Goal: Transaction & Acquisition: Purchase product/service

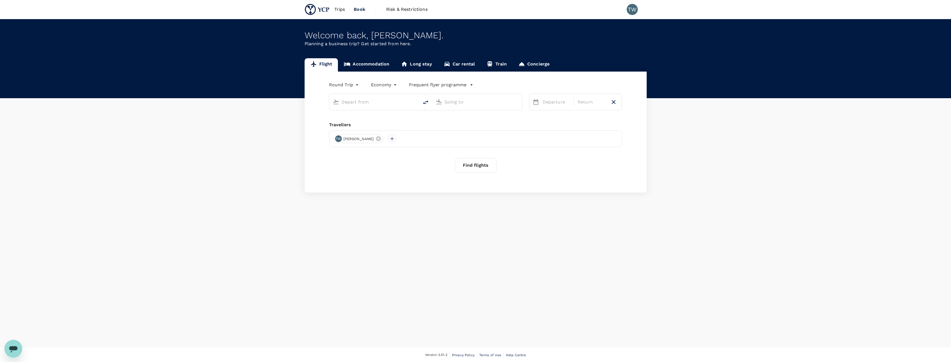
click at [380, 101] on input "text" at bounding box center [374, 102] width 66 height 9
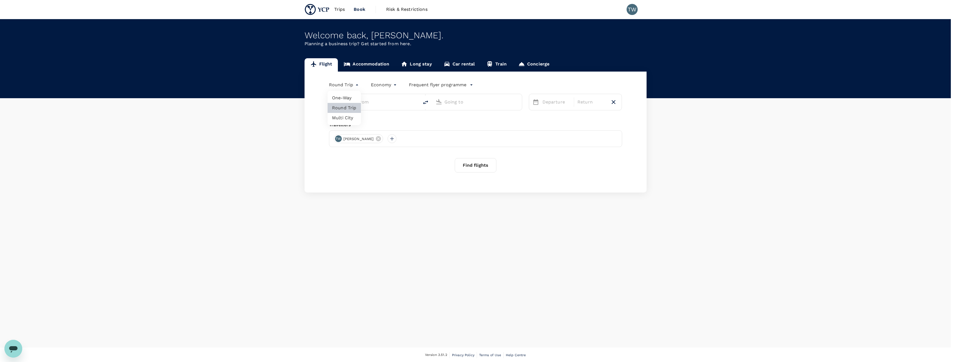
click at [344, 84] on body "Trips Book Risk & Restrictions TW Welcome back , [PERSON_NAME] . Planning a bus…" at bounding box center [477, 181] width 955 height 363
type input "[GEOGRAPHIC_DATA], [GEOGRAPHIC_DATA] (any)"
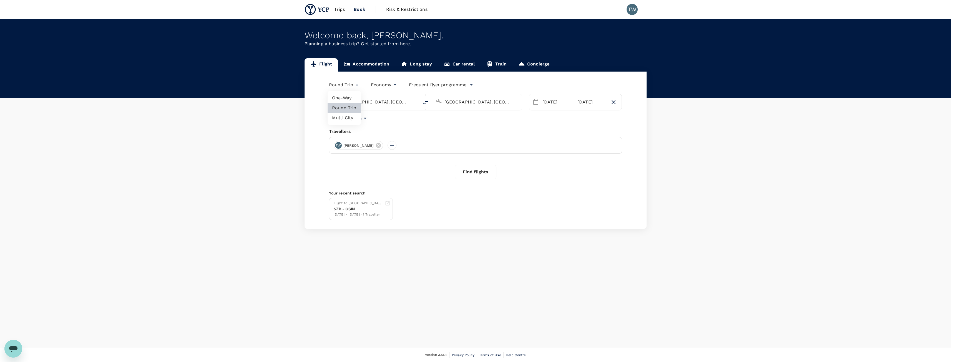
click at [351, 99] on li "One-Way" at bounding box center [344, 98] width 33 height 10
type input "oneway"
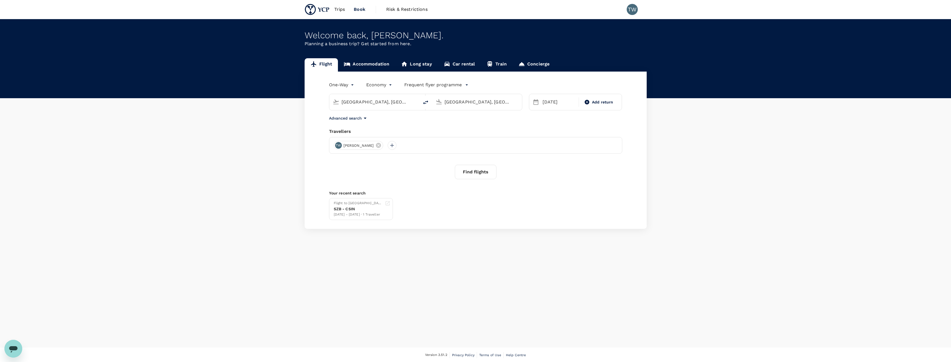
click at [482, 170] on button "Find flights" at bounding box center [476, 172] width 42 height 14
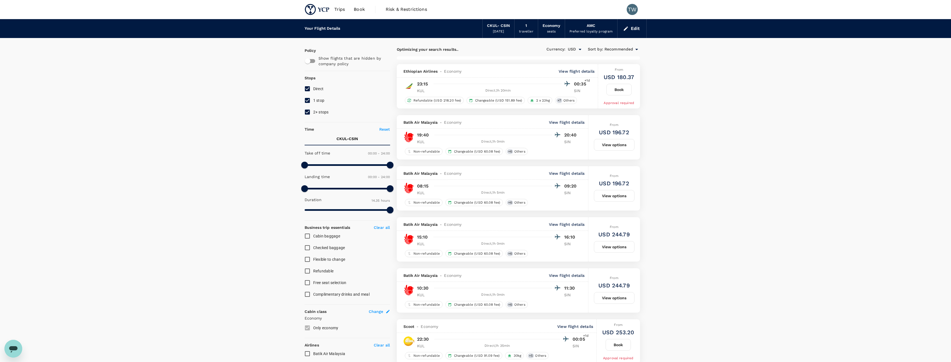
click at [584, 70] on p "View flight details" at bounding box center [576, 72] width 36 height 6
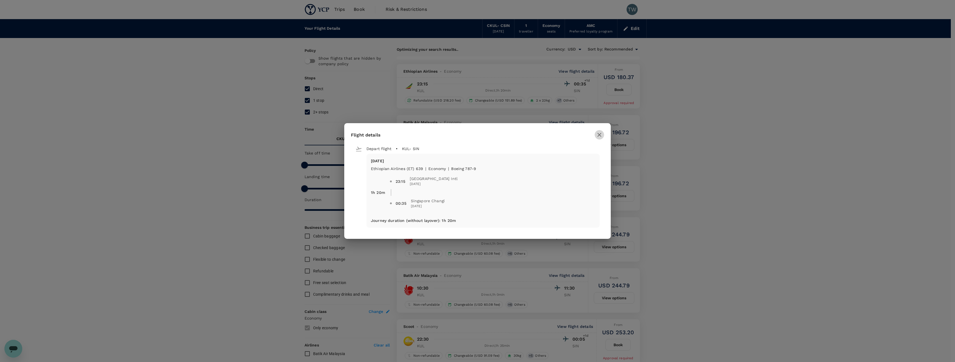
click at [602, 136] on icon "button" at bounding box center [599, 135] width 7 height 7
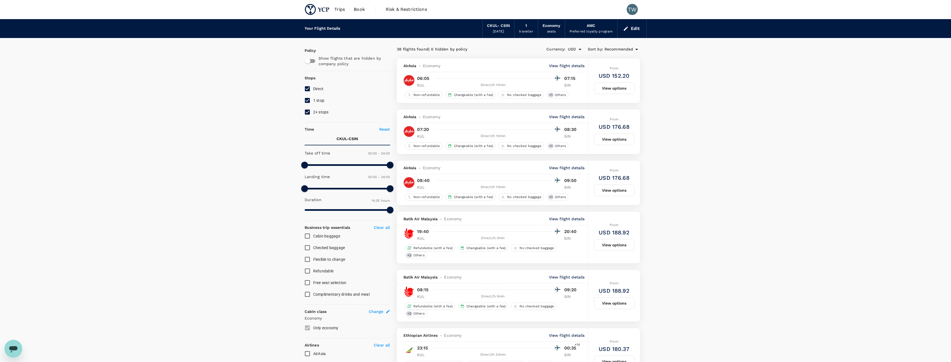
click at [627, 52] on span "Recommended" at bounding box center [618, 49] width 29 height 6
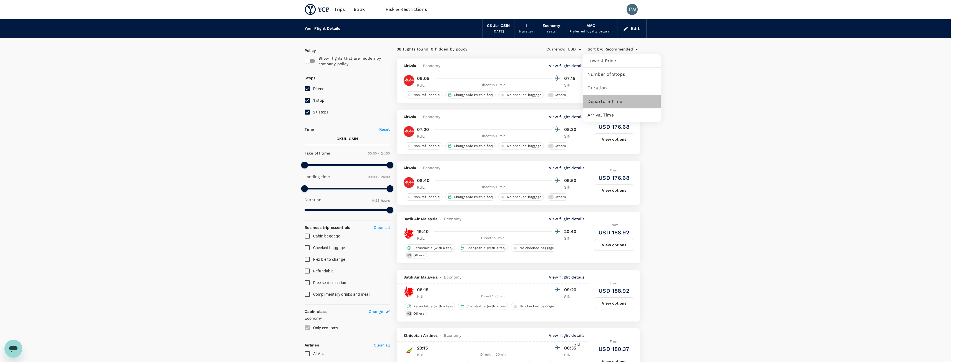
click at [618, 102] on span "Departure Time" at bounding box center [621, 101] width 69 height 7
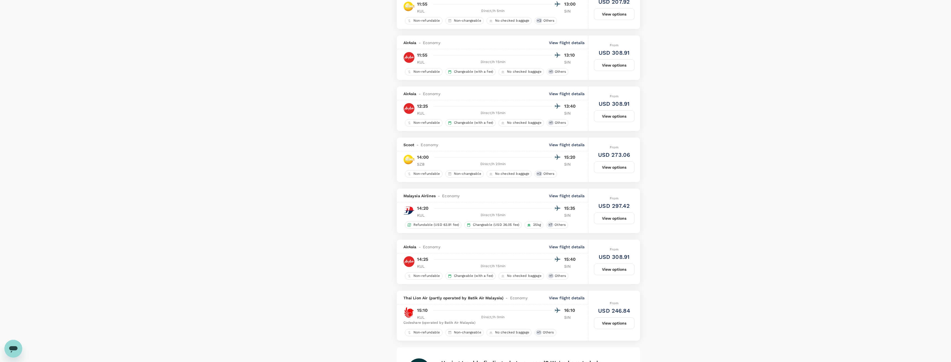
scroll to position [841, 0]
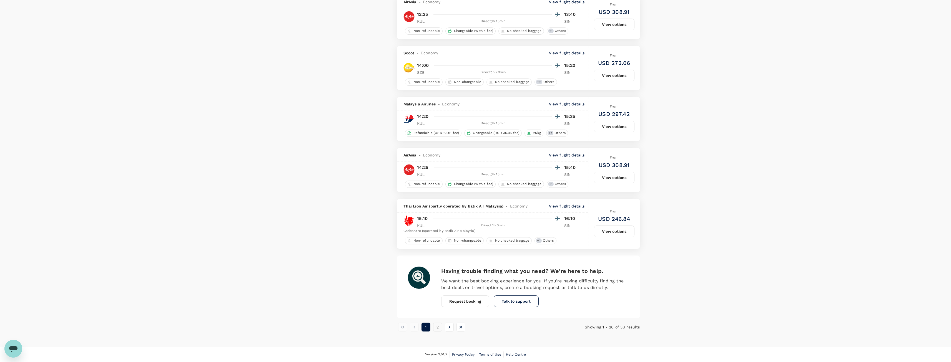
click at [439, 328] on button "2" at bounding box center [437, 327] width 9 height 9
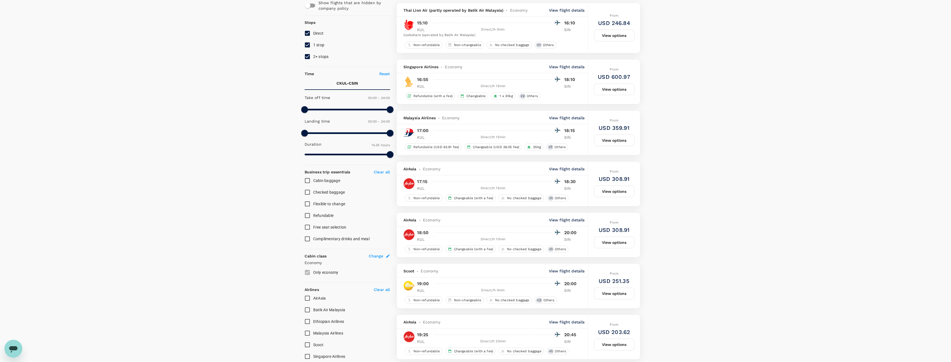
scroll to position [0, 0]
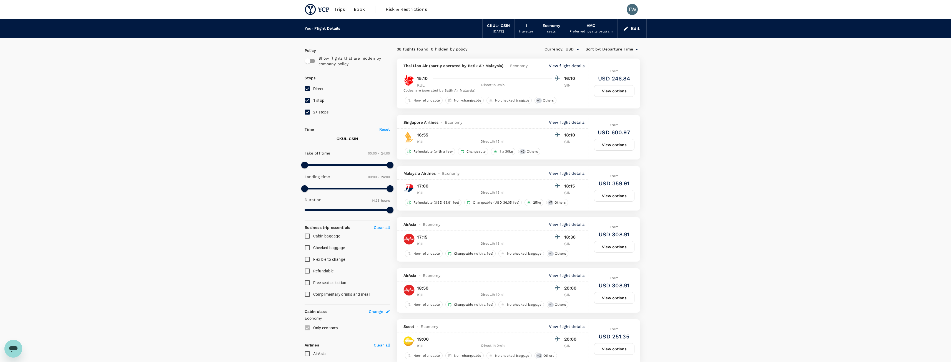
click at [323, 112] on span "2+ stops" at bounding box center [321, 112] width 16 height 4
click at [313, 112] on input "2+ stops" at bounding box center [307, 112] width 12 height 12
checkbox input "false"
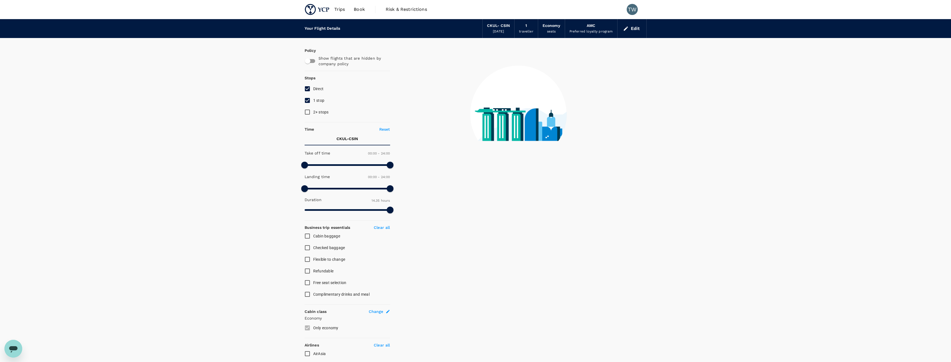
click at [320, 99] on span "1 stop" at bounding box center [318, 100] width 11 height 4
click at [313, 99] on input "1 stop" at bounding box center [307, 101] width 12 height 12
checkbox input "false"
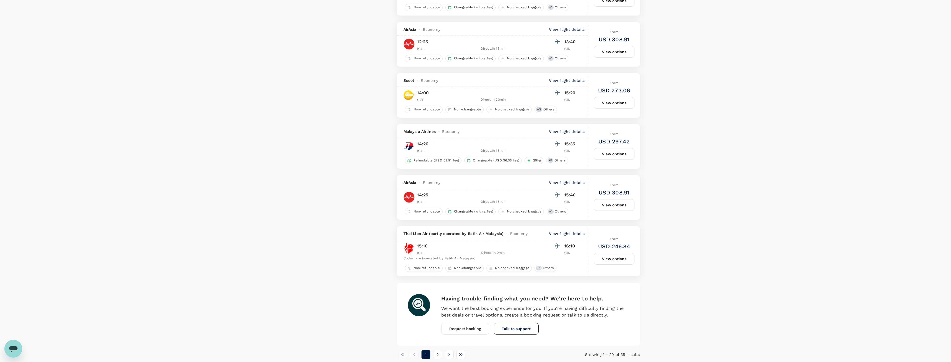
scroll to position [841, 0]
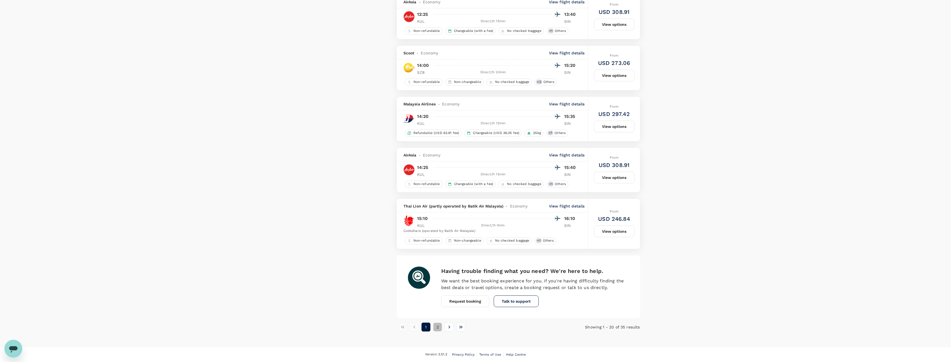
click at [435, 328] on button "2" at bounding box center [437, 327] width 9 height 9
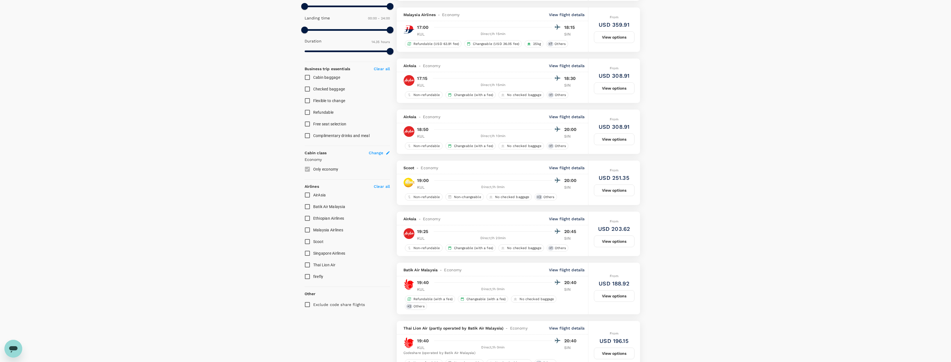
scroll to position [48, 0]
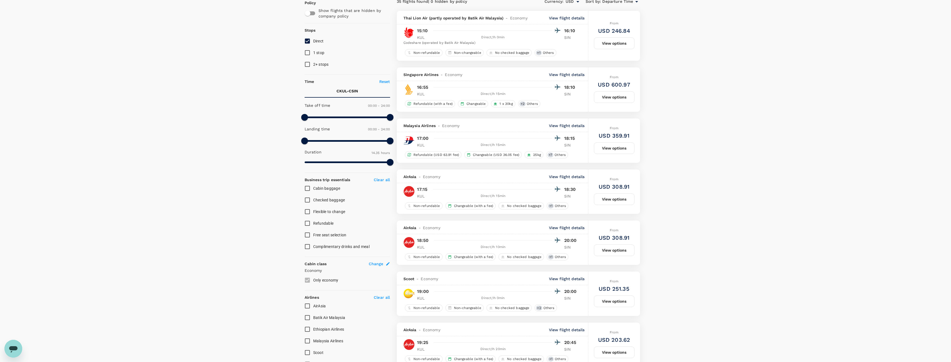
click at [570, 127] on p "View flight details" at bounding box center [567, 126] width 36 height 6
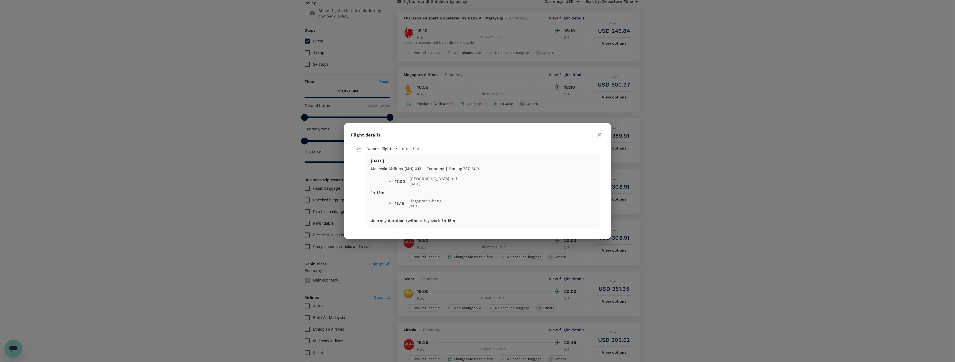
click at [601, 137] on icon "button" at bounding box center [599, 135] width 7 height 7
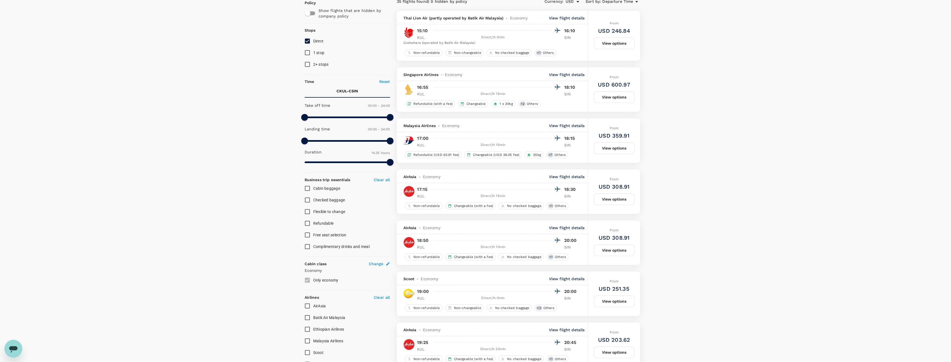
scroll to position [0, 0]
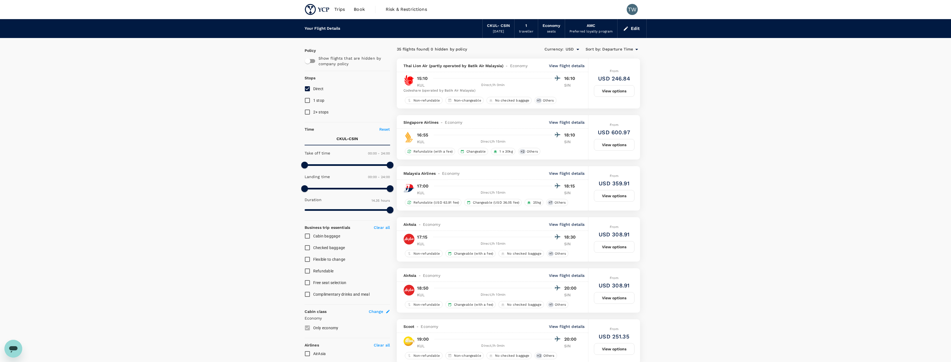
click at [573, 172] on p "View flight details" at bounding box center [567, 174] width 36 height 6
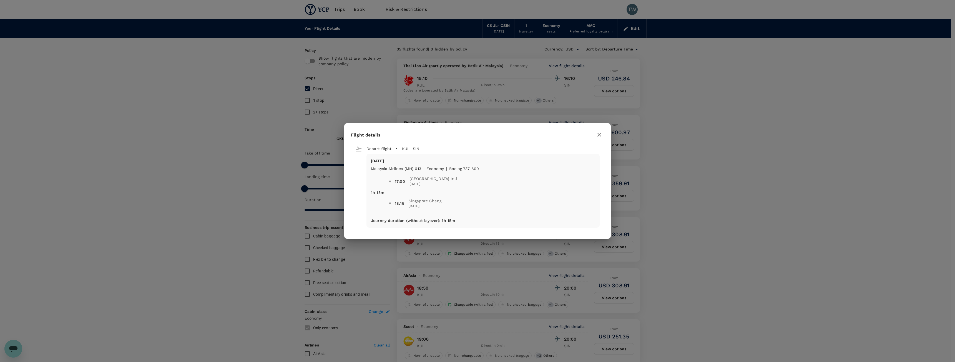
click at [601, 138] on icon "button" at bounding box center [599, 135] width 7 height 7
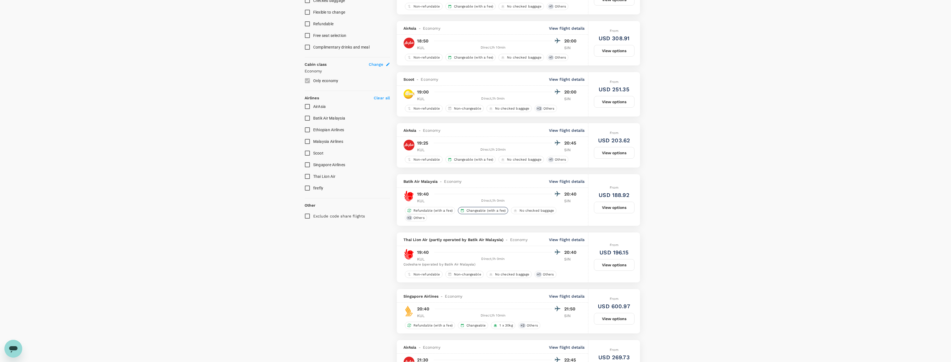
scroll to position [250, 0]
click at [619, 208] on button "View options" at bounding box center [614, 205] width 41 height 12
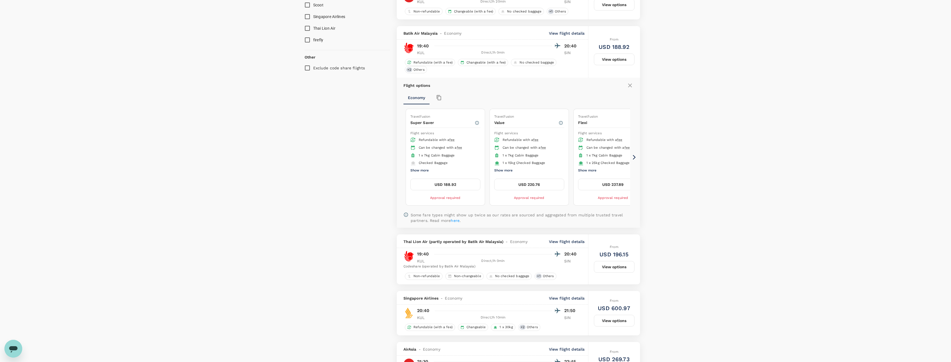
scroll to position [422, 0]
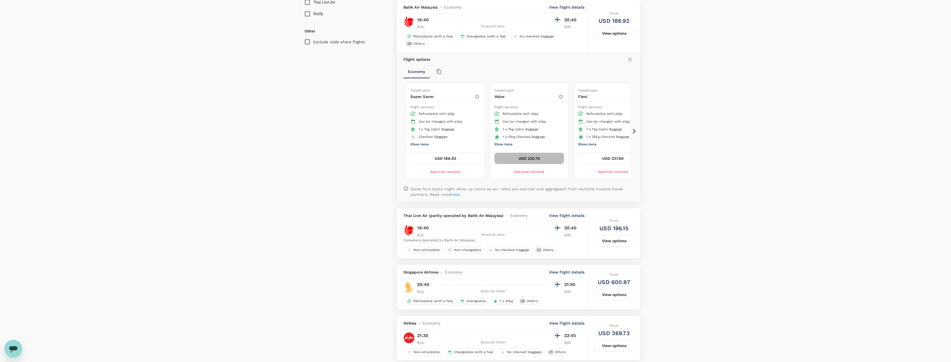
click at [538, 160] on button "USD 220.76" at bounding box center [529, 159] width 70 height 12
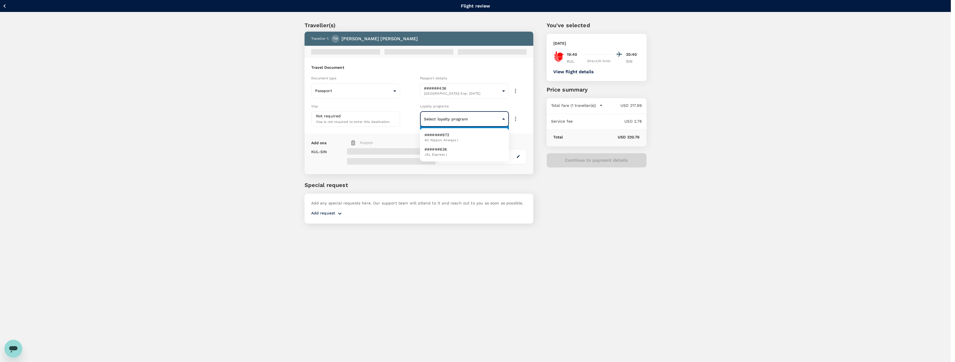
click at [500, 124] on body "Back to flight results Flight review Traveller(s) Traveller 1 : TW Tomoyuki Wat…" at bounding box center [477, 188] width 955 height 377
click at [486, 141] on li "#######972 All Nippon Airways |" at bounding box center [464, 137] width 89 height 14
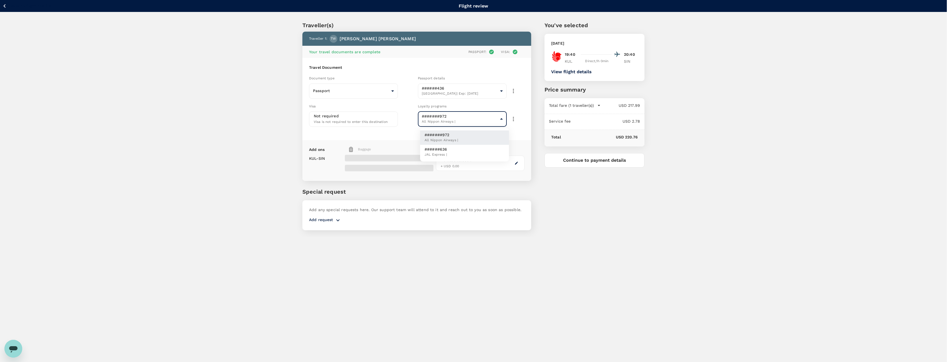
click at [482, 122] on body "Back to flight results Flight review Traveller(s) Traveller 1 : TW Tomoyuki Wat…" at bounding box center [475, 188] width 951 height 377
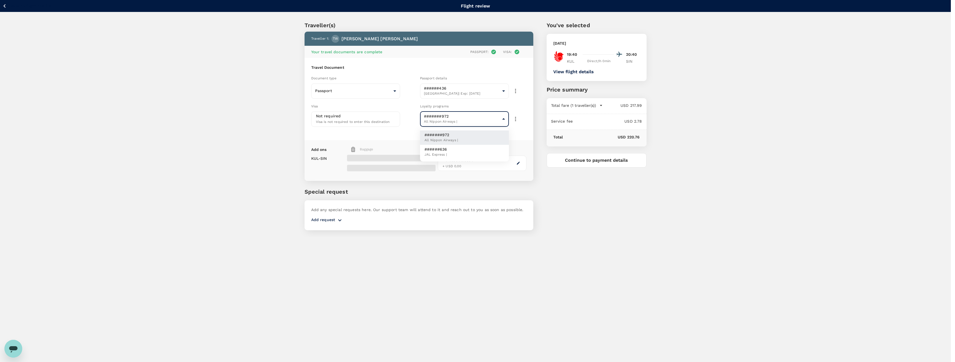
click at [480, 153] on li "######636 JAL Express |" at bounding box center [464, 152] width 89 height 14
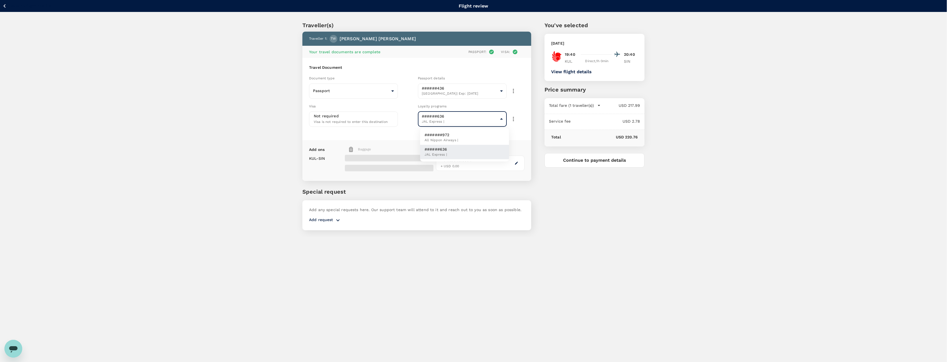
click at [490, 119] on body "Back to flight results Flight review Traveller(s) Traveller 1 : TW Tomoyuki Wat…" at bounding box center [475, 188] width 951 height 377
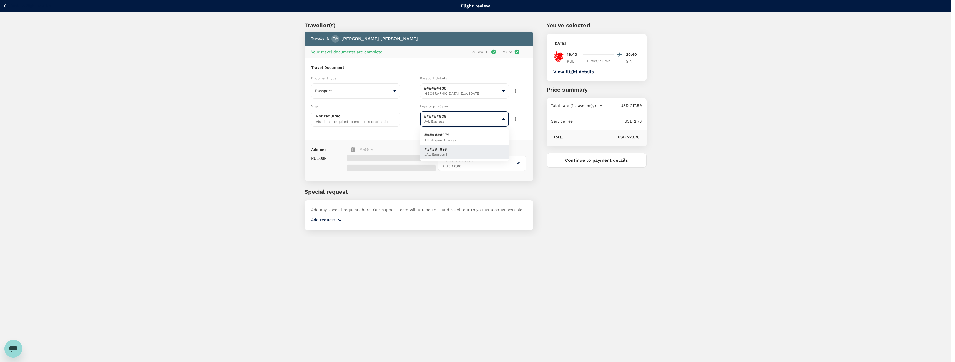
click at [489, 141] on li "#######972 All Nippon Airways |" at bounding box center [464, 137] width 89 height 14
type input "199f9f4d-52e4-42c7-b62b-75aabd0a93f5"
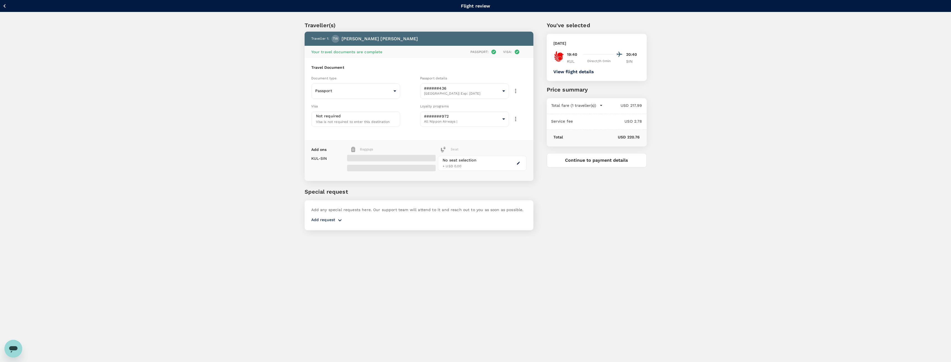
click at [456, 166] on span "+ USD 0.00" at bounding box center [451, 166] width 19 height 4
click at [518, 164] on icon "button" at bounding box center [518, 163] width 4 height 4
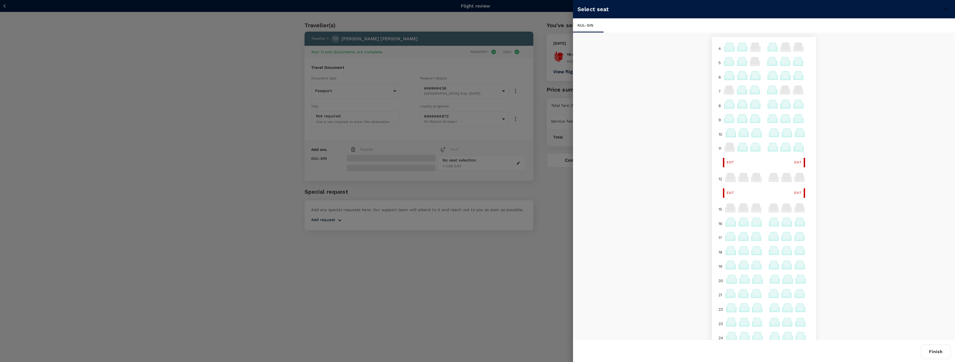
click at [769, 46] on icon at bounding box center [772, 46] width 7 height 7
click at [769, 47] on icon at bounding box center [772, 46] width 7 height 7
click at [834, 77] on p "Select" at bounding box center [838, 78] width 12 height 6
click at [937, 355] on button "Finish" at bounding box center [936, 352] width 30 height 14
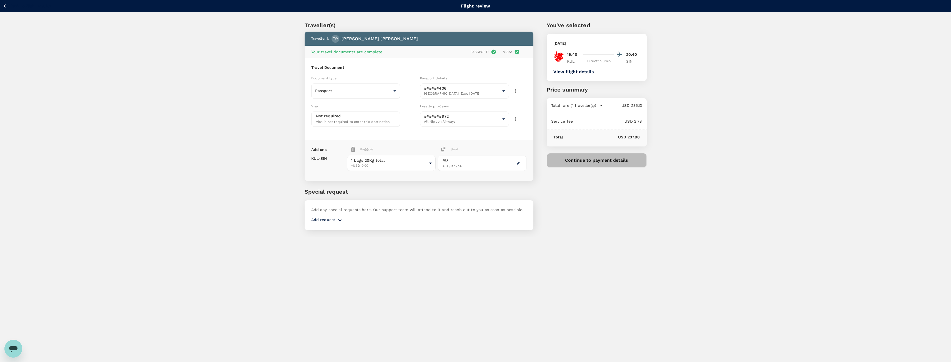
click at [600, 162] on button "Continue to payment details" at bounding box center [597, 160] width 100 height 14
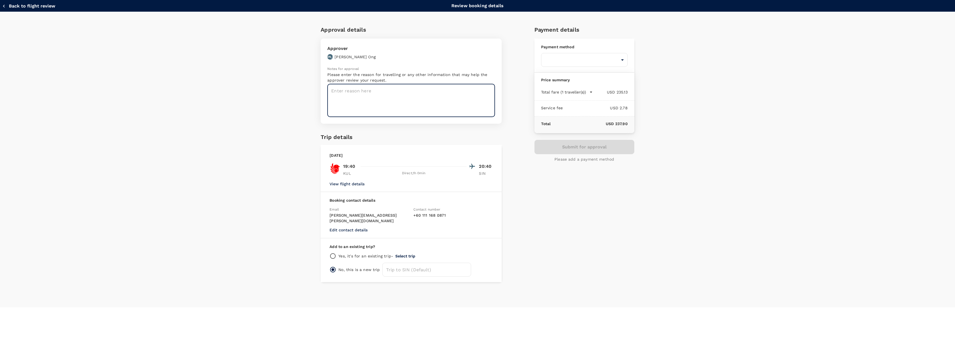
click at [436, 104] on textarea at bounding box center [411, 100] width 168 height 33
type textarea "Project M business trip"
click at [624, 174] on div "Payment details Payment method ​ ​ Price summary Total fare (1 traveller(s)) US…" at bounding box center [582, 151] width 104 height 261
click at [578, 149] on div "Submit for approval Please add a payment method" at bounding box center [584, 151] width 100 height 22
click at [585, 51] on div "Payment method ​ ​" at bounding box center [584, 56] width 100 height 34
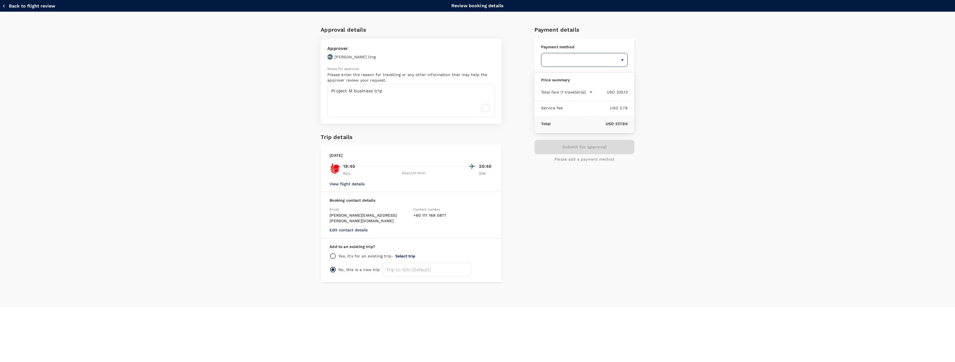
click at [586, 57] on body "Back to flight results Flight review Traveller(s) Traveller 1 : TW Tomoyuki Wat…" at bounding box center [477, 188] width 955 height 377
click at [600, 92] on span "2.2 % payment fee" at bounding box center [608, 94] width 30 height 4
type input "9ed849ef-52d9-4f6f-a067-9a09209040e1"
click at [596, 152] on button "Submit for approval" at bounding box center [584, 153] width 100 height 14
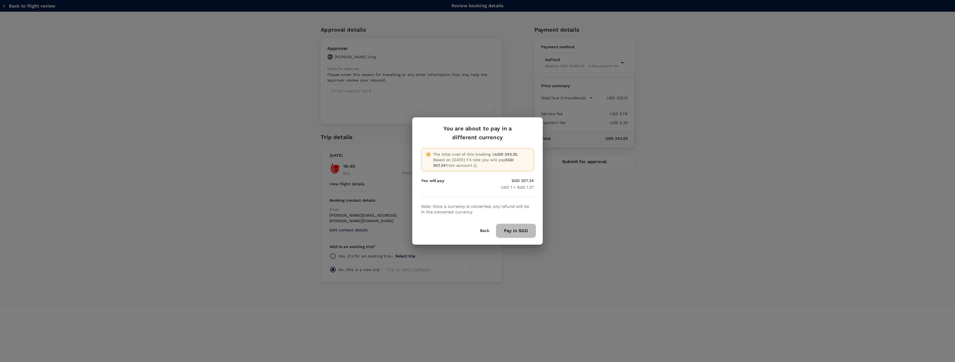
click at [523, 231] on button "Pay in SGD" at bounding box center [516, 231] width 40 height 14
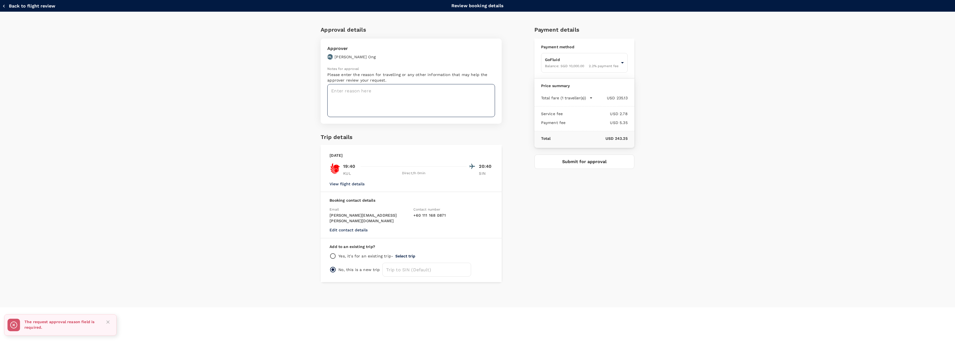
click at [363, 96] on textarea at bounding box center [411, 100] width 168 height 33
click at [566, 158] on button "Submit for approval" at bounding box center [584, 162] width 100 height 14
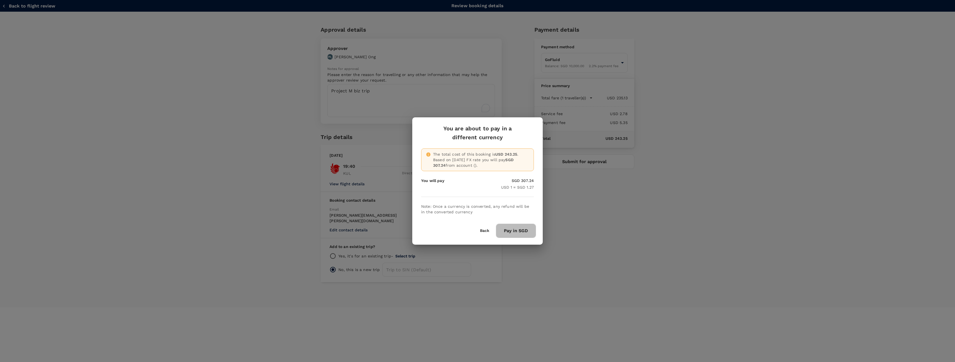
click at [531, 228] on button "Pay in SGD" at bounding box center [516, 231] width 40 height 14
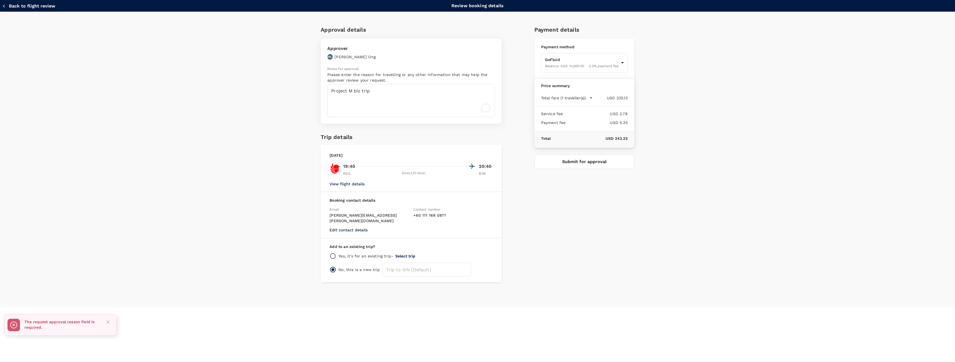
click at [107, 325] on button "Close" at bounding box center [108, 322] width 8 height 8
drag, startPoint x: 424, startPoint y: 119, endPoint x: 423, endPoint y: 110, distance: 8.9
click at [424, 118] on div "Approver JO Jean Soon Ting Ong Notes for approval Please enter the reason for t…" at bounding box center [411, 81] width 181 height 85
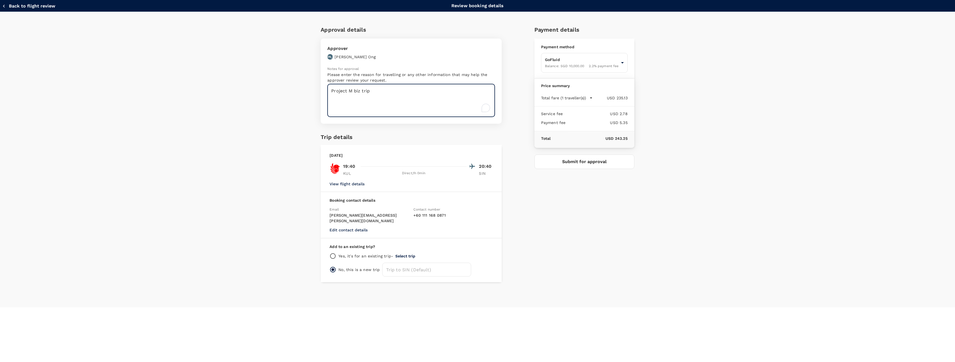
click at [419, 94] on textarea "Project M biz trip" at bounding box center [411, 100] width 168 height 33
type textarea "Project M biz trip"
drag, startPoint x: 543, startPoint y: 189, endPoint x: 561, endPoint y: 163, distance: 31.5
click at [544, 189] on div "Payment details Payment method GoFluid Balance : SGD 10,000.00 2.2 % payment fe…" at bounding box center [582, 151] width 104 height 261
click at [561, 163] on button "Submit for approval" at bounding box center [584, 162] width 100 height 14
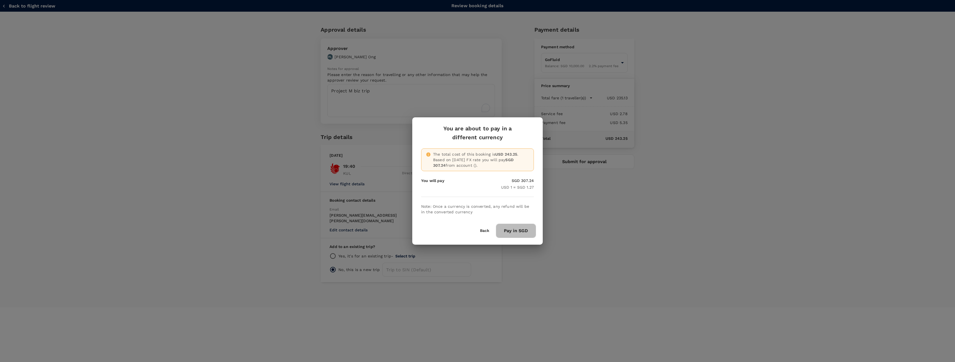
click at [522, 231] on button "Pay in SGD" at bounding box center [516, 231] width 40 height 14
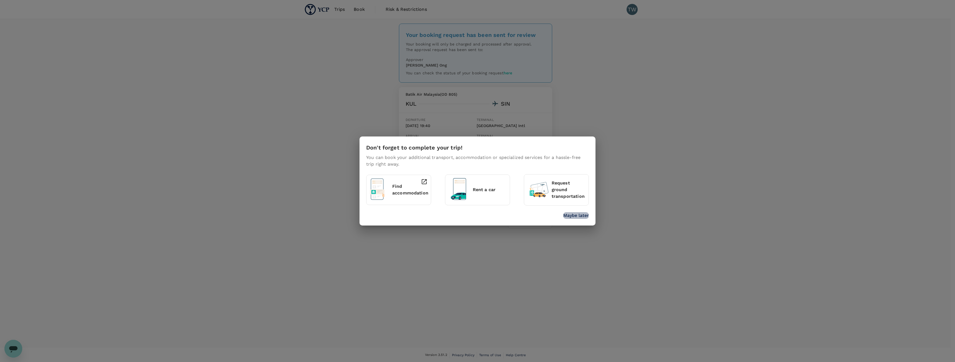
click at [571, 217] on p "Maybe later" at bounding box center [576, 215] width 26 height 7
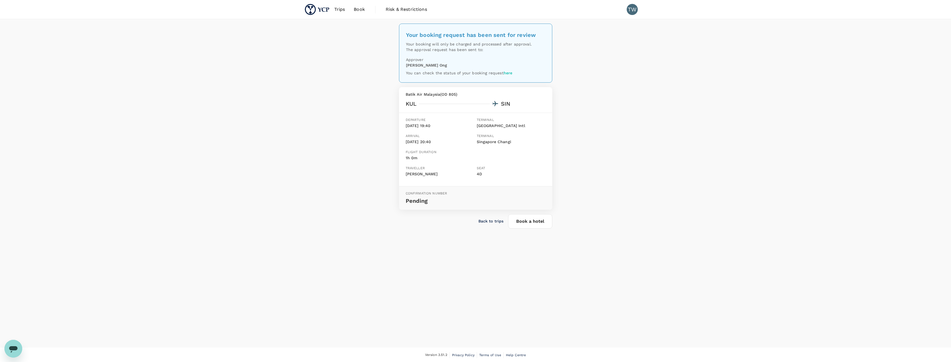
click at [494, 222] on p "Back to trips" at bounding box center [490, 221] width 25 height 6
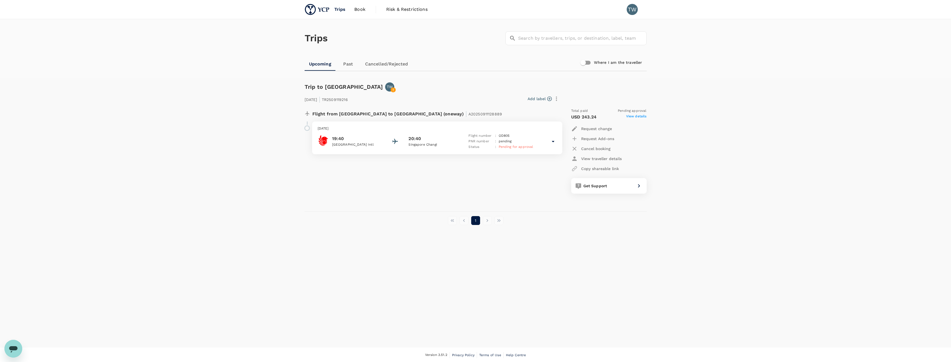
click at [356, 11] on span "Book" at bounding box center [359, 9] width 11 height 7
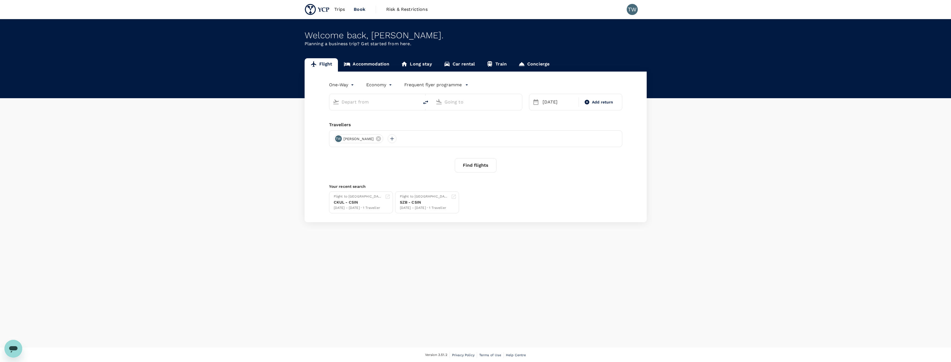
type input "Kuala Lumpur, Malaysia (any)"
type input "Singapore, Singapore (any)"
type input "Kuala Lumpur, Malaysia (any)"
type input "Singapore, Singapore (any)"
click at [427, 100] on icon "delete" at bounding box center [425, 102] width 7 height 7
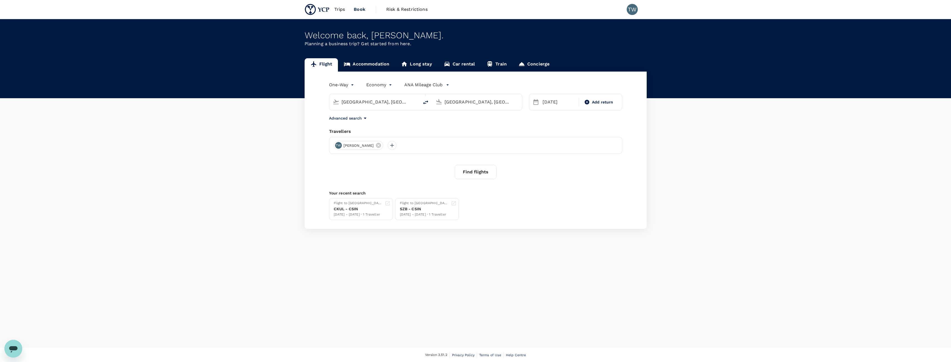
type input "Singapore, Singapore (any)"
type input "Kuala Lumpur, Malaysia (any)"
click at [552, 100] on div "14 Sep" at bounding box center [558, 102] width 37 height 11
click at [561, 161] on div "16" at bounding box center [561, 160] width 11 height 11
click at [505, 174] on div "Find flights" at bounding box center [475, 172] width 293 height 14
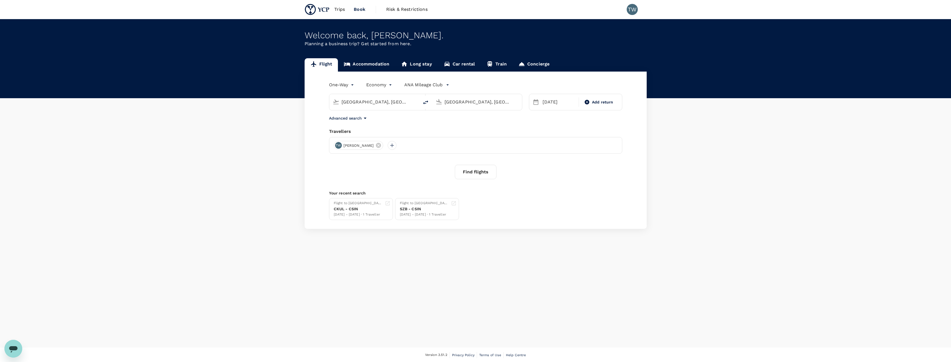
click at [467, 172] on button "Find flights" at bounding box center [476, 172] width 42 height 14
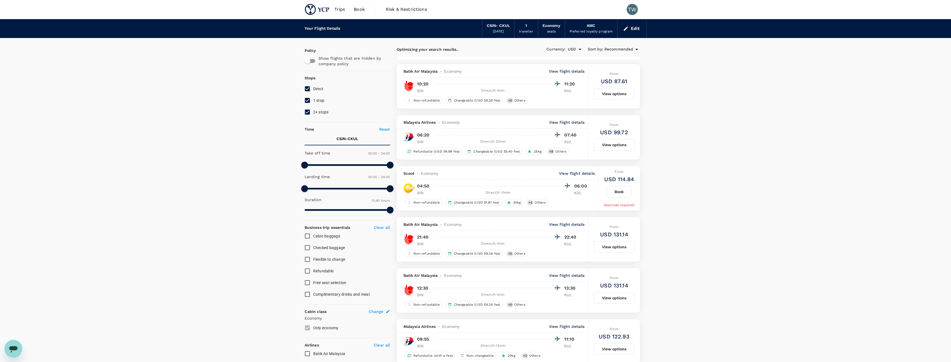
click at [319, 114] on span "2+ stops" at bounding box center [321, 112] width 16 height 4
click at [313, 114] on input "2+ stops" at bounding box center [307, 112] width 12 height 12
checkbox input "false"
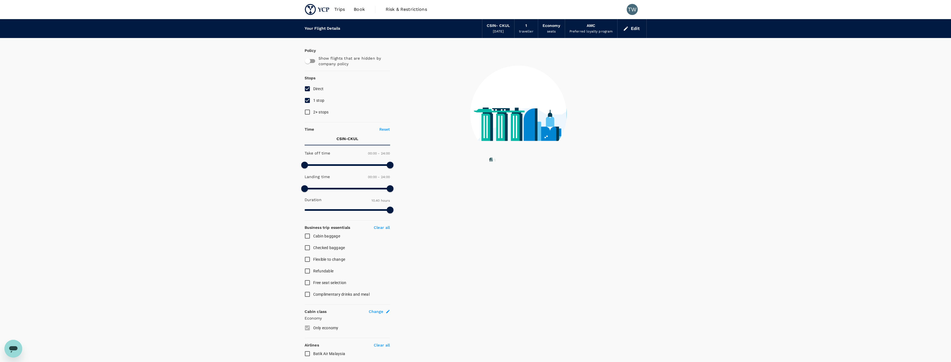
click at [320, 103] on span "1 stop" at bounding box center [318, 100] width 11 height 4
click at [313, 103] on input "1 stop" at bounding box center [307, 101] width 12 height 12
checkbox input "false"
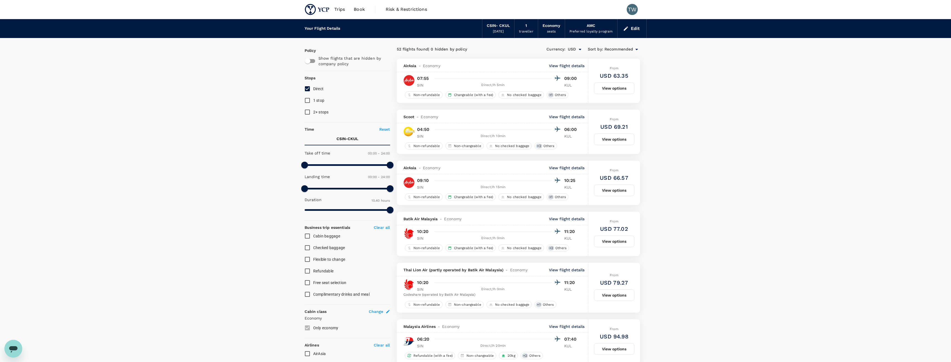
click at [626, 49] on span "Recommended" at bounding box center [618, 49] width 29 height 6
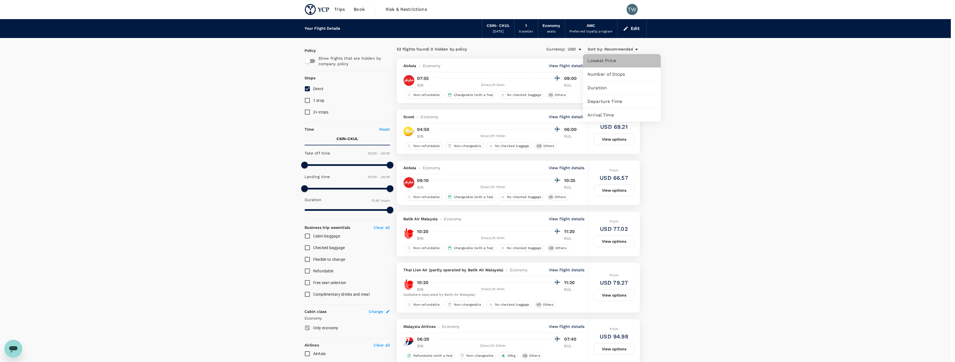
click at [624, 63] on span "Lowest Price" at bounding box center [621, 60] width 69 height 7
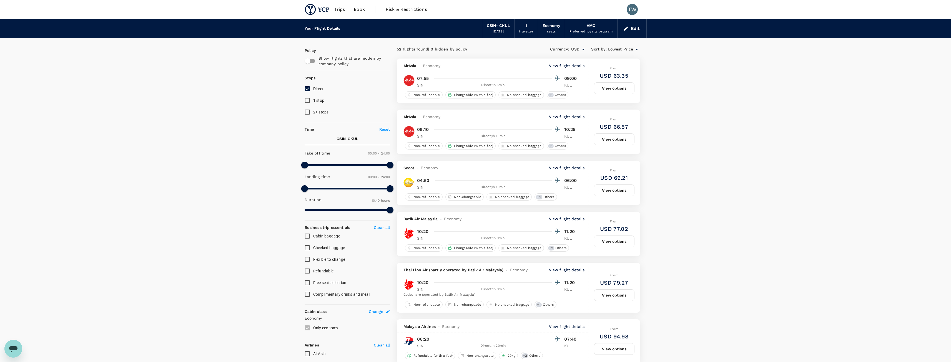
click at [630, 51] on span "Lowest Price" at bounding box center [620, 49] width 25 height 6
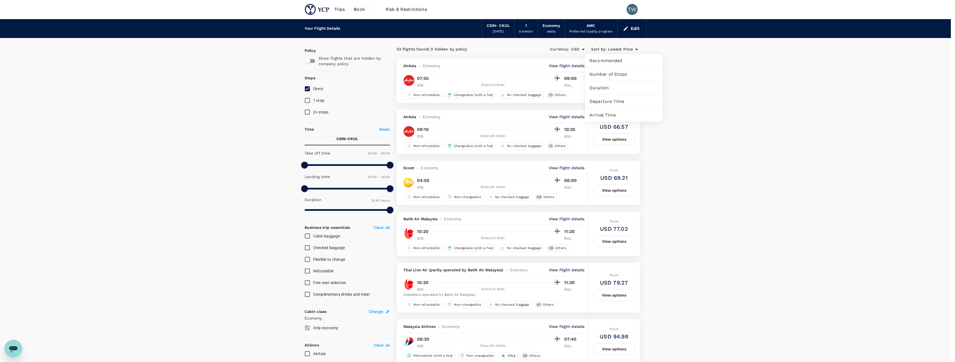
click at [620, 102] on span "Departure Time" at bounding box center [623, 101] width 69 height 7
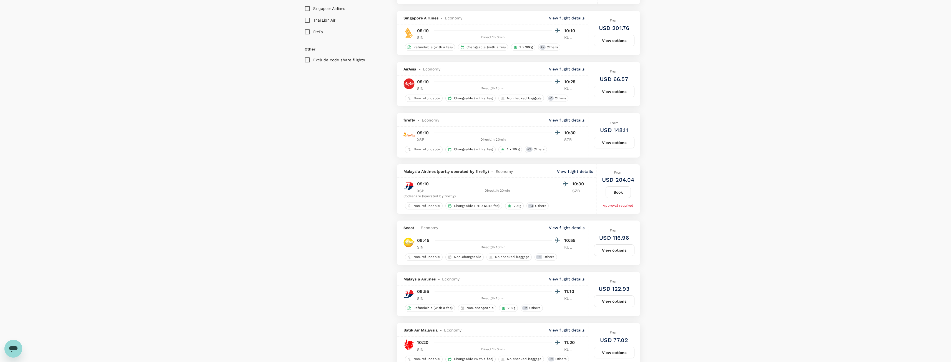
scroll to position [361, 0]
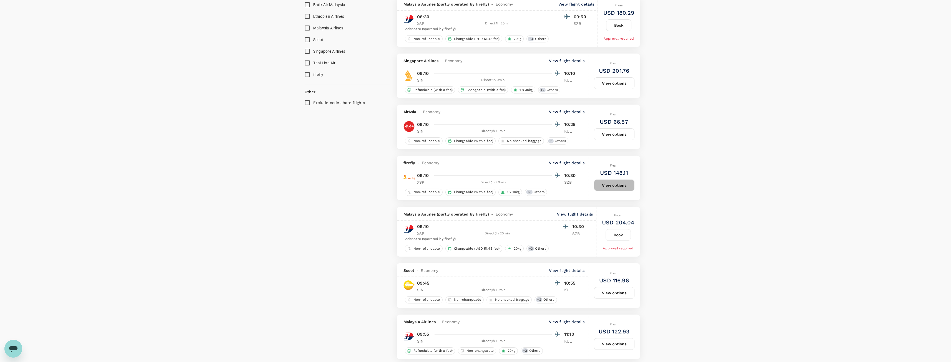
click at [615, 189] on button "View options" at bounding box center [614, 186] width 41 height 12
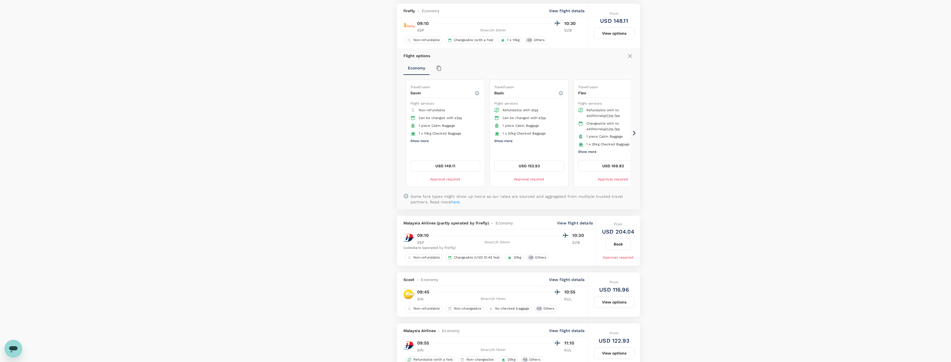
scroll to position [517, 0]
click at [465, 167] on button "USD 148.11" at bounding box center [445, 163] width 70 height 12
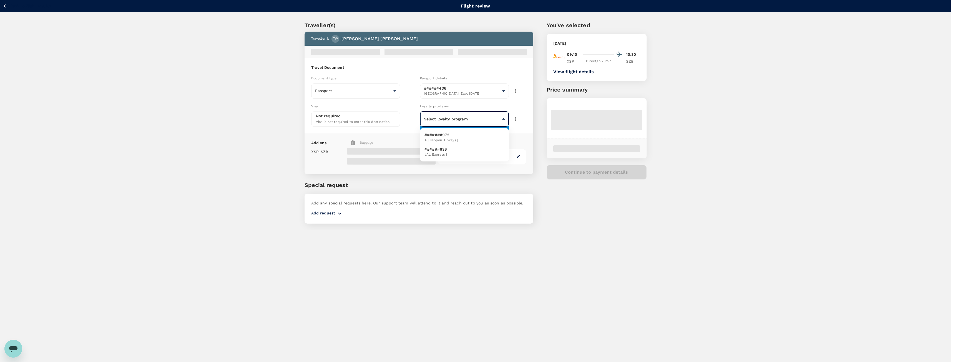
click at [461, 102] on body "Back to flight results Flight review Traveller(s) Traveller 1 : TW Tomoyuki Wat…" at bounding box center [477, 188] width 955 height 377
click at [466, 136] on li "#######972 All Nippon Airways |" at bounding box center [464, 137] width 89 height 14
type input "199f9f4d-52e4-42c7-b62b-75aabd0a93f5"
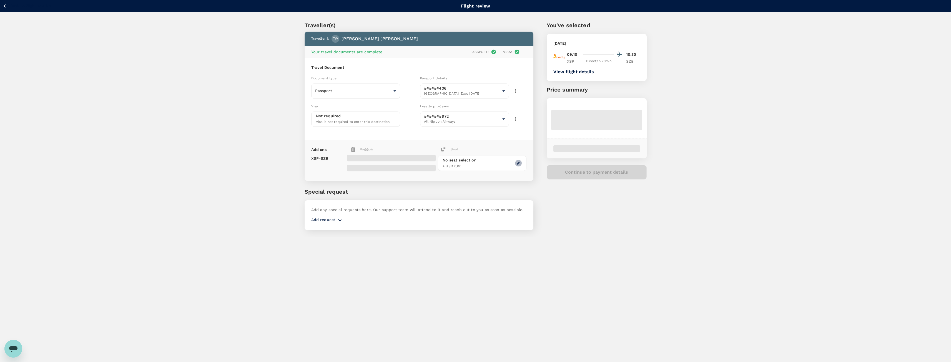
click at [520, 165] on button "button" at bounding box center [518, 163] width 7 height 7
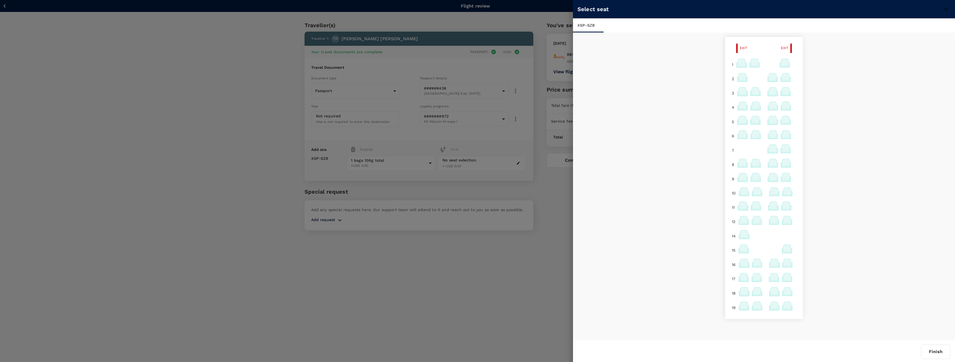
click at [772, 308] on icon at bounding box center [774, 305] width 7 height 7
click at [842, 295] on p "Select" at bounding box center [842, 294] width 12 height 6
click at [788, 306] on icon at bounding box center [786, 307] width 10 height 5
drag, startPoint x: 858, startPoint y: 292, endPoint x: 854, endPoint y: 292, distance: 4.2
click at [855, 292] on div "Selected seat 19 F USD 7.23 Tomoyuki Watanabe Reselect" at bounding box center [822, 285] width 91 height 29
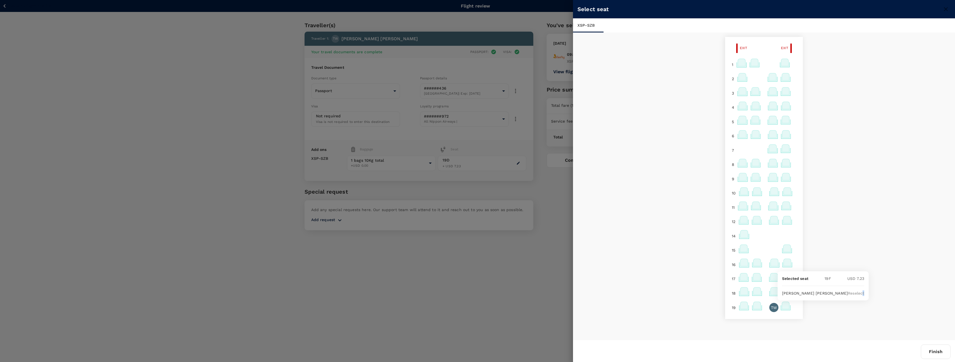
click at [854, 292] on p "Reselect" at bounding box center [856, 294] width 16 height 6
click at [938, 353] on button "Finish" at bounding box center [936, 352] width 30 height 14
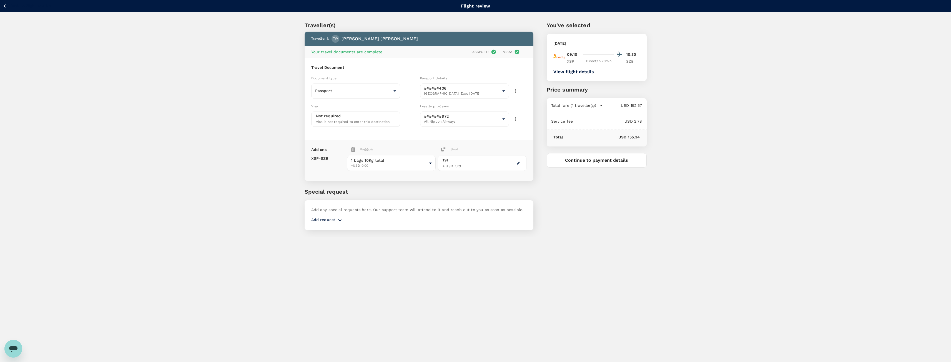
click at [601, 173] on div "You've selected Tuesday, 16 Sep 2025 09:10 10:30 XSP Direct , 1h 20min SZB View…" at bounding box center [589, 122] width 113 height 229
click at [603, 170] on div "You've selected Tuesday, 16 Sep 2025 09:10 10:30 XSP Direct , 1h 20min SZB View…" at bounding box center [589, 122] width 113 height 229
click at [606, 160] on button "Continue to payment details" at bounding box center [597, 160] width 100 height 14
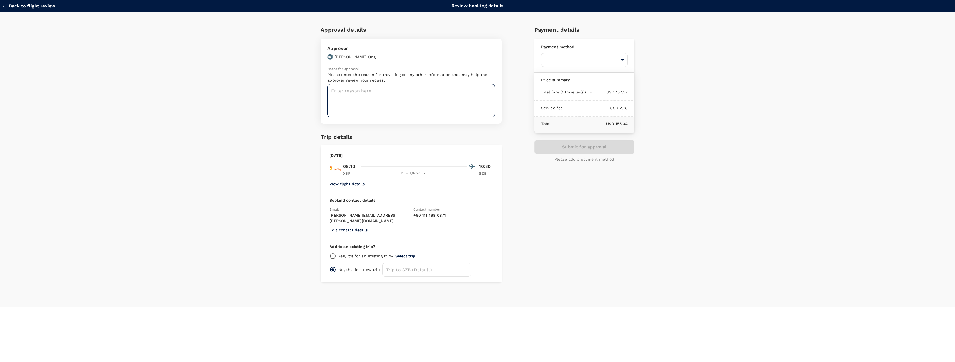
click at [376, 108] on textarea at bounding box center [411, 100] width 168 height 33
click at [574, 62] on body "Back to flight results Flight review Traveller(s) Traveller 1 : TW Tomoyuki Wat…" at bounding box center [477, 188] width 955 height 377
click at [578, 89] on p "GoFluid" at bounding box center [584, 88] width 78 height 6
type input "9ed849ef-52d9-4f6f-a067-9a09209040e1"
click at [410, 108] on textarea "To enrich screen reader interactions, please activate Accessibility in Grammarl…" at bounding box center [411, 100] width 168 height 33
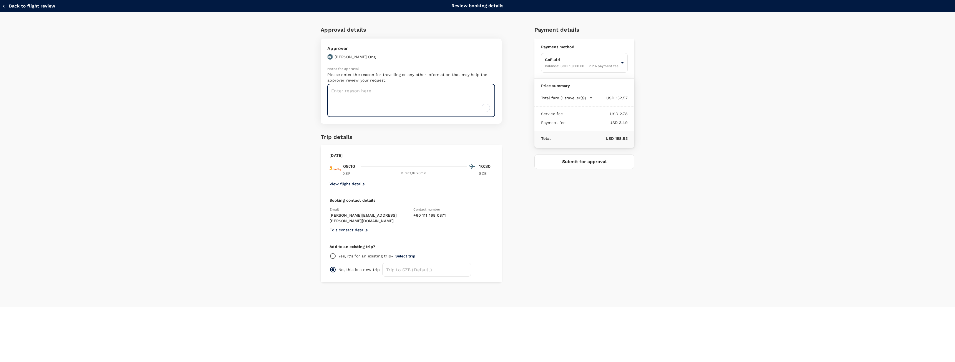
click at [410, 96] on textarea "To enrich screen reader interactions, please activate Accessibility in Grammarl…" at bounding box center [411, 100] width 168 height 33
type textarea "a"
type textarea "Project M biz trip"
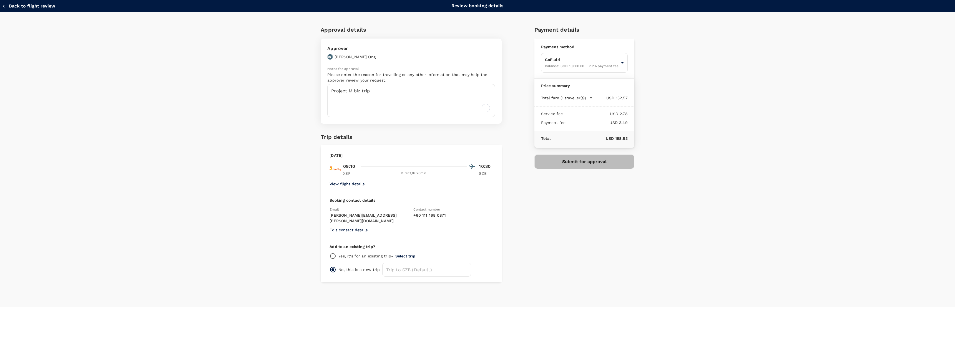
click at [589, 157] on button "Submit for approval" at bounding box center [584, 162] width 100 height 14
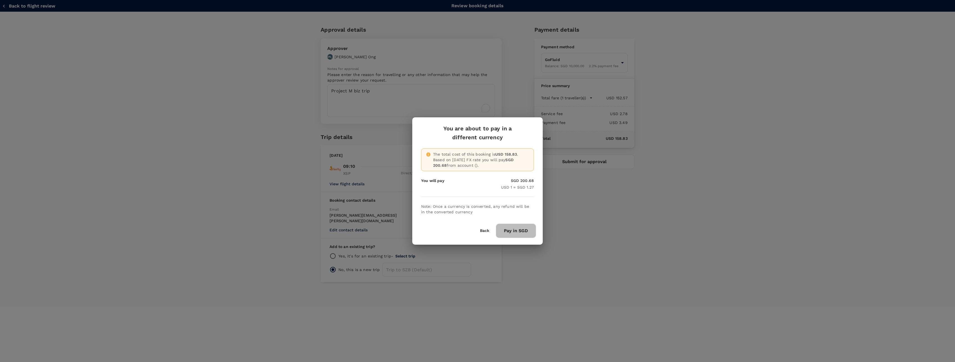
click at [524, 234] on button "Pay in SGD" at bounding box center [516, 231] width 40 height 14
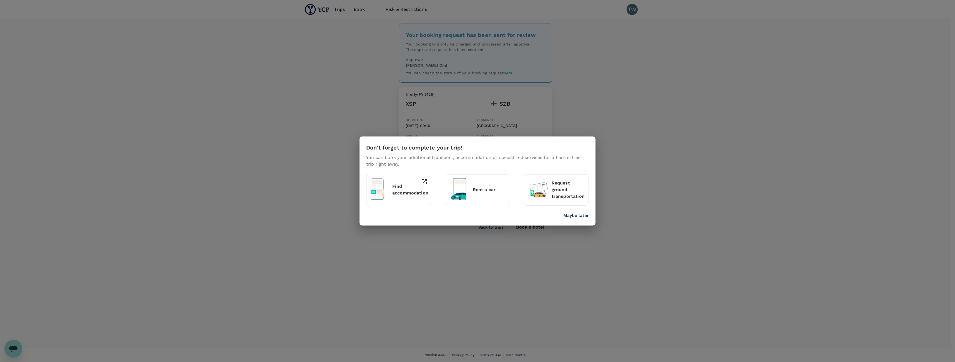
click at [570, 215] on p "Maybe later" at bounding box center [576, 215] width 26 height 7
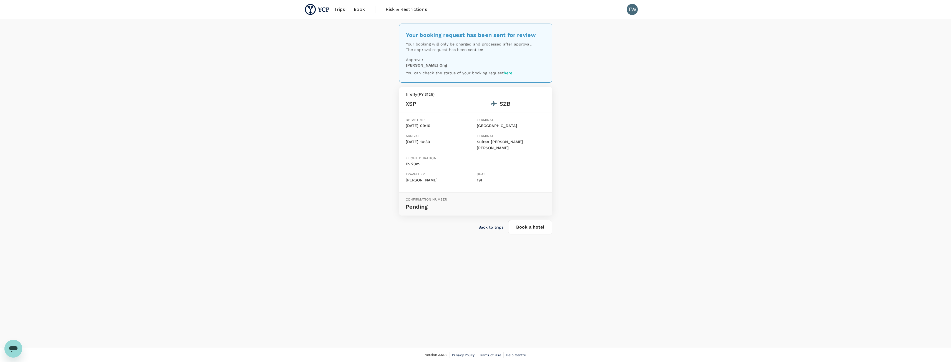
click at [359, 14] on link "Book" at bounding box center [359, 9] width 20 height 19
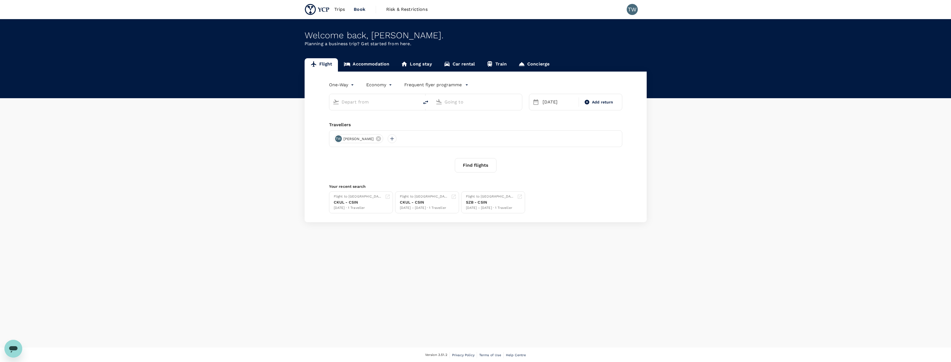
type input "[GEOGRAPHIC_DATA], [GEOGRAPHIC_DATA] (any)"
click at [370, 61] on link "Accommodation" at bounding box center [366, 64] width 57 height 13
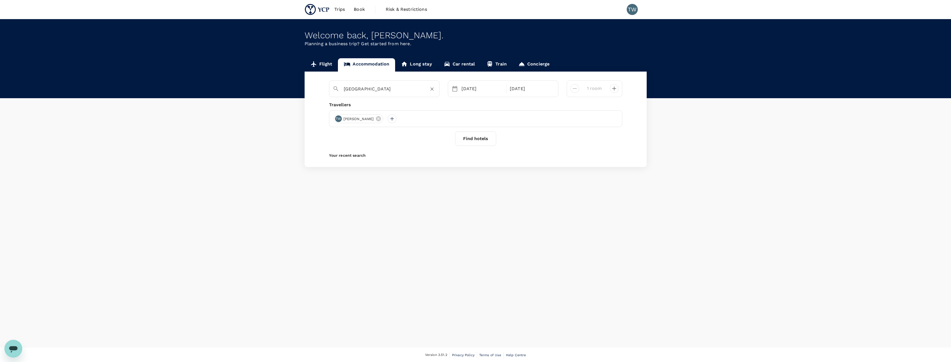
click at [382, 88] on input "[GEOGRAPHIC_DATA]" at bounding box center [382, 89] width 77 height 9
drag, startPoint x: 385, startPoint y: 91, endPoint x: 252, endPoint y: 96, distance: 133.0
click at [252, 96] on div "Flight Accommodation Long stay Car rental Train Concierge singapore No options …" at bounding box center [475, 112] width 951 height 109
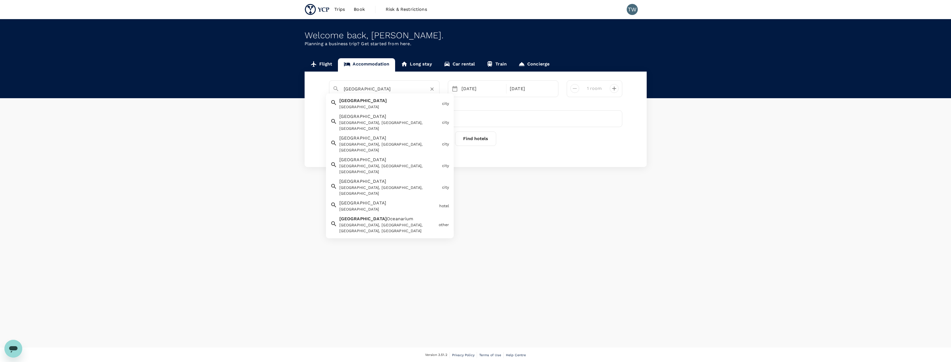
click at [362, 109] on div "[GEOGRAPHIC_DATA]" at bounding box center [389, 107] width 100 height 6
type input "[GEOGRAPHIC_DATA]"
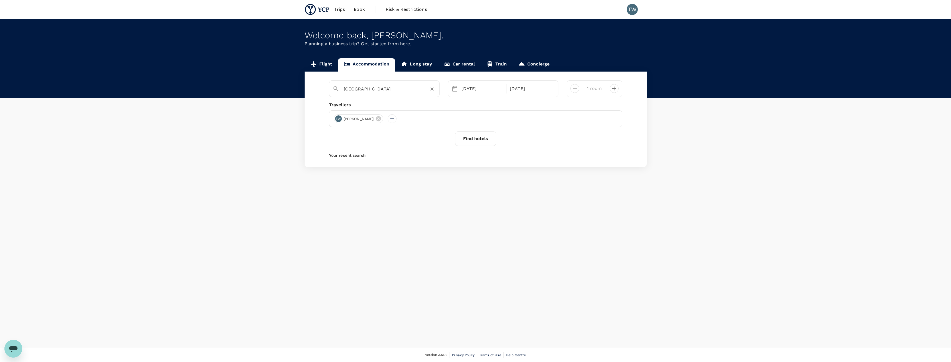
click at [467, 142] on button "Find hotels" at bounding box center [475, 139] width 41 height 14
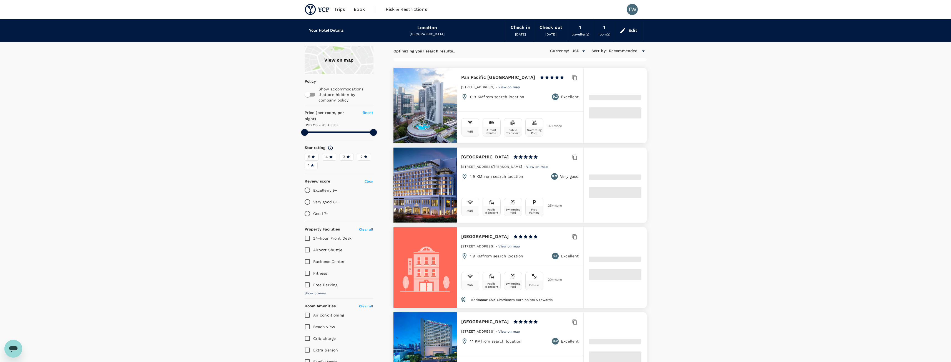
type input "394.93"
type input "28.93"
type input "395.71"
type input "20.71"
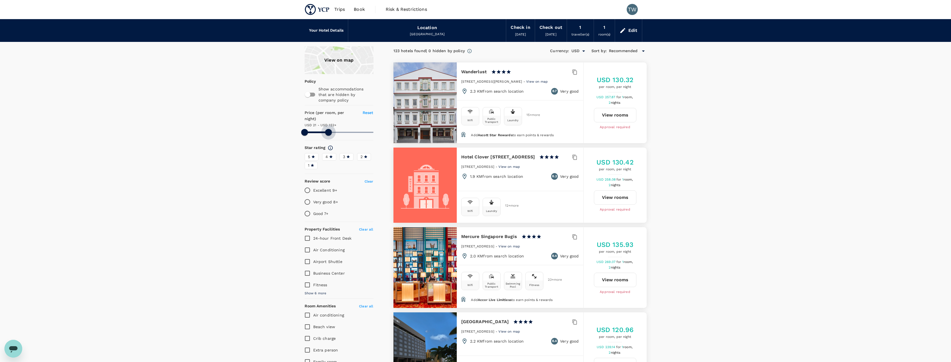
drag, startPoint x: 371, startPoint y: 128, endPoint x: 328, endPoint y: 135, distance: 43.1
click at [328, 135] on div "View on map Policy Show accommodations that are hidden by company policy Price …" at bounding box center [338, 261] width 69 height 430
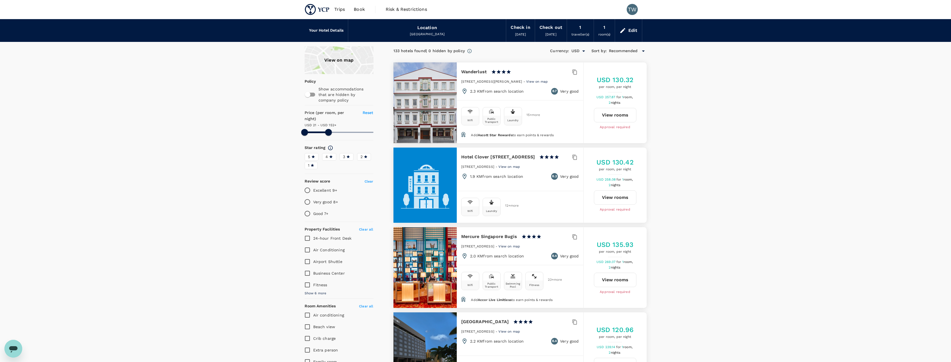
click at [635, 50] on span "Recommended" at bounding box center [623, 51] width 29 height 6
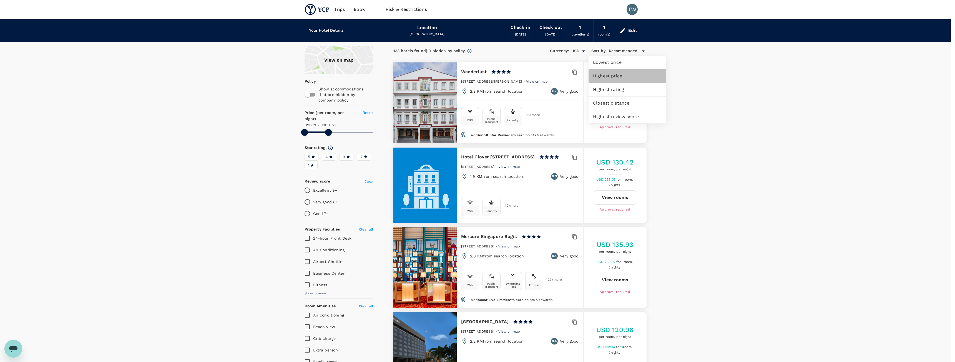
click at [627, 74] on span "Highest price" at bounding box center [627, 76] width 69 height 7
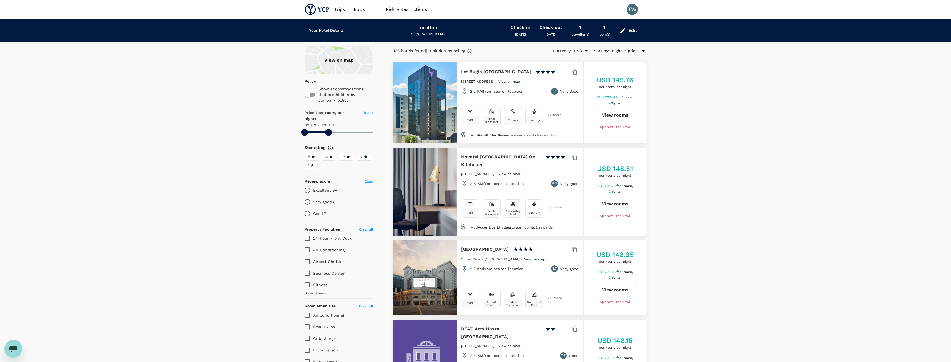
click at [348, 69] on div "View on map" at bounding box center [338, 60] width 69 height 28
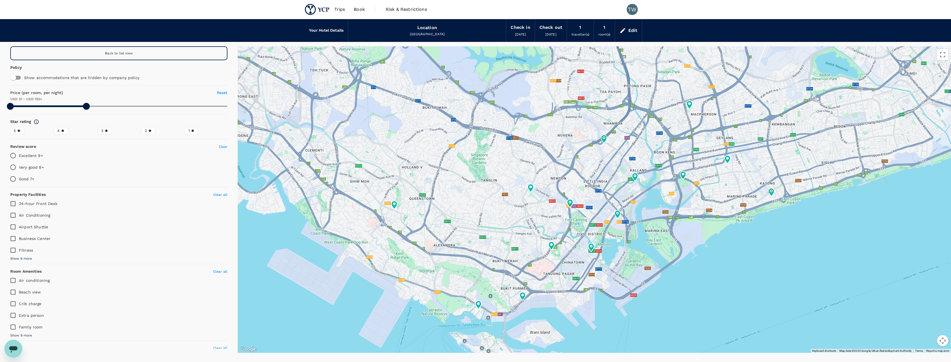
type input "151.71"
type input "23.71"
type input "151.71"
type input "24.71"
type input "151.71"
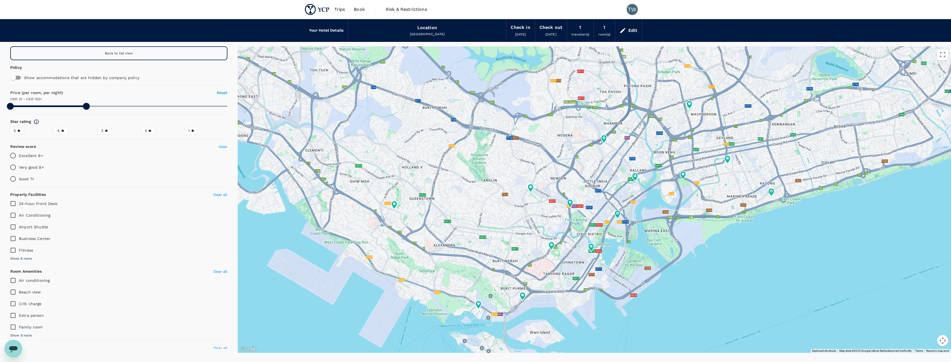
type input "27.71"
type input "151.71"
type input "27.71"
type input "151.71"
type input "30.71"
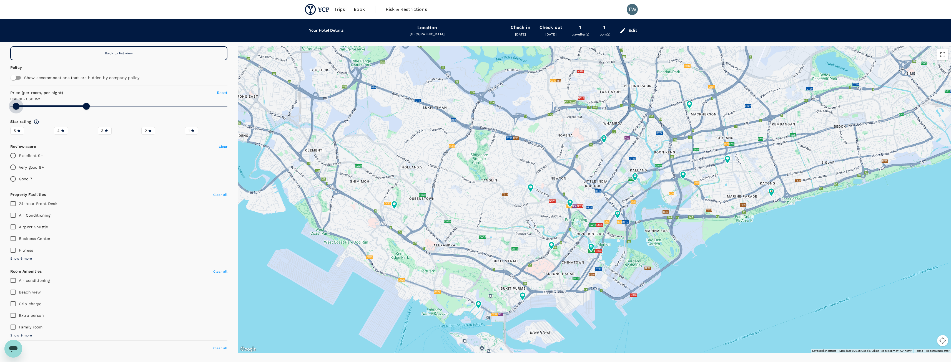
type input "151.71"
type input "32.71"
type input "151.71"
type input "33.71"
type input "151.71"
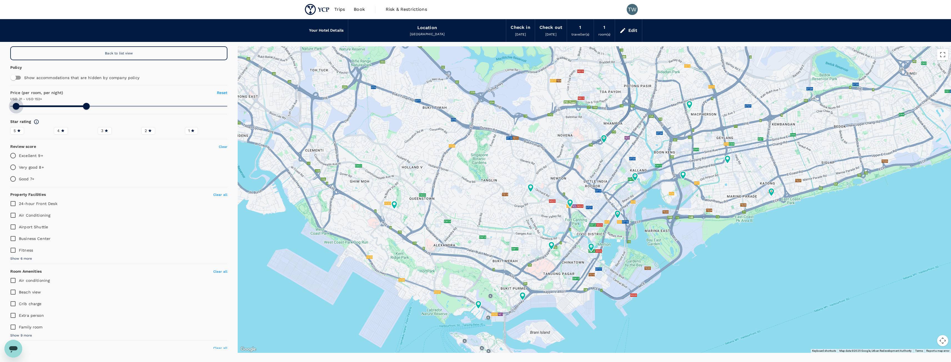
type input "34.71"
type input "151.71"
type input "37.71"
type input "151.71"
type input "38.71"
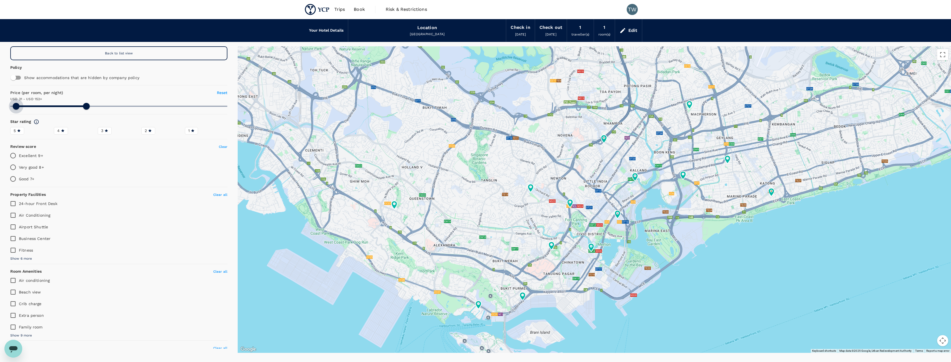
type input "151.71"
type input "43.71"
type input "151.71"
type input "47.71"
type input "151.71"
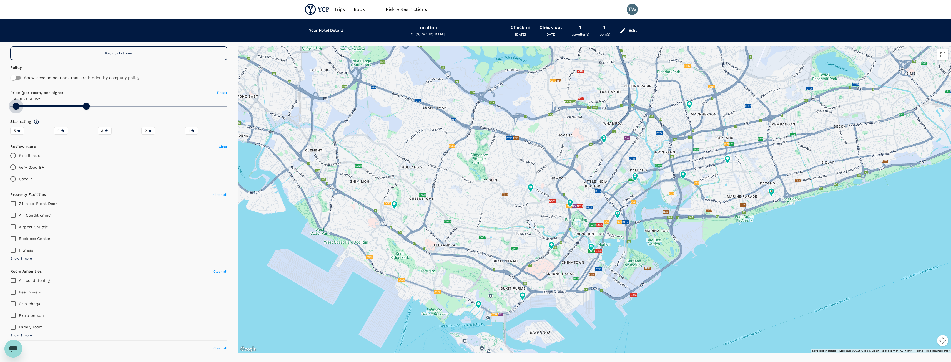
type input "51.71"
type input "151.71"
type input "53.71"
type input "151.71"
type input "55.71"
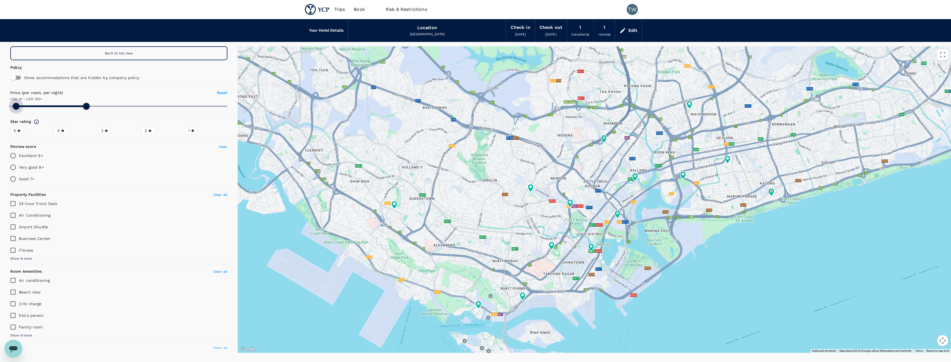
type input "151.71"
type input "58.71"
type input "151.71"
type input "61.71"
type input "151.71"
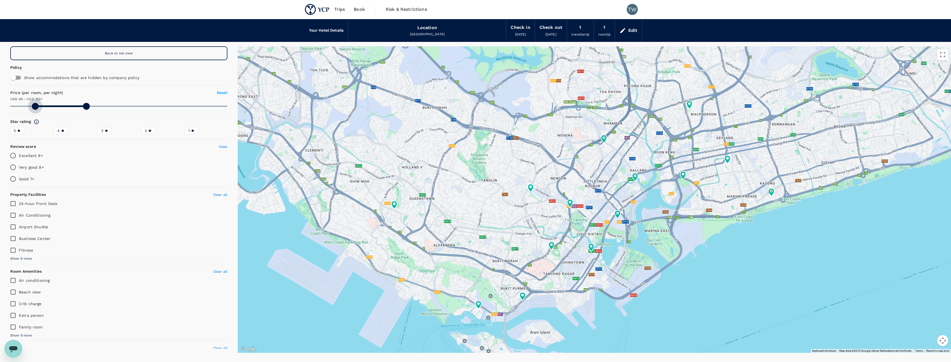
type input "63.71"
type input "151.71"
type input "64.71"
type input "151.71"
type input "66.71"
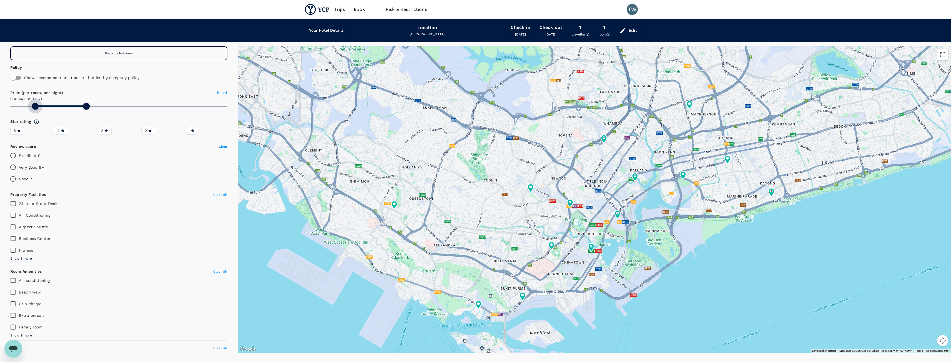
type input "151.71"
type input "68.71"
type input "151.71"
type input "69.71"
type input "151.71"
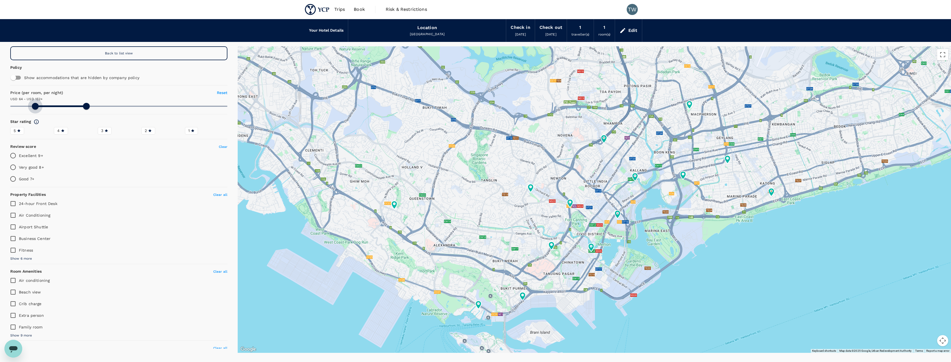
type input "72.71"
type input "151.71"
type input "75.71"
type input "151.71"
type input "78.71"
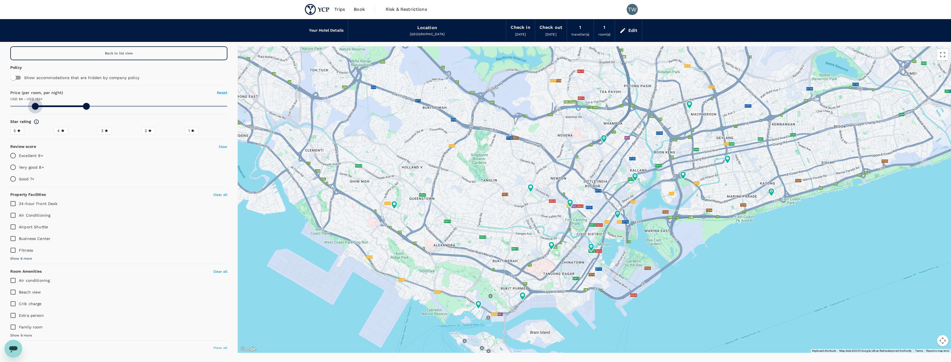
type input "151.71"
type input "79.71"
type input "151.71"
type input "81.71"
type input "151.71"
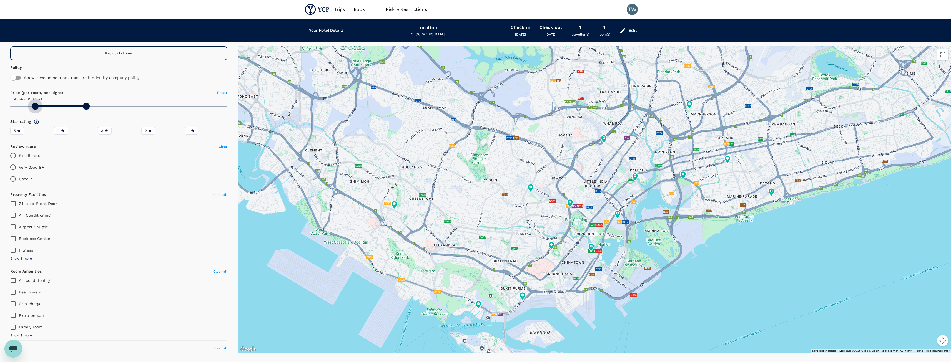
type input "83.71"
type input "151.71"
type input "85.71"
type input "151.71"
type input "85.71"
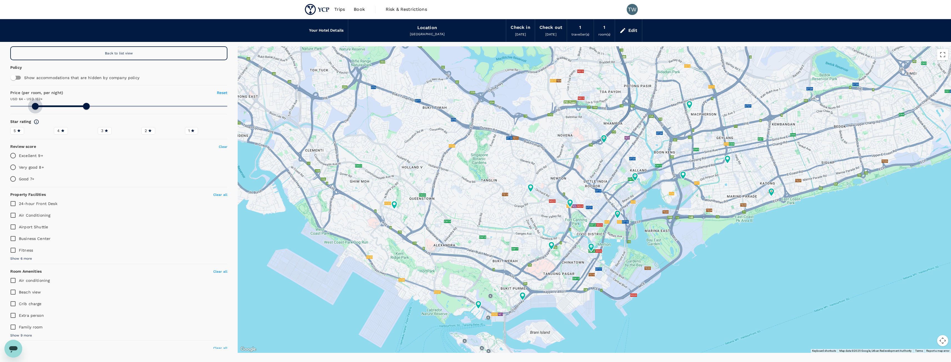
type input "151.71"
type input "87.71"
type input "151.71"
type input "87.71"
type input "151.71"
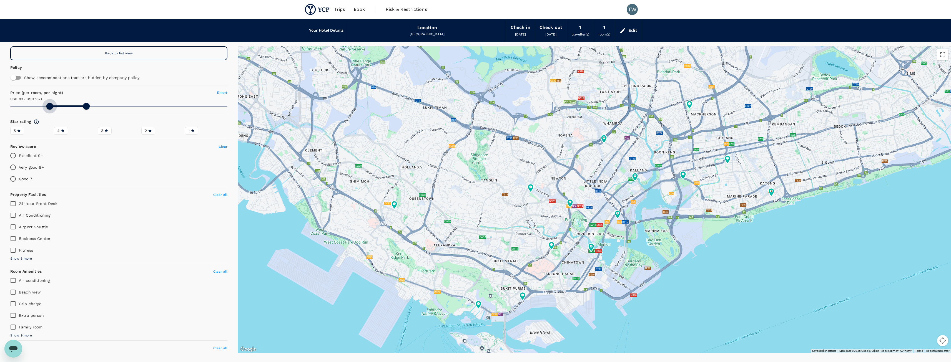
type input "88.71"
type input "151.71"
type input "89.71"
type input "151.71"
type input "91.71"
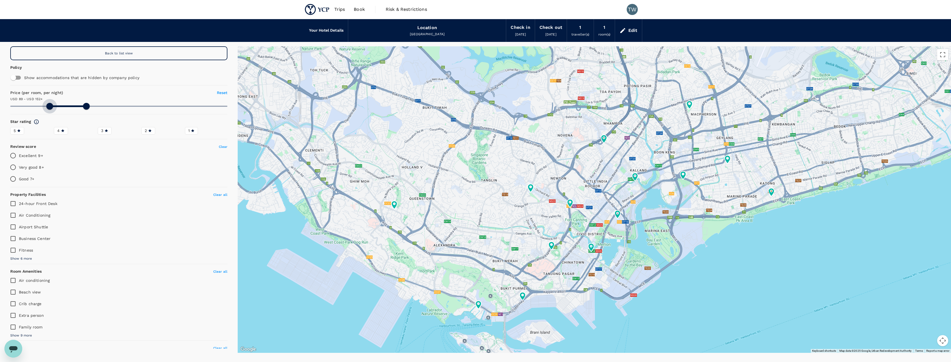
type input "151.71"
type input "92.71"
type input "151.71"
type input "93.71"
type input "151.71"
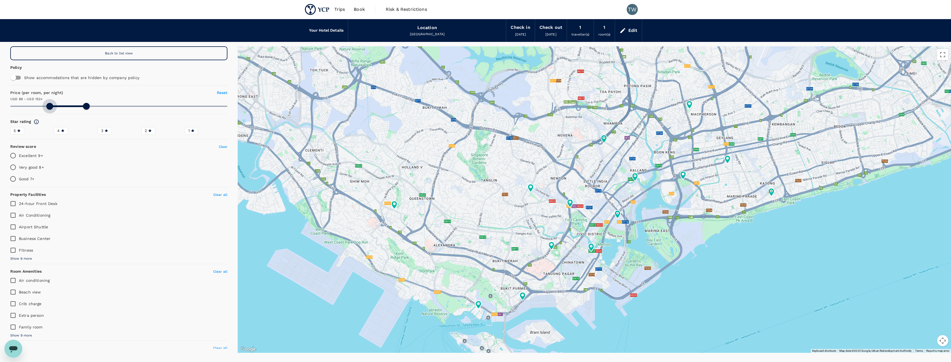
type input "93.71"
type input "151.71"
type input "94.71"
type input "151.71"
type input "95.71"
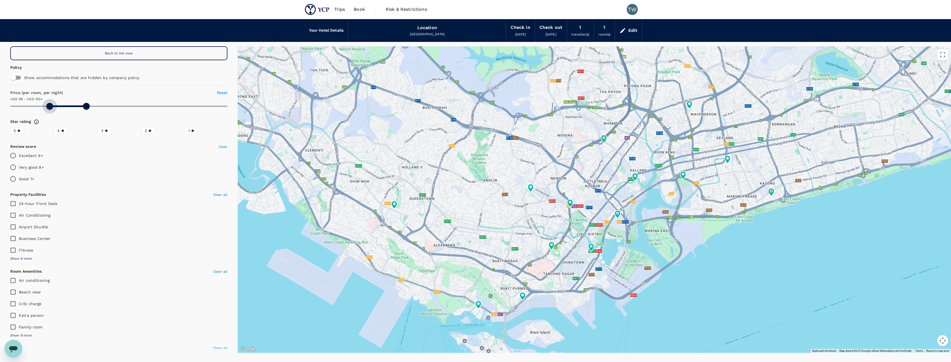
type input "151.71"
type input "95.71"
type input "151.71"
type input "96.71"
type input "151.71"
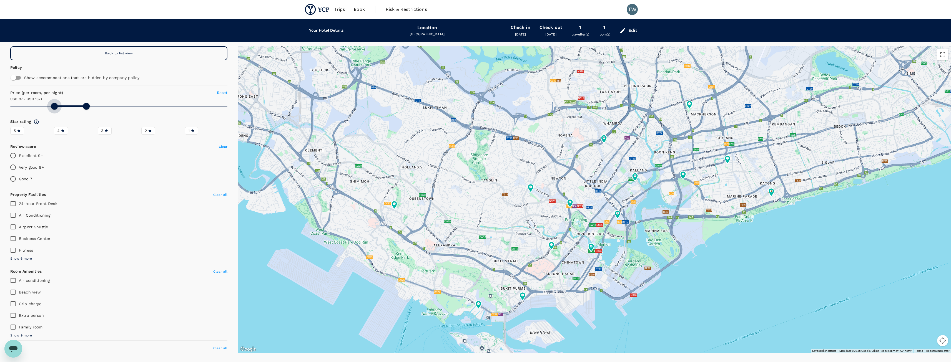
type input "96.71"
type input "151.71"
type input "97.71"
type input "151.71"
type input "97.71"
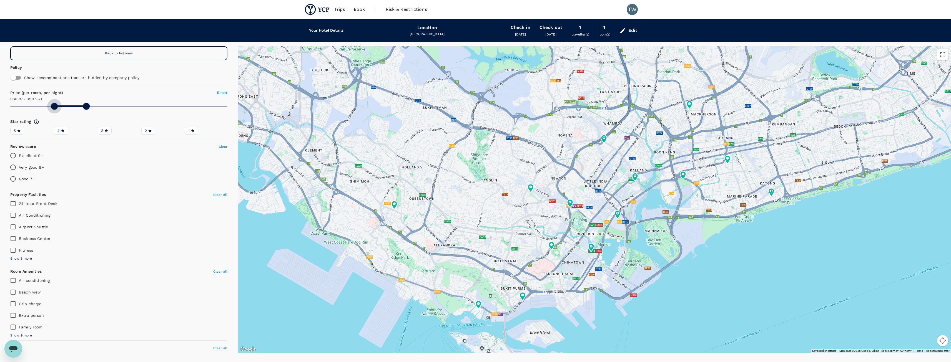
type input "151.71"
type input "98.71"
type input "151.71"
type input "98.71"
type input "151.71"
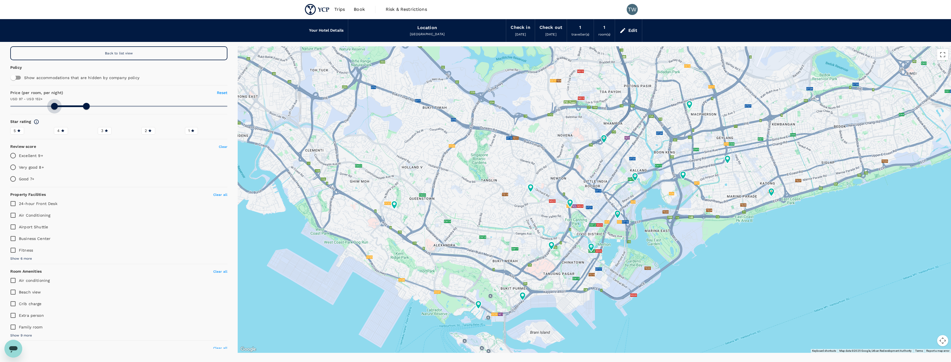
type input "99.71"
type input "151.71"
type input "99.71"
type input "151.71"
type input "100.71"
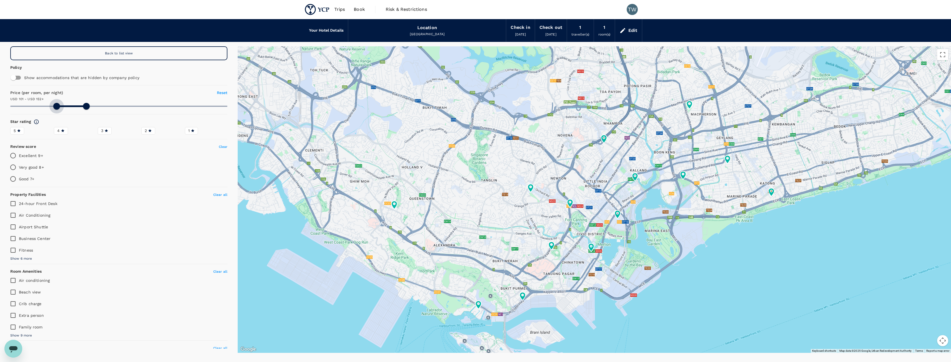
type input "151.71"
type input "100.71"
type input "151.71"
type input "100.71"
type input "151.71"
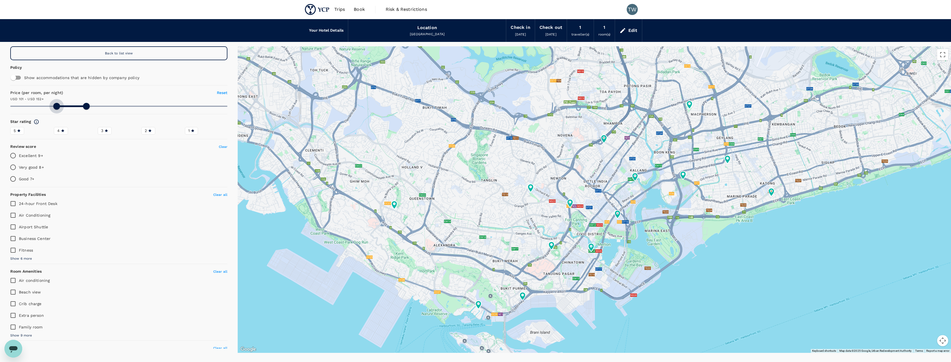
type input "101.71"
type input "151.71"
type input "101.71"
type input "151.71"
type input "102.71"
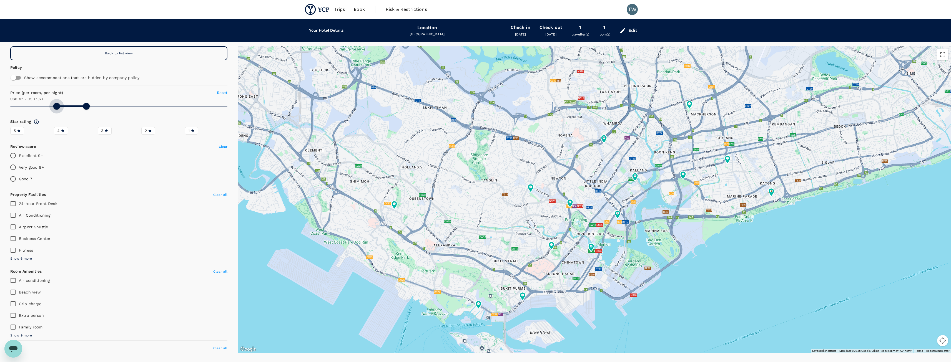
type input "151.71"
type input "102.71"
type input "151.71"
type input "103.71"
type input "151.71"
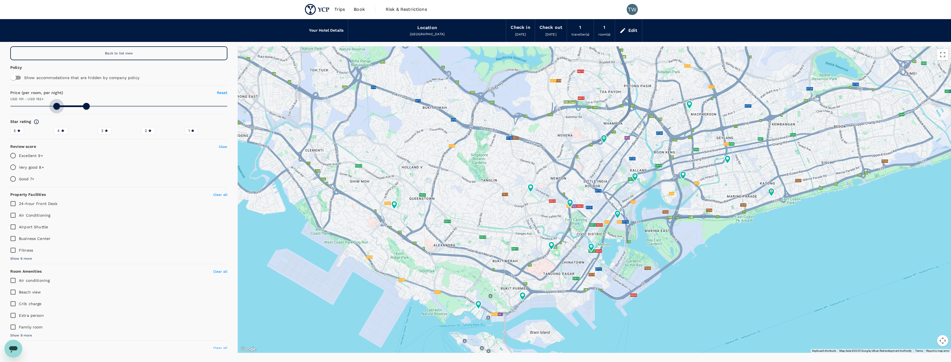
type input "103.71"
type input "151.71"
type input "104.71"
type input "151.71"
type input "104.71"
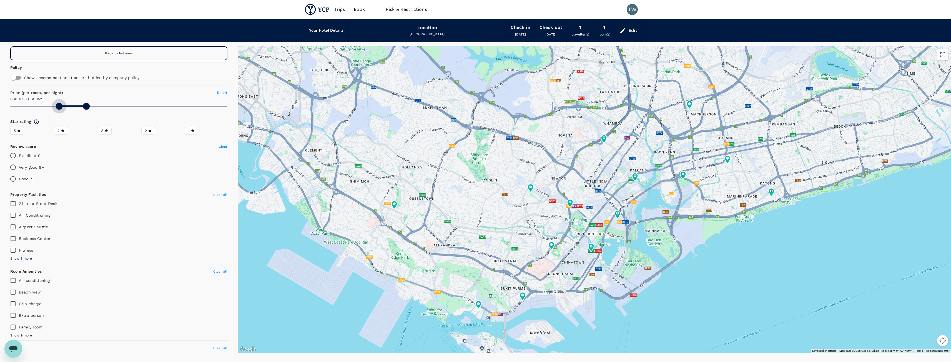
type input "151.71"
type input "105.71"
type input "151.71"
type input "105.71"
type input "151.71"
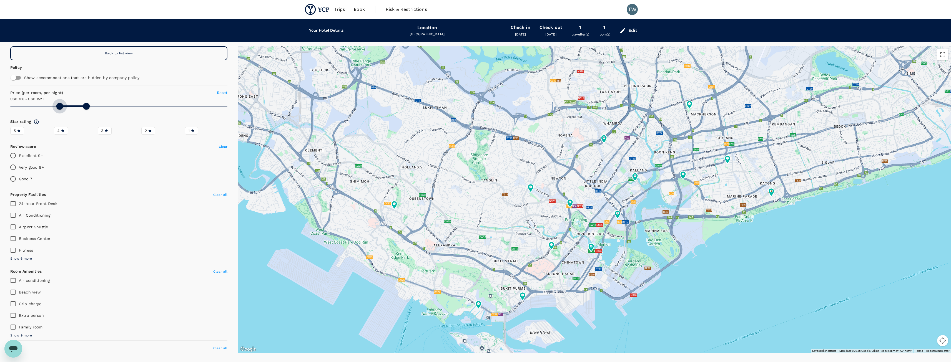
type input "106.71"
type input "151.71"
type input "106.71"
type input "151.71"
type input "107.71"
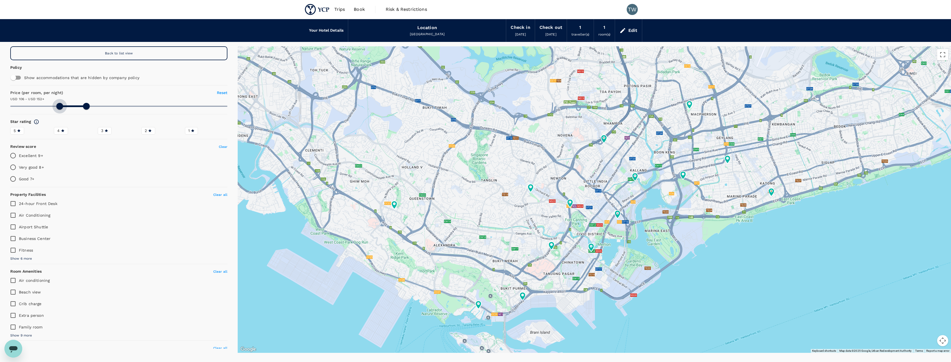
type input "151.71"
type input "107.71"
type input "151.71"
type input "107.71"
type input "151.71"
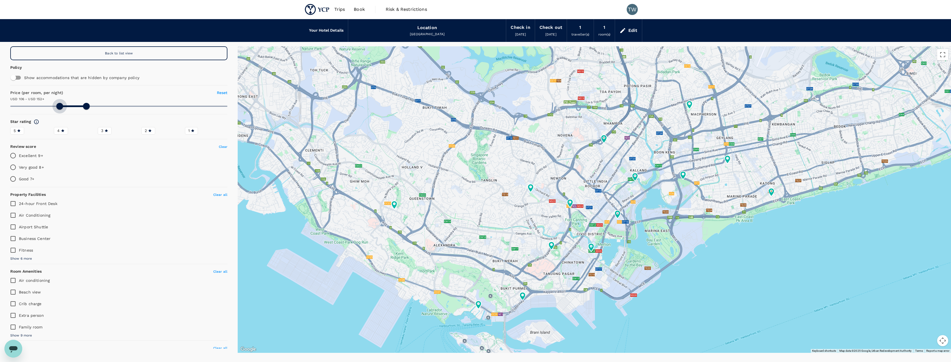
type input "108.71"
type input "151.71"
drag, startPoint x: 17, startPoint y: 106, endPoint x: 60, endPoint y: 114, distance: 44.0
click at [60, 114] on div "Back to list view Policy Show accommodations that are hidden by company policy …" at bounding box center [119, 197] width 224 height 303
type input "108.71"
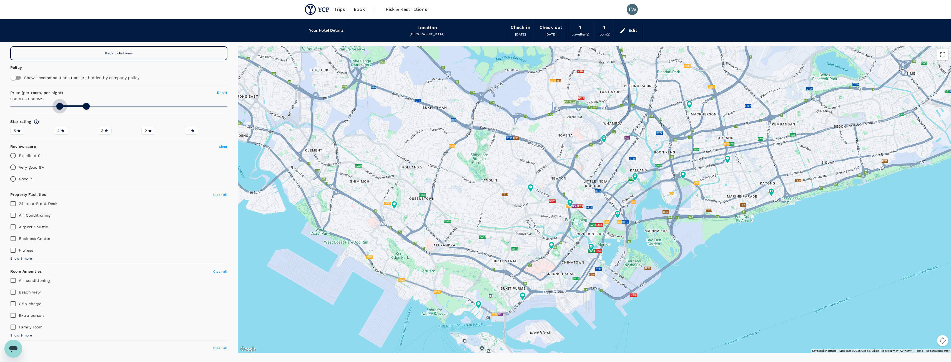
type input "151.71"
type input "108.71"
type input "151.71"
type input "108.71"
type input "151.71"
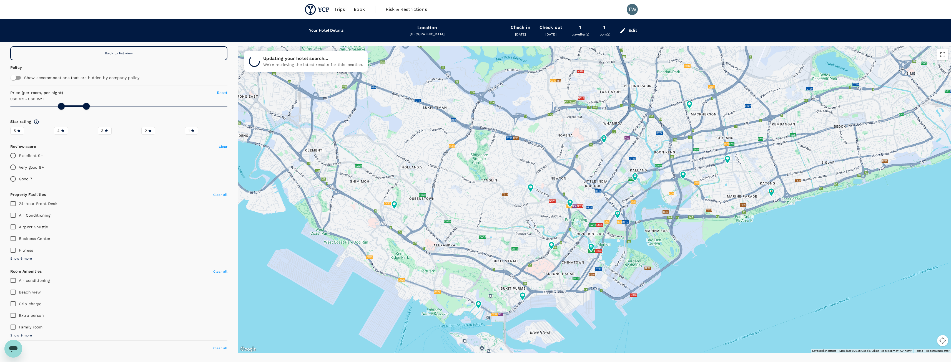
type input "108.71"
type input "151.71"
type input "108.71"
type input "151.71"
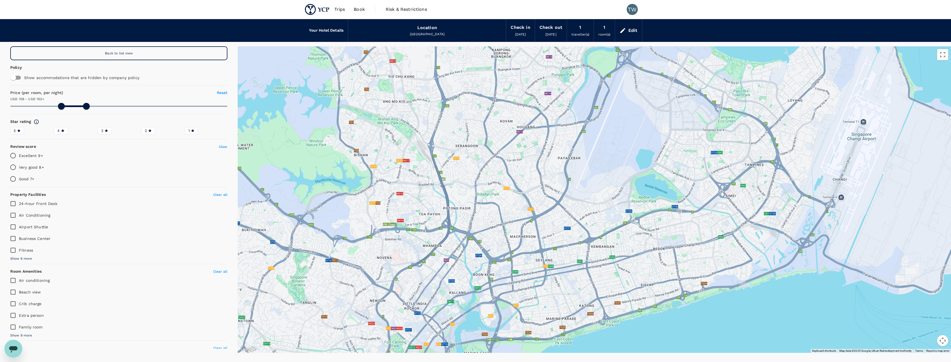
drag, startPoint x: 793, startPoint y: 94, endPoint x: 610, endPoint y: 218, distance: 221.7
click at [610, 218] on div at bounding box center [594, 199] width 713 height 307
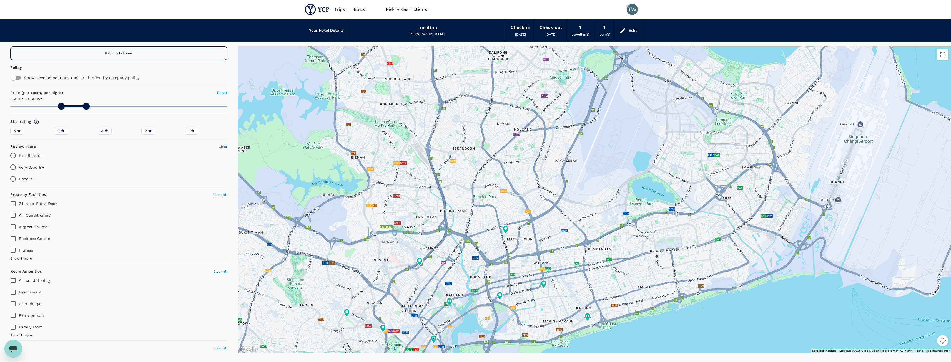
type input "108.71"
type input "151.71"
type input "108.71"
type input "151.71"
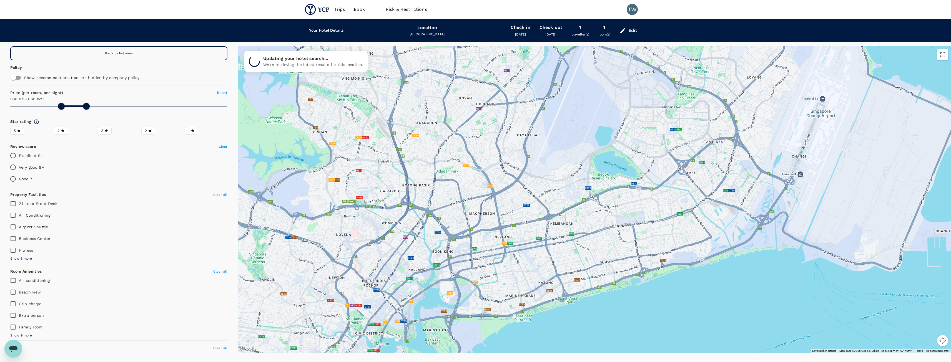
drag, startPoint x: 695, startPoint y: 258, endPoint x: 655, endPoint y: 228, distance: 50.2
type input "108.71"
type input "151.71"
type input "108.71"
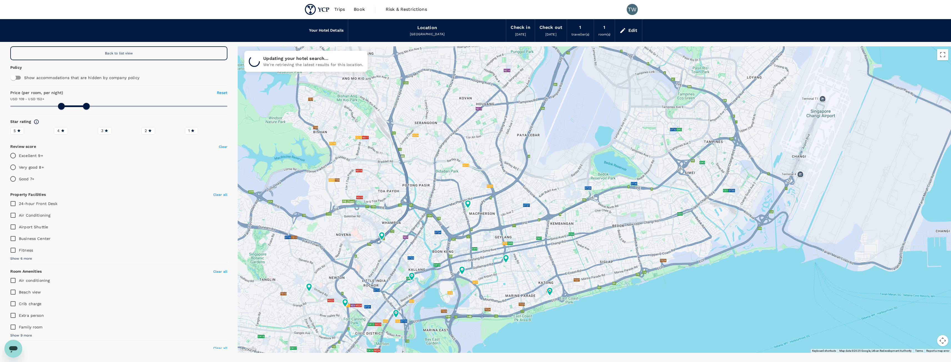
type input "151.71"
type input "108.71"
type input "151.71"
type input "108.71"
type input "151.71"
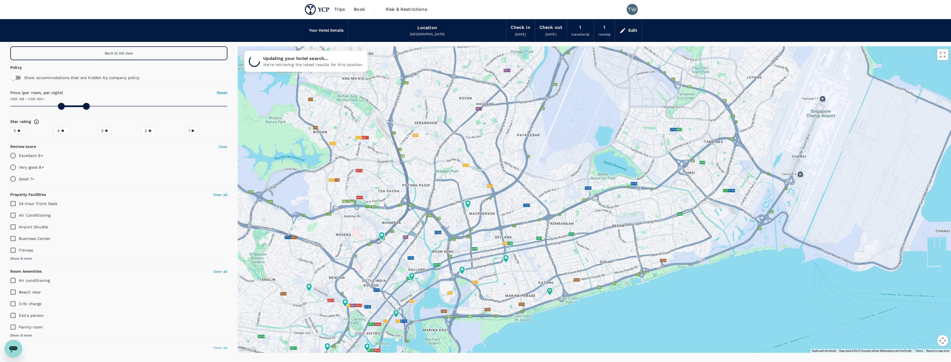
type input "108.71"
type input "151.71"
type input "108.71"
type input "151.71"
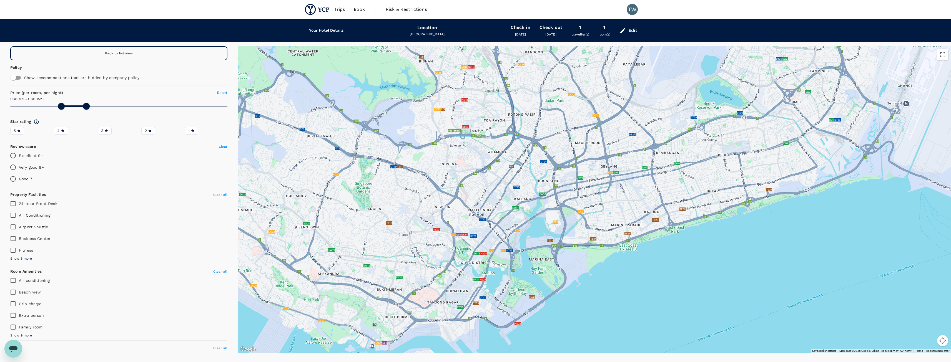
drag, startPoint x: 407, startPoint y: 307, endPoint x: 516, endPoint y: 230, distance: 133.6
click at [516, 230] on div at bounding box center [594, 199] width 713 height 307
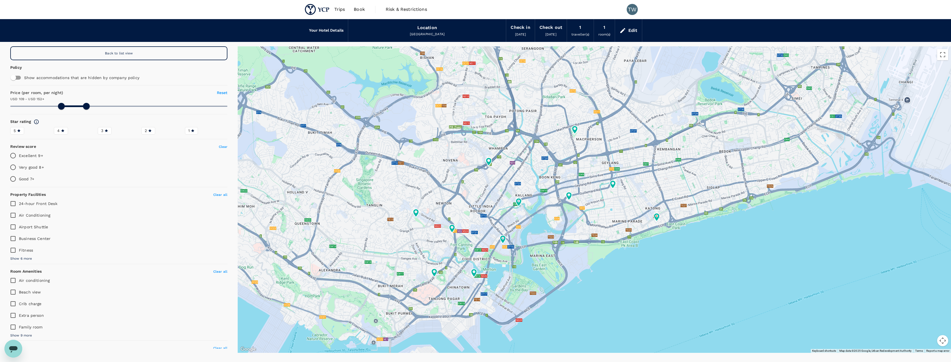
type input "108.71"
type input "151.71"
type input "108.71"
type input "151.71"
type input "108.71"
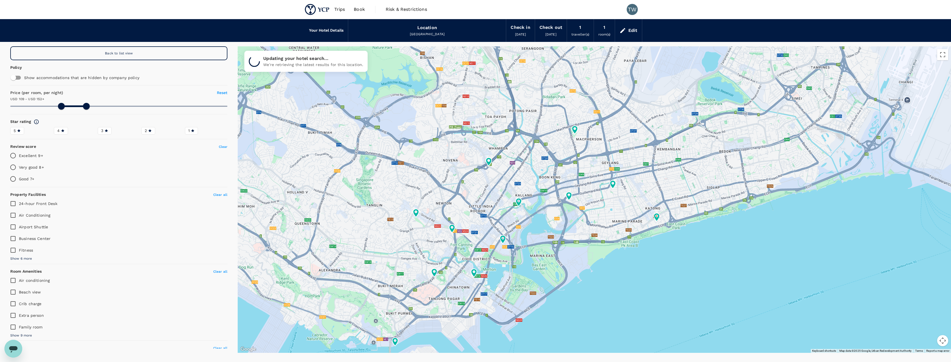
type input "151.71"
type input "107.71"
type input "151.71"
type input "107.71"
type input "151.71"
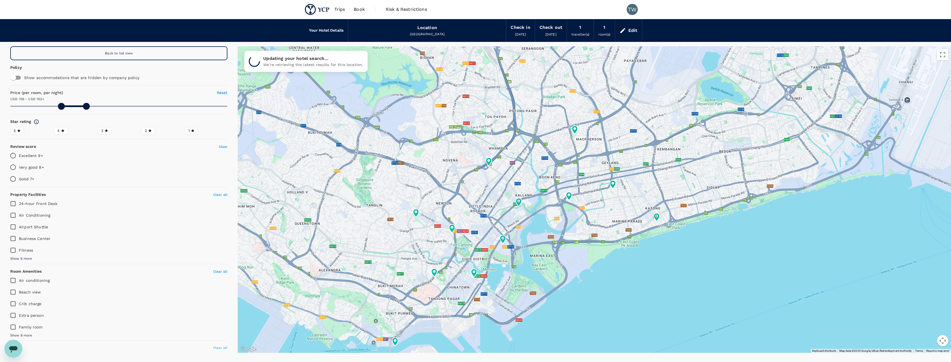
type input "109.71"
type input "151.71"
type input "109.71"
type input "151.71"
type input "110.71"
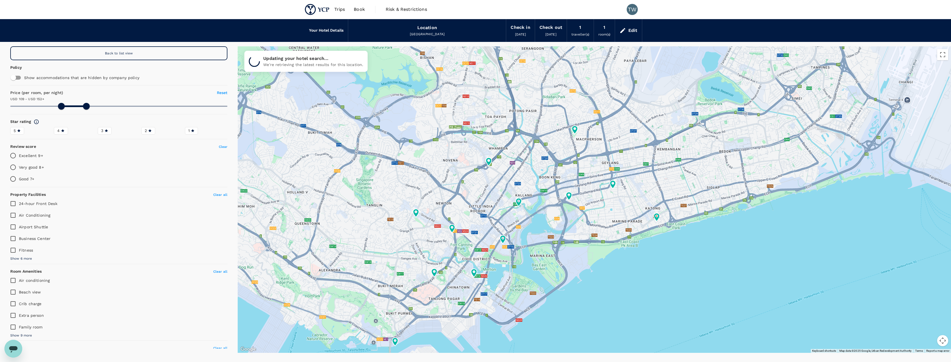
type input "151.71"
type input "111.71"
type input "151.71"
type input "113.71"
type input "151.71"
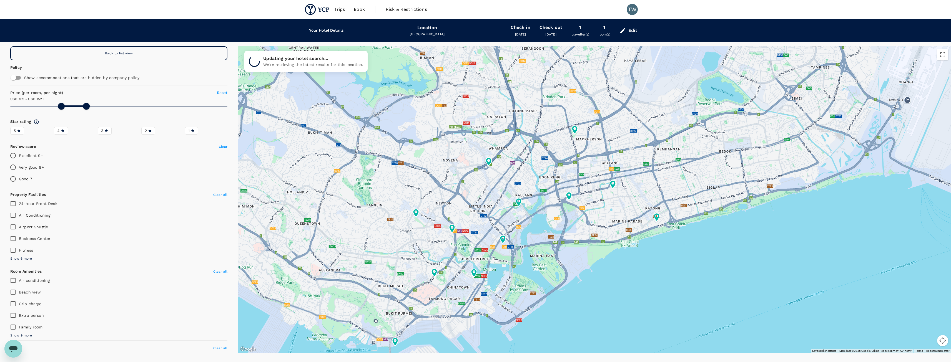
type input "114.71"
type input "151.71"
type input "114.71"
type input "151.71"
drag, startPoint x: 64, startPoint y: 105, endPoint x: 69, endPoint y: 105, distance: 4.7
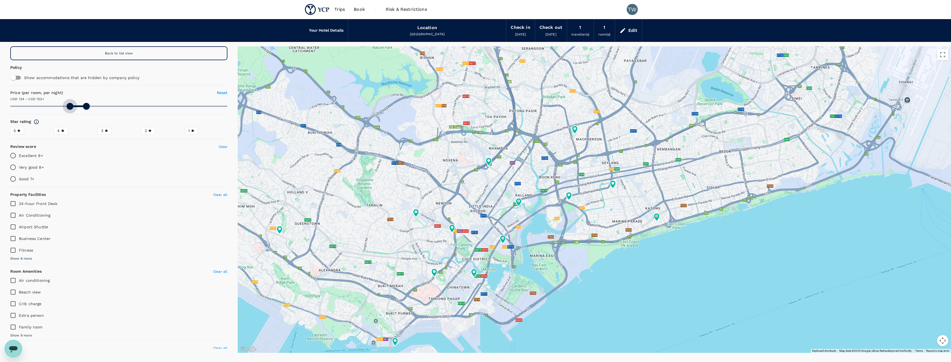
click at [69, 105] on span at bounding box center [70, 106] width 7 height 7
drag, startPoint x: 68, startPoint y: 108, endPoint x: 74, endPoint y: 108, distance: 6.1
click at [74, 108] on span at bounding box center [75, 106] width 7 height 7
click at [29, 157] on p "Excellent 9+" at bounding box center [31, 156] width 24 height 6
click at [19, 157] on input "Excellent 9+" at bounding box center [13, 156] width 12 height 12
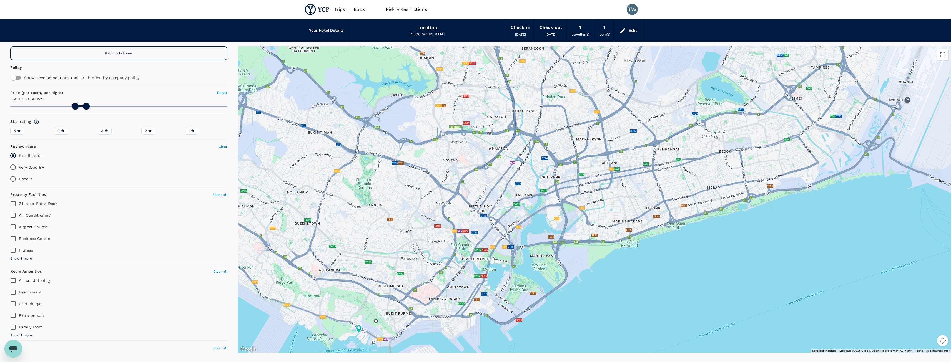
click at [34, 167] on p "Very good 8+" at bounding box center [31, 168] width 25 height 6
click at [19, 167] on input "Very good 8+" at bounding box center [13, 168] width 12 height 12
click at [149, 54] on div "Back to list view" at bounding box center [118, 53] width 217 height 14
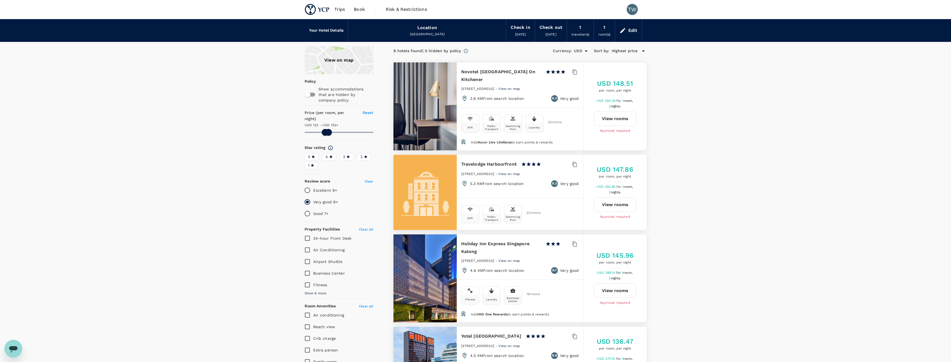
click at [367, 180] on span "Clear" at bounding box center [368, 182] width 9 height 4
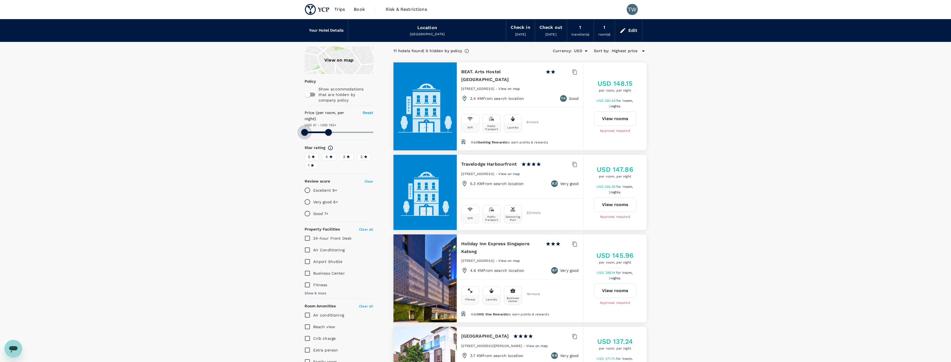
drag, startPoint x: 322, startPoint y: 125, endPoint x: 240, endPoint y: 126, distance: 82.2
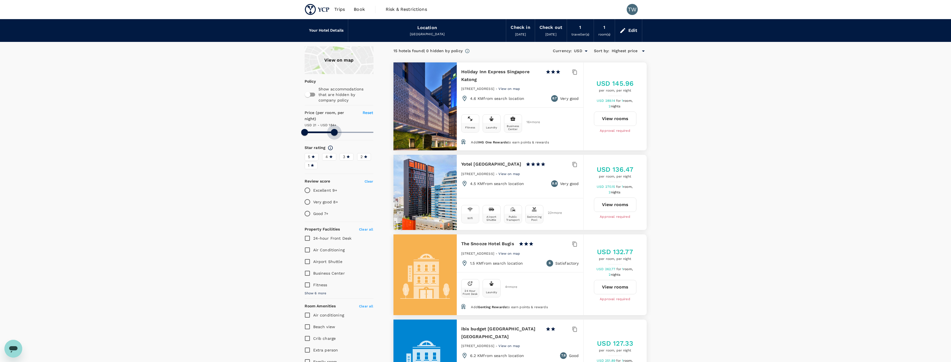
drag, startPoint x: 329, startPoint y: 127, endPoint x: 334, endPoint y: 127, distance: 5.3
click at [334, 129] on span at bounding box center [334, 132] width 7 height 7
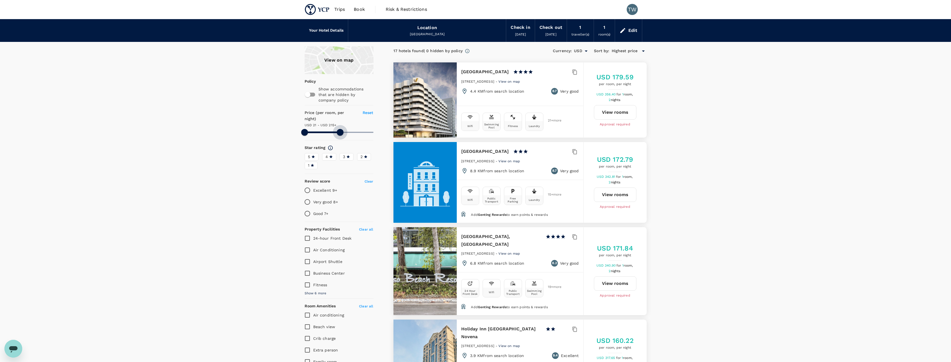
drag, startPoint x: 336, startPoint y: 127, endPoint x: 340, endPoint y: 127, distance: 4.4
click at [340, 129] on span at bounding box center [340, 132] width 7 height 7
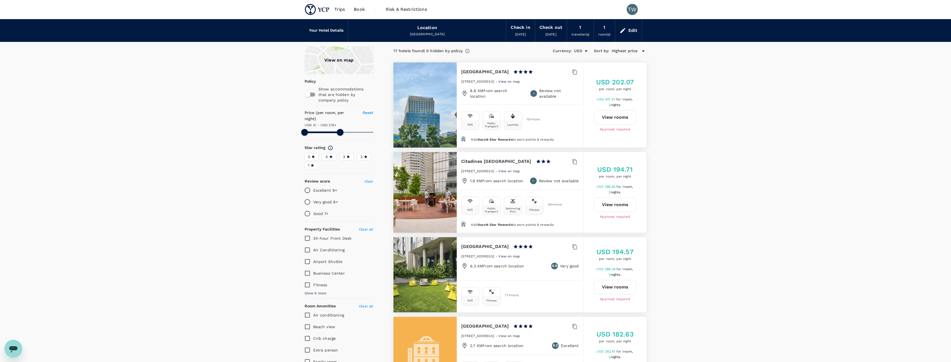
click at [324, 188] on p "Excellent 9+" at bounding box center [325, 191] width 24 height 6
click at [313, 185] on input "Excellent 9+" at bounding box center [307, 191] width 12 height 12
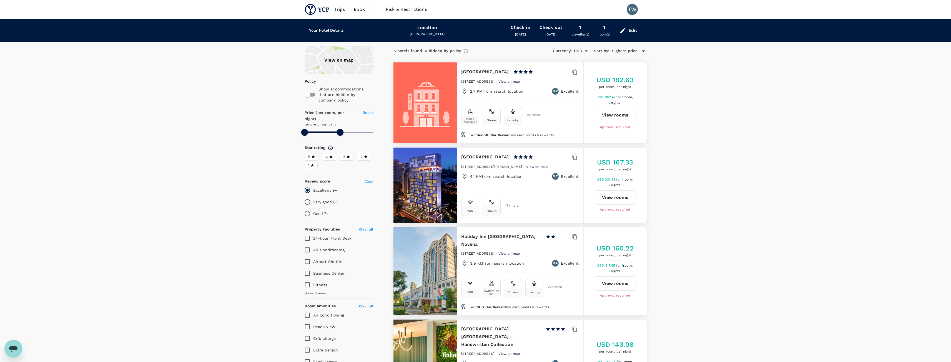
click at [309, 201] on input "Very good 8+" at bounding box center [307, 202] width 12 height 12
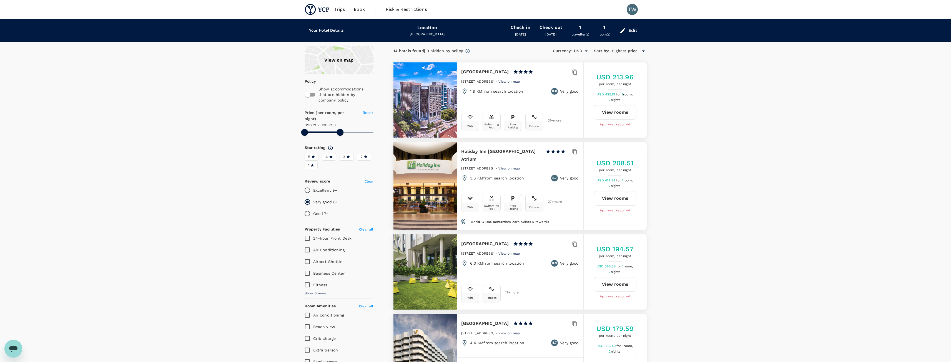
click at [342, 60] on div "View on map" at bounding box center [338, 60] width 69 height 28
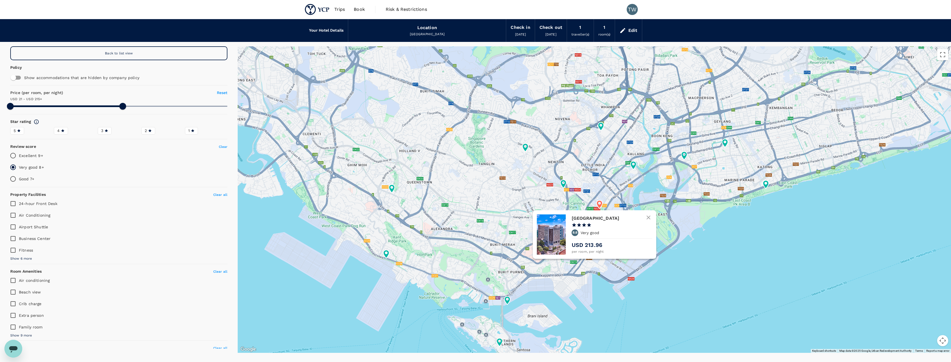
click at [599, 219] on h6 "Carlton Hotel Singapore" at bounding box center [609, 219] width 76 height 8
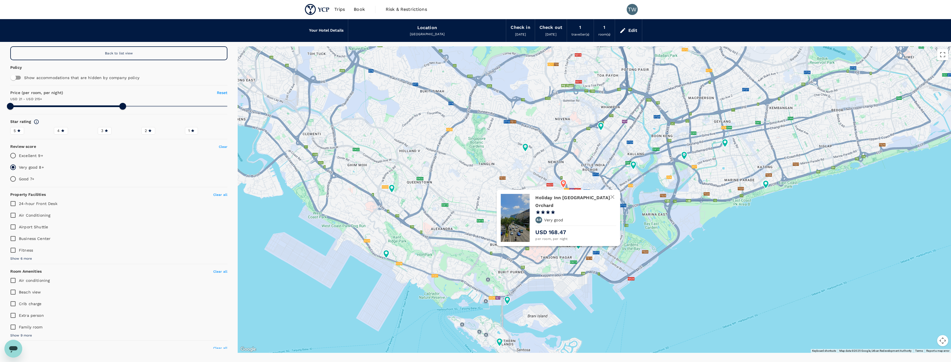
click at [575, 198] on h6 "Holiday Inn Singapore Orchard" at bounding box center [573, 202] width 76 height 16
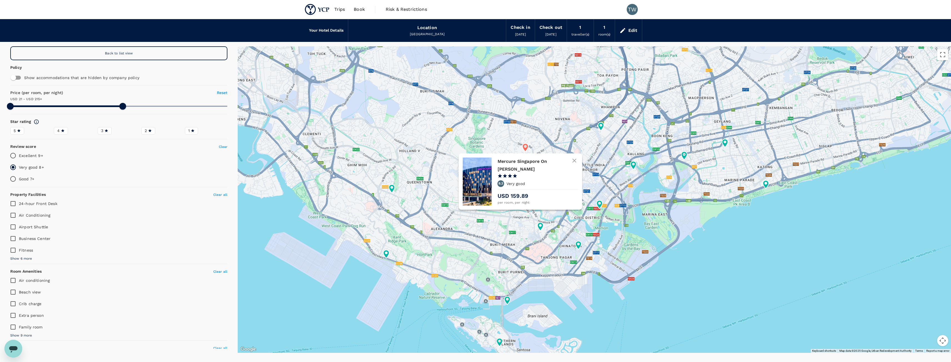
click at [528, 149] on icon at bounding box center [525, 148] width 10 height 10
click at [534, 163] on h6 "Mercure Singapore On Stevens" at bounding box center [535, 166] width 76 height 16
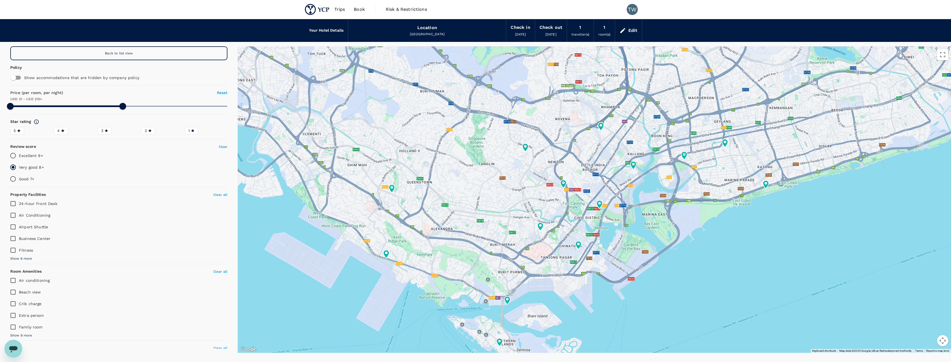
click at [200, 51] on div "Back to list view" at bounding box center [118, 53] width 217 height 14
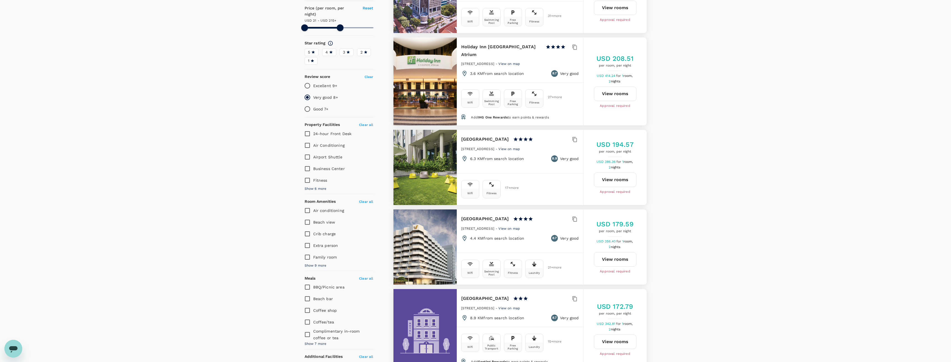
scroll to position [5, 0]
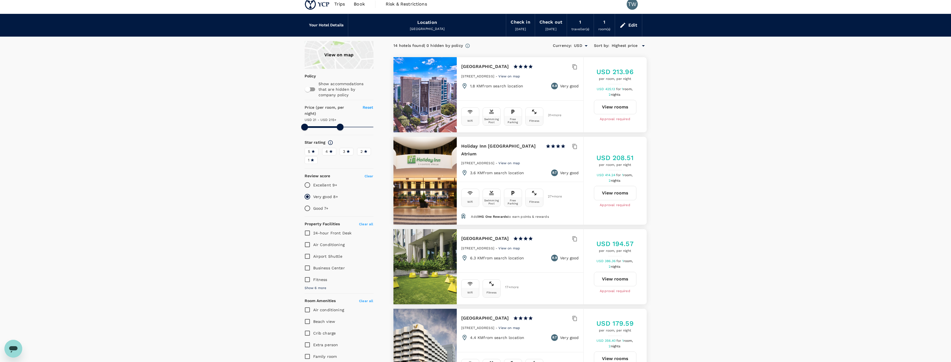
click at [372, 174] on span "Clear" at bounding box center [368, 176] width 9 height 4
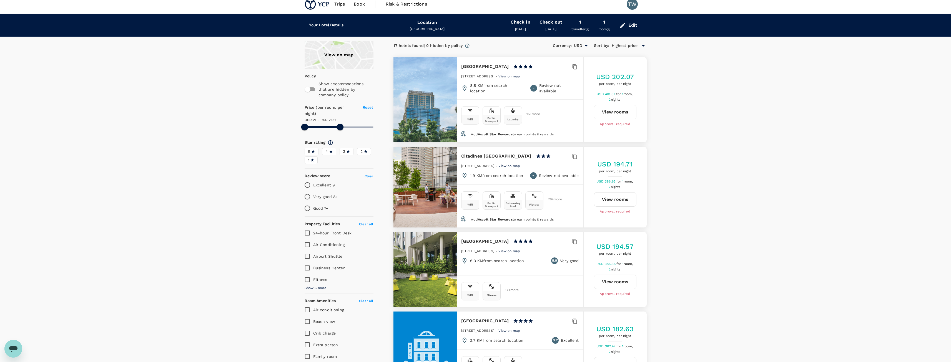
click at [624, 48] on span "Highest price" at bounding box center [624, 46] width 26 height 6
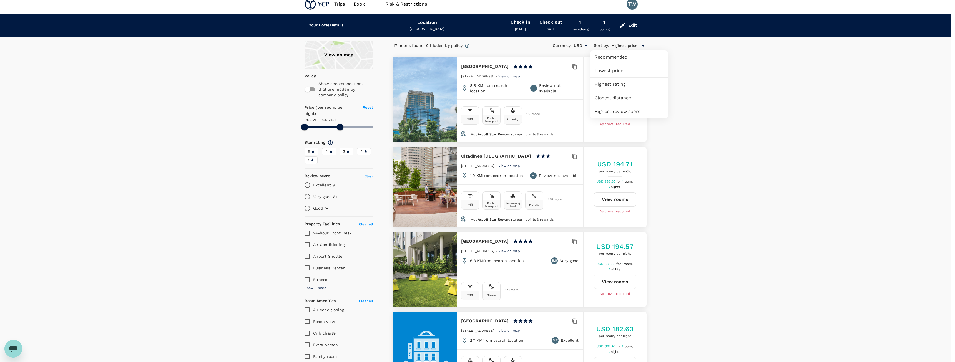
click at [624, 61] on div "Recommended" at bounding box center [629, 57] width 78 height 13
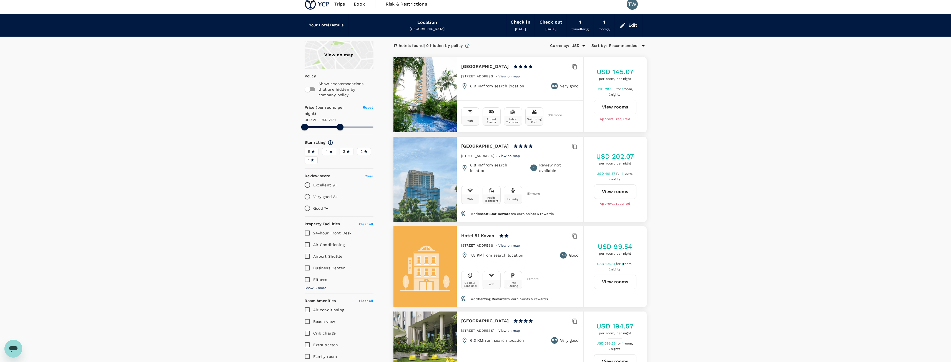
click at [520, 77] on span "View on map" at bounding box center [509, 76] width 22 height 4
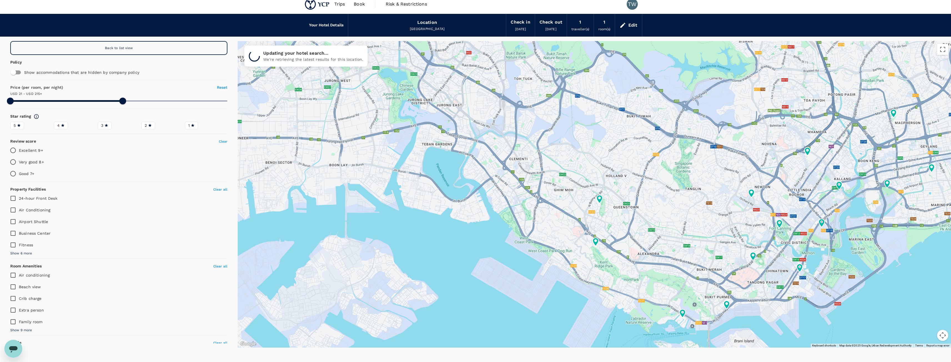
click at [184, 51] on div "Back to list view" at bounding box center [118, 48] width 217 height 14
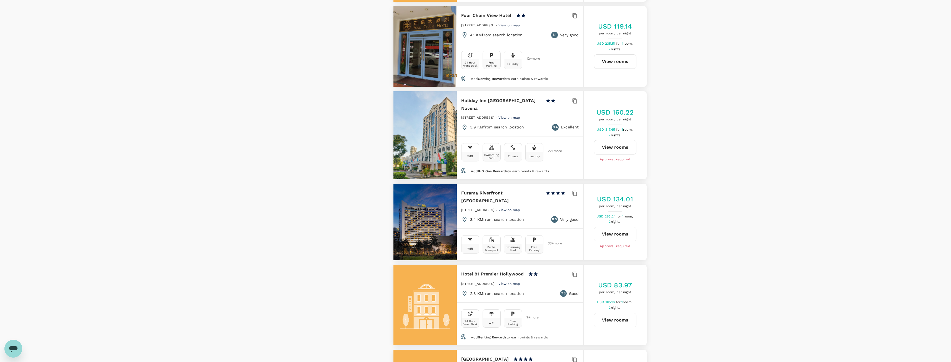
scroll to position [810, 0]
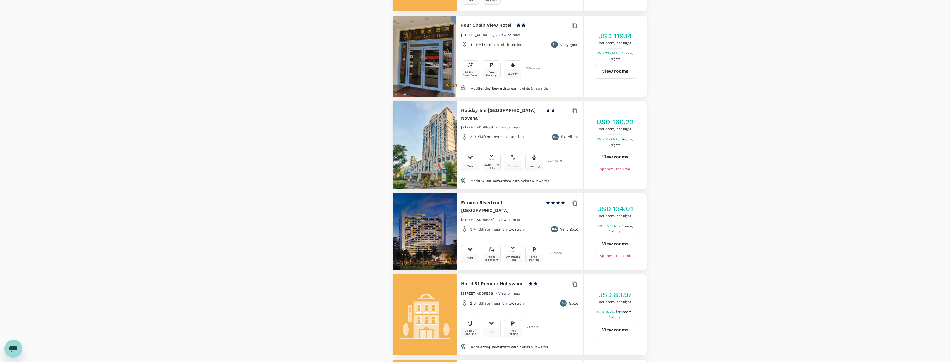
click at [529, 217] on div "405 Havelock Road, Singapore - View on map" at bounding box center [520, 221] width 118 height 9
click at [520, 218] on span "View on map" at bounding box center [509, 220] width 22 height 4
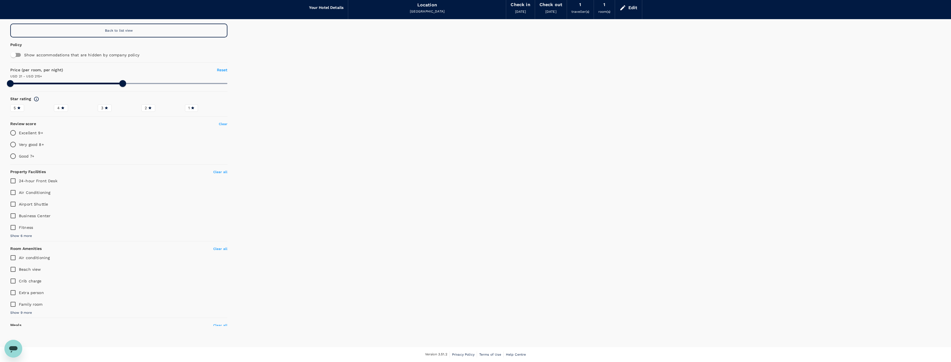
scroll to position [23, 0]
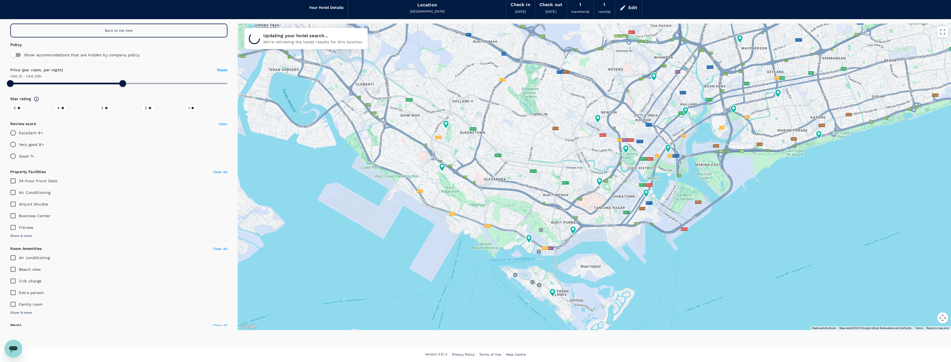
click at [122, 31] on span "Back to list view" at bounding box center [119, 31] width 28 height 4
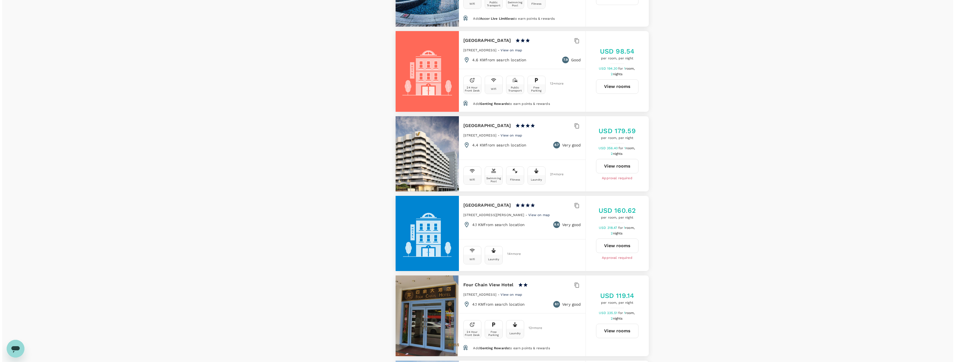
scroll to position [606, 0]
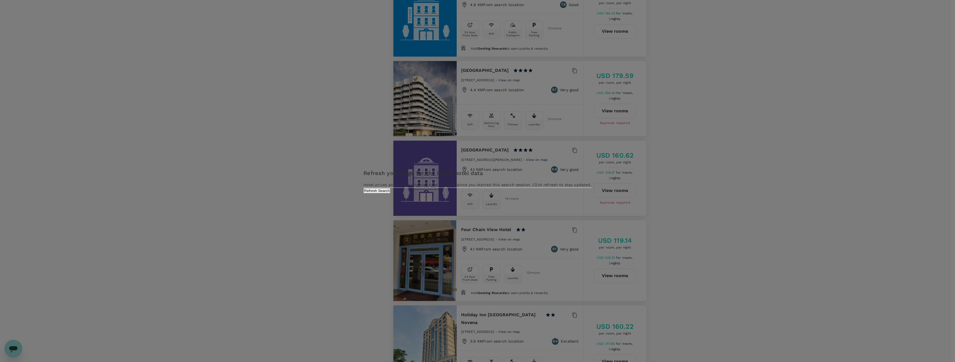
click at [508, 193] on div "Refresh your page for the latest hotel data Hotel prices and availability may h…" at bounding box center [477, 181] width 228 height 25
click at [390, 193] on button "Refresh Search" at bounding box center [376, 190] width 27 height 5
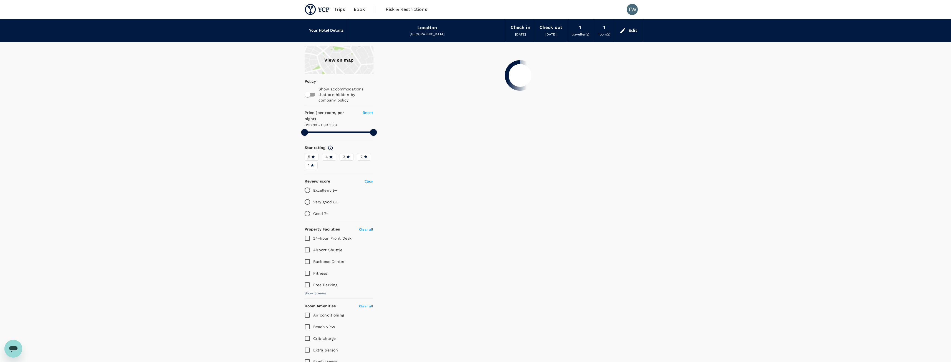
click at [629, 29] on div "Edit" at bounding box center [632, 31] width 9 height 8
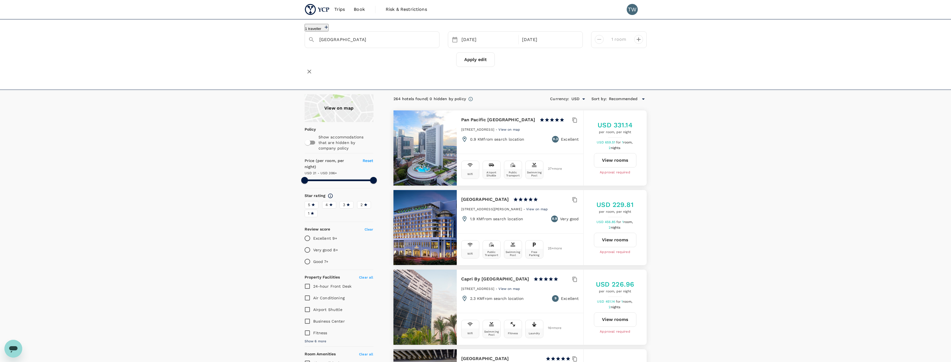
click at [620, 101] on div "Recommended" at bounding box center [628, 99] width 38 height 7
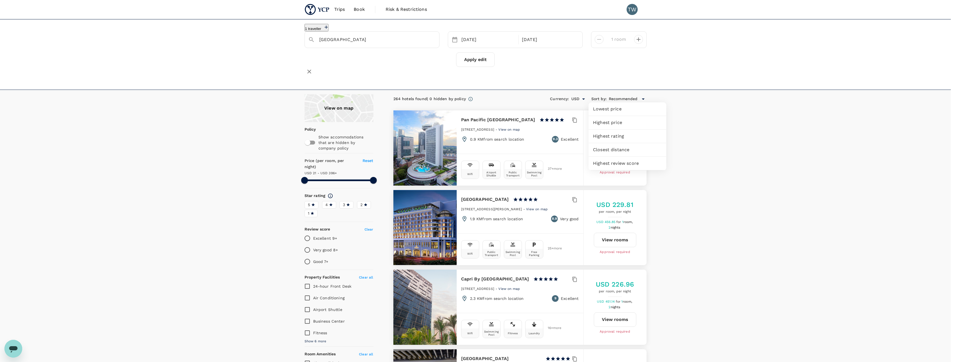
click at [624, 127] on div "Highest price" at bounding box center [627, 122] width 78 height 13
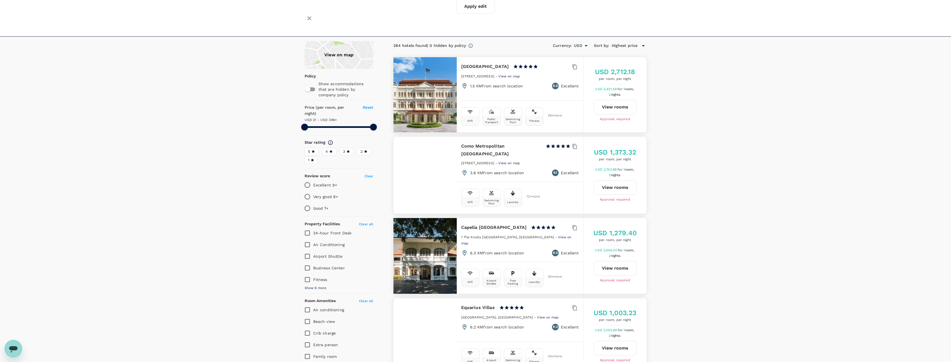
scroll to position [56, 0]
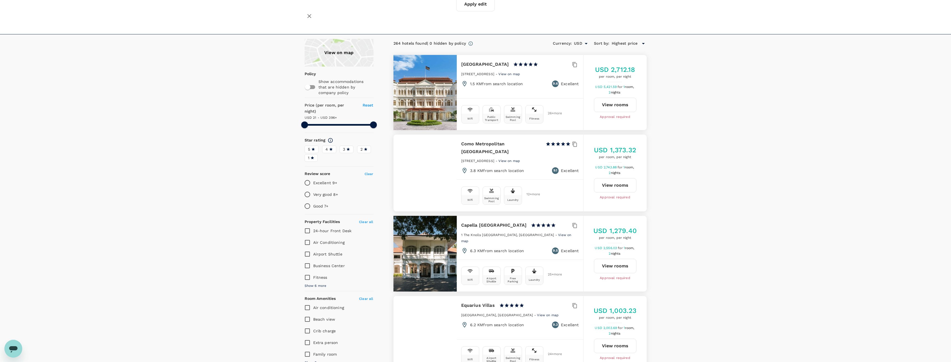
click at [327, 147] on span "4" at bounding box center [326, 150] width 2 height 6
click at [0, 0] on input "4" at bounding box center [0, 0] width 0 height 0
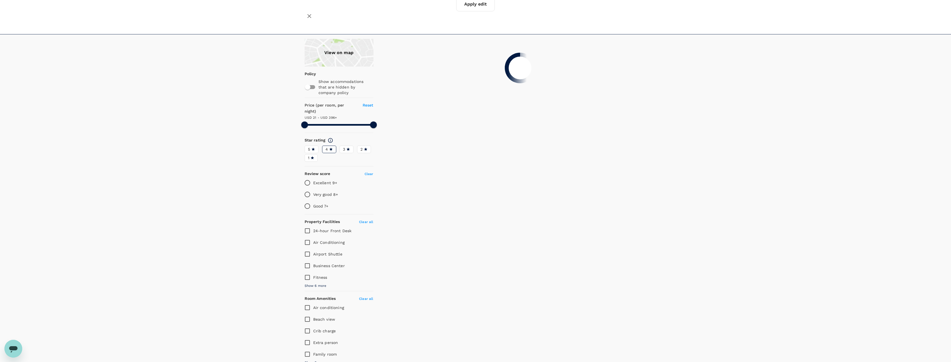
click at [307, 146] on label "5" at bounding box center [311, 149] width 14 height 7
click at [0, 0] on input "5" at bounding box center [0, 0] width 0 height 0
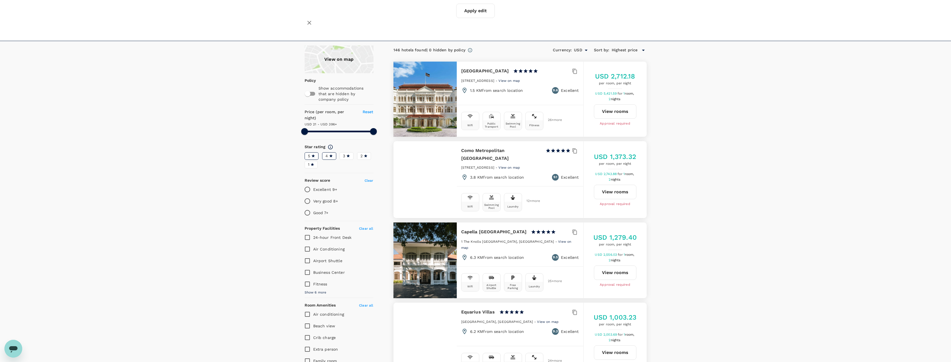
scroll to position [0, 0]
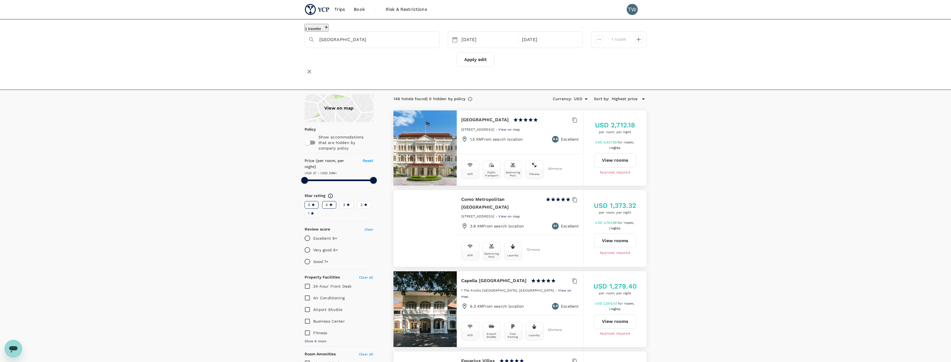
click at [625, 99] on span "Highest price" at bounding box center [624, 99] width 26 height 6
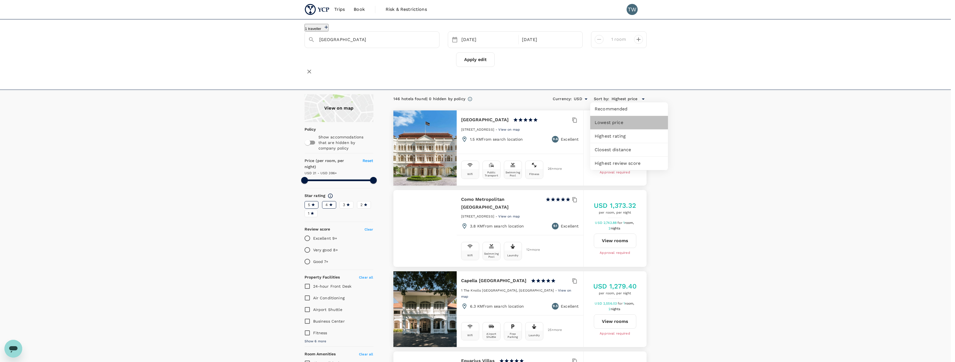
click at [633, 125] on span "Lowest price" at bounding box center [629, 122] width 69 height 7
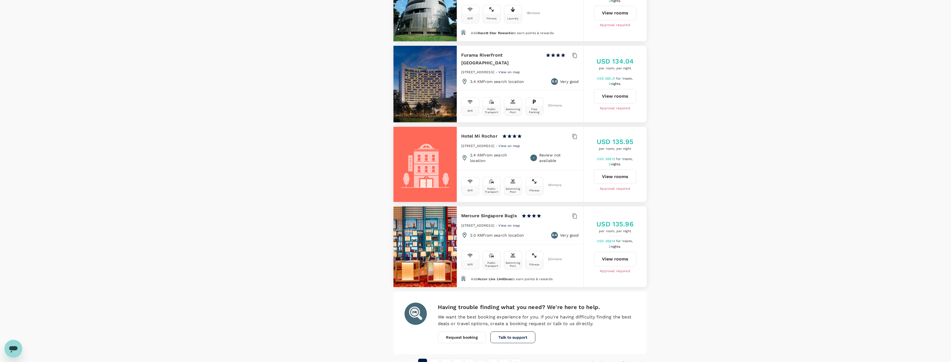
scroll to position [1489, 0]
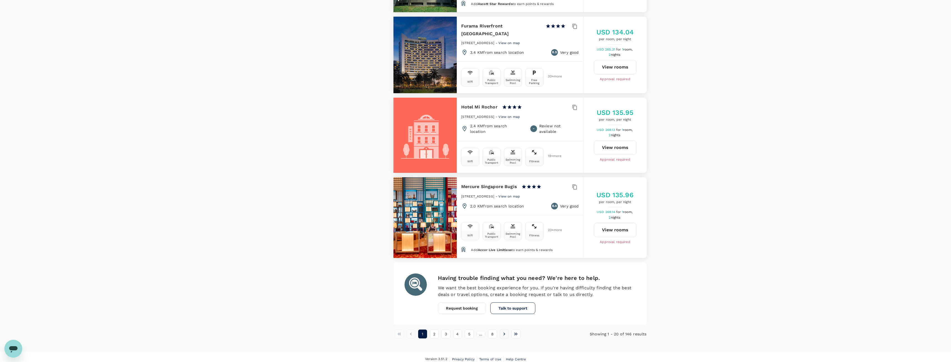
click at [504, 331] on icon "Go to next page" at bounding box center [504, 334] width 6 height 6
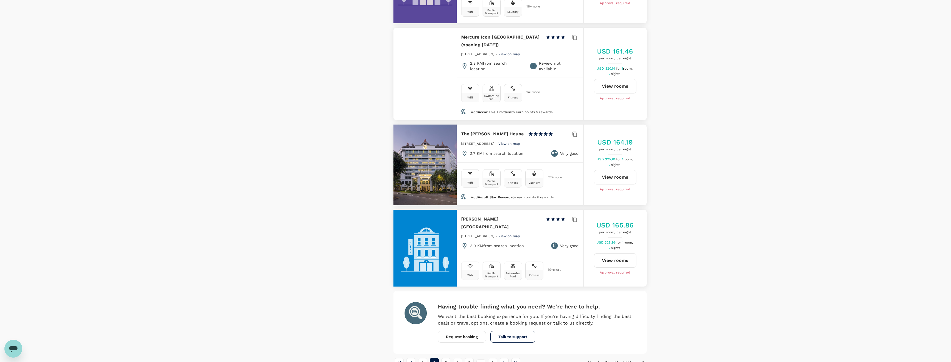
scroll to position [1532, 0]
click at [447, 358] on button "3" at bounding box center [445, 362] width 9 height 9
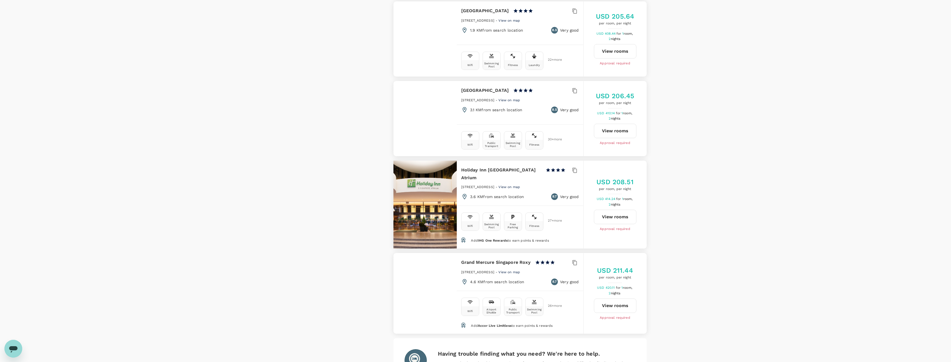
scroll to position [1499, 0]
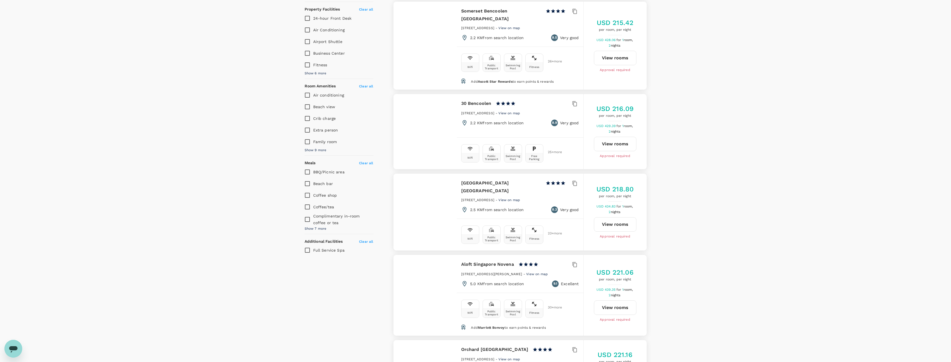
scroll to position [278, 0]
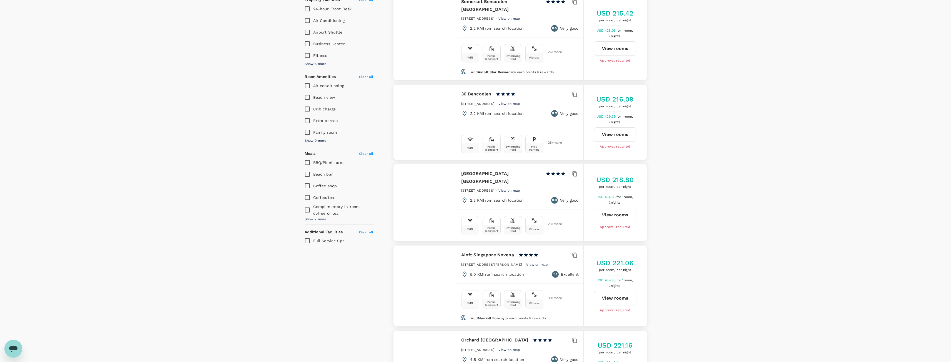
click at [530, 263] on span "View on map" at bounding box center [537, 265] width 22 height 4
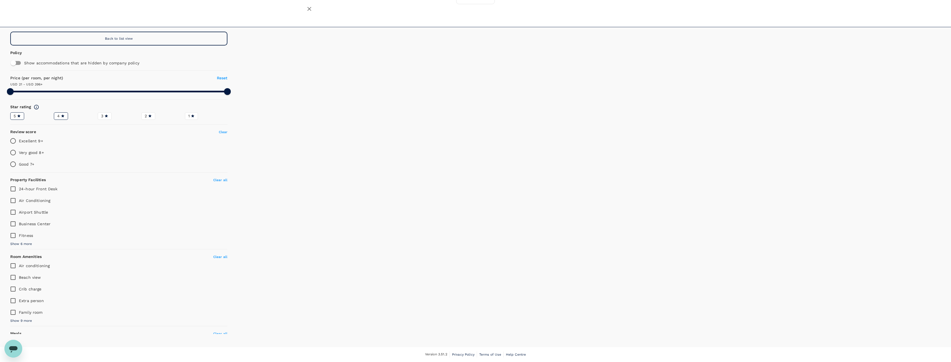
scroll to position [61, 0]
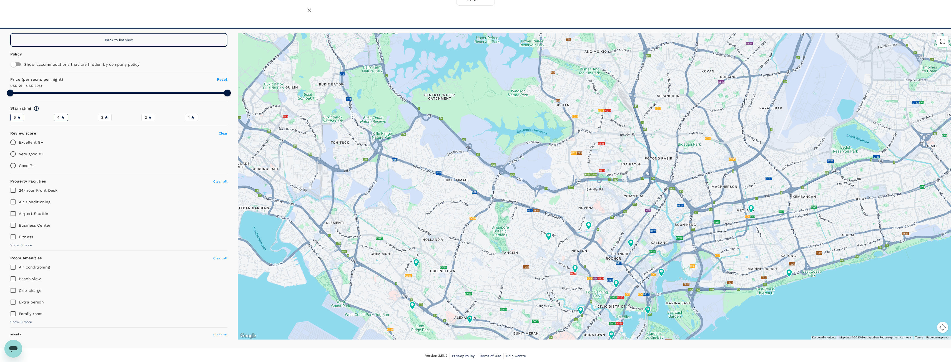
click at [150, 39] on div "Back to list view" at bounding box center [118, 40] width 217 height 14
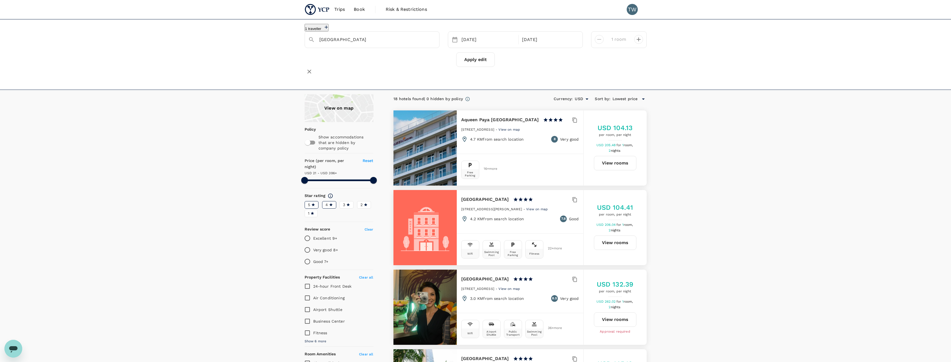
click at [328, 202] on div "4" at bounding box center [328, 205] width 7 height 6
click at [0, 0] on input "4" at bounding box center [0, 0] width 0 height 0
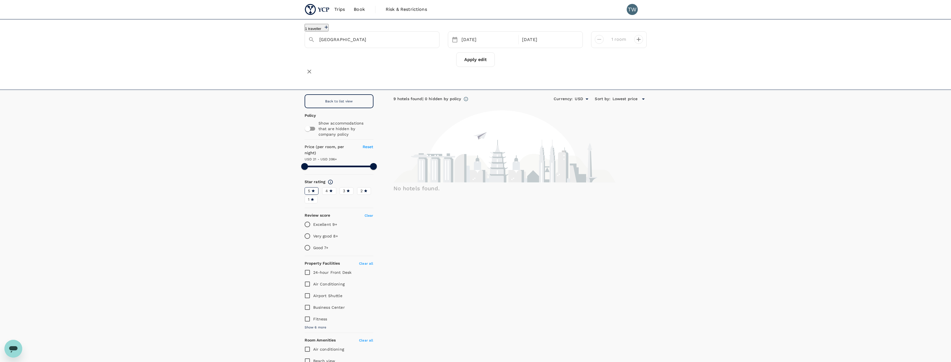
click at [328, 208] on hr at bounding box center [338, 208] width 69 height 0
click at [328, 188] on div "4" at bounding box center [328, 191] width 7 height 6
click at [0, 0] on input "4" at bounding box center [0, 0] width 0 height 0
click at [480, 61] on button "Apply edit" at bounding box center [475, 59] width 39 height 14
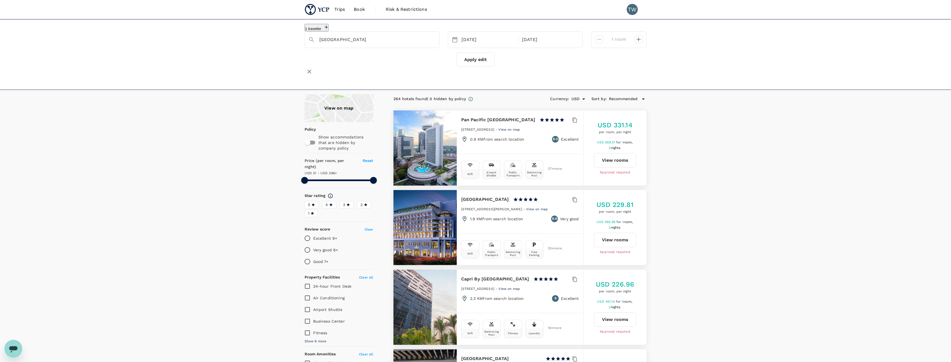
click at [331, 202] on div "4" at bounding box center [328, 205] width 7 height 6
click at [0, 0] on input "4" at bounding box center [0, 0] width 0 height 0
click at [313, 203] on icon at bounding box center [312, 204] width 3 height 3
click at [0, 0] on input "5" at bounding box center [0, 0] width 0 height 0
drag, startPoint x: 306, startPoint y: 172, endPoint x: 325, endPoint y: 178, distance: 19.8
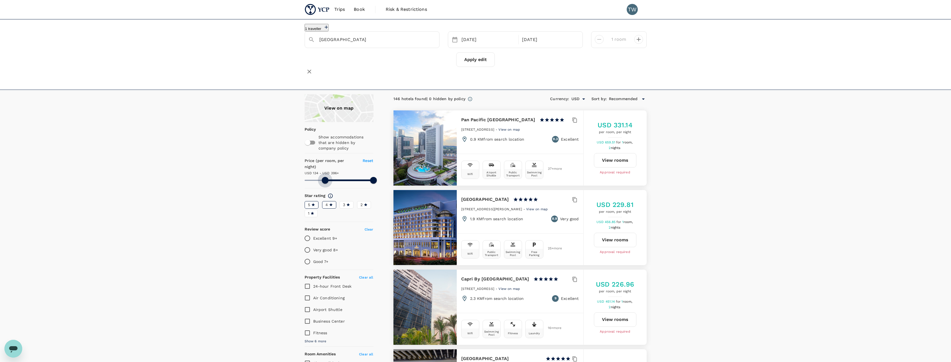
click at [325, 178] on span at bounding box center [325, 180] width 7 height 7
click at [627, 97] on span "Recommended" at bounding box center [623, 99] width 29 height 6
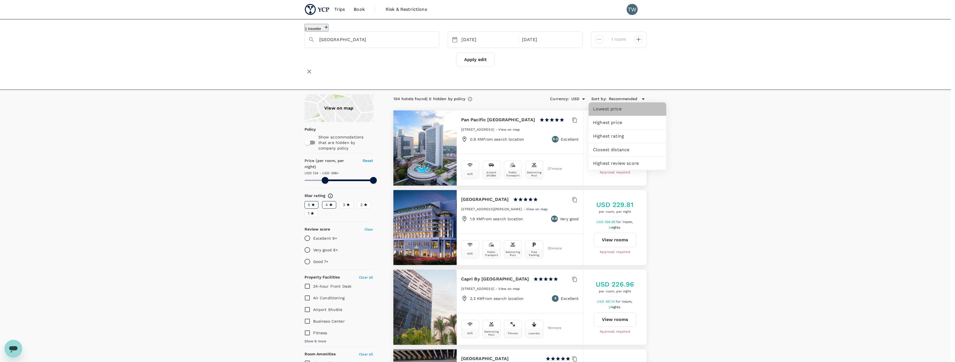
click at [631, 114] on div "Lowest price" at bounding box center [627, 108] width 78 height 13
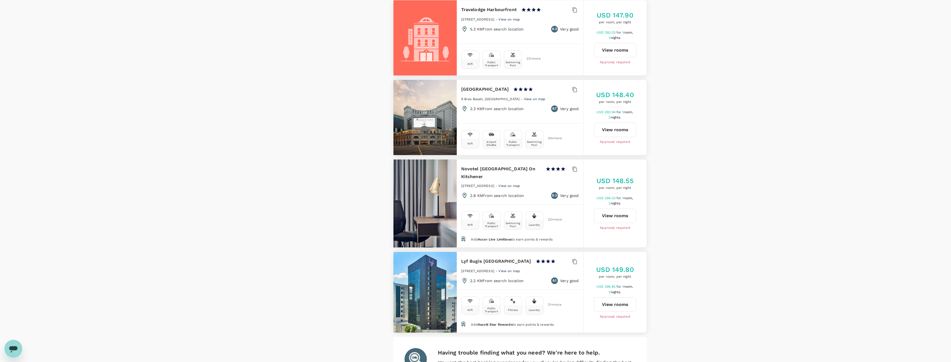
scroll to position [1496, 0]
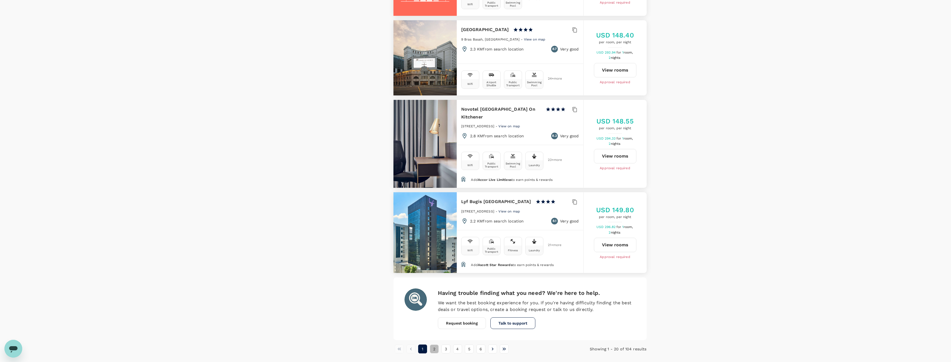
click at [433, 345] on button "2" at bounding box center [434, 349] width 9 height 9
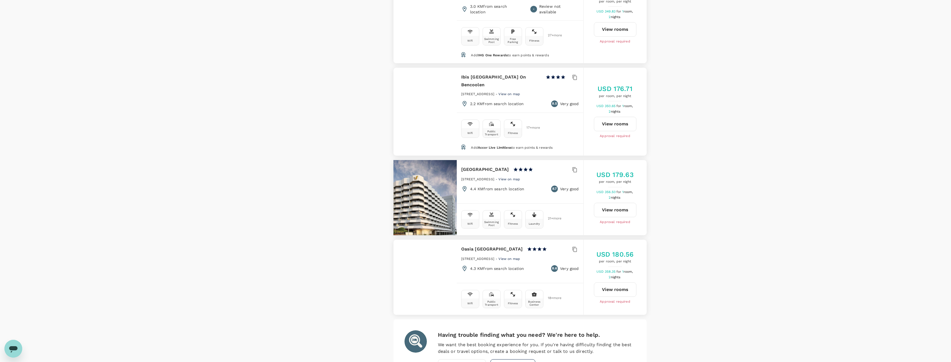
scroll to position [1529, 0]
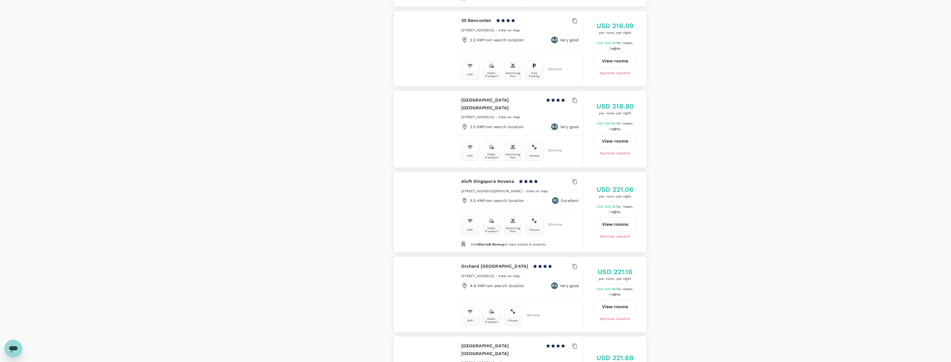
scroll to position [1138, 0]
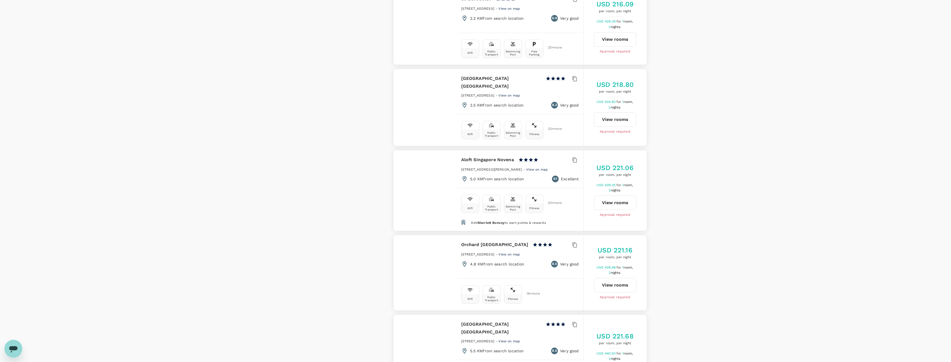
click at [614, 196] on button "View rooms" at bounding box center [615, 203] width 42 height 14
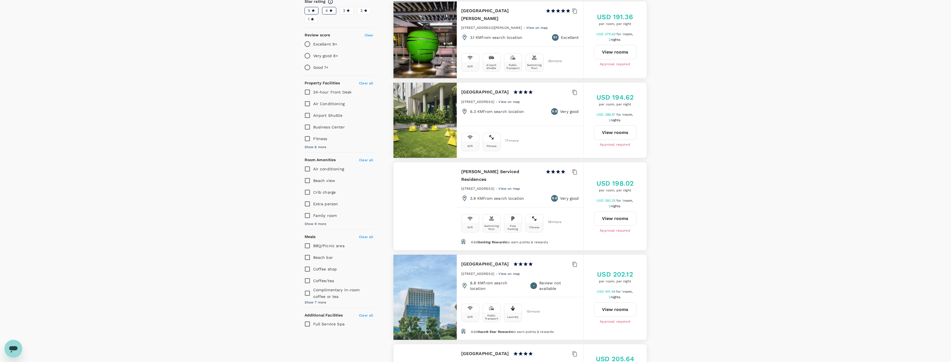
scroll to position [0, 0]
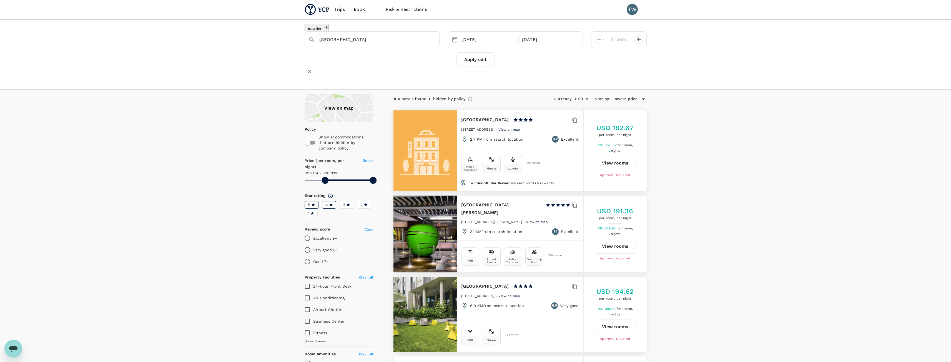
click at [367, 113] on div "View on map" at bounding box center [338, 108] width 69 height 28
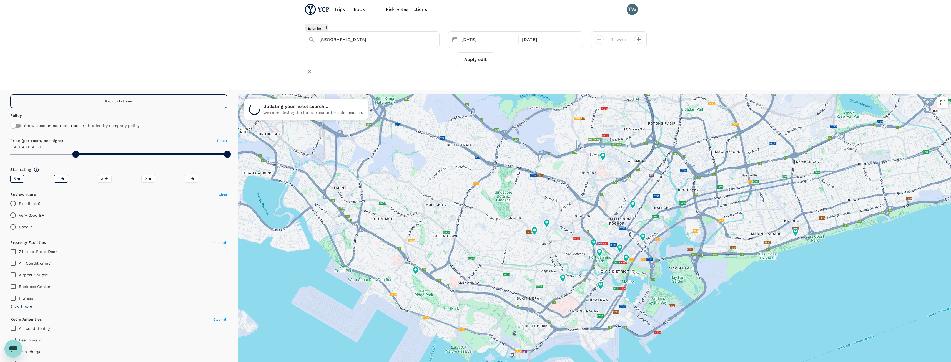
click at [532, 236] on div at bounding box center [594, 247] width 713 height 307
click at [561, 234] on div at bounding box center [594, 247] width 713 height 307
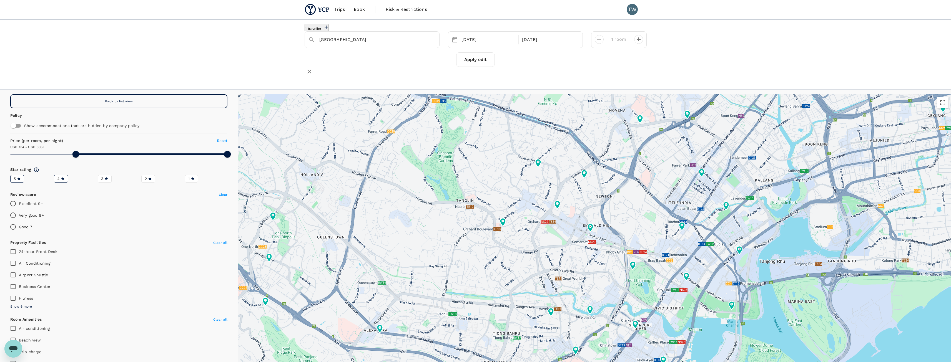
click at [541, 214] on div at bounding box center [594, 247] width 713 height 307
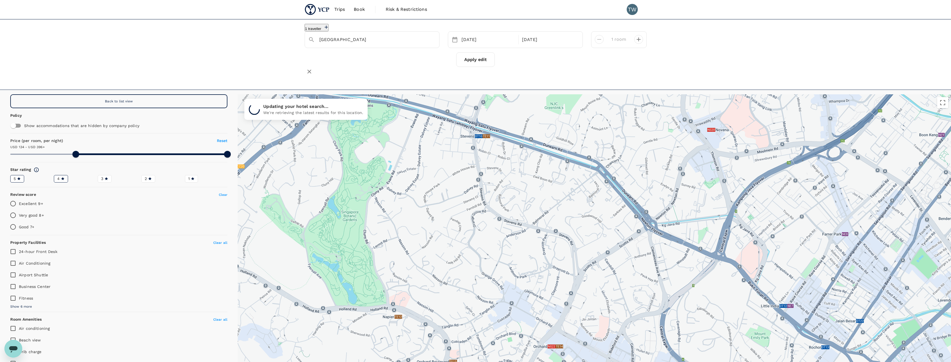
drag, startPoint x: 525, startPoint y: 187, endPoint x: 477, endPoint y: 261, distance: 88.3
click at [524, 308] on div at bounding box center [594, 247] width 713 height 307
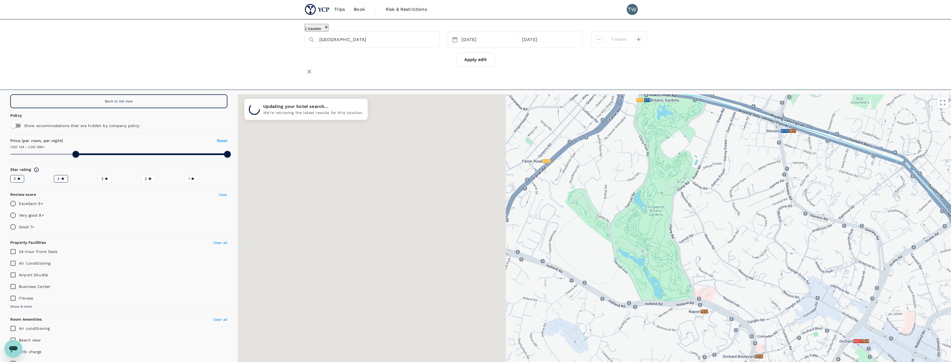
drag, startPoint x: 458, startPoint y: 244, endPoint x: 820, endPoint y: 259, distance: 362.8
click at [820, 259] on div at bounding box center [594, 247] width 713 height 307
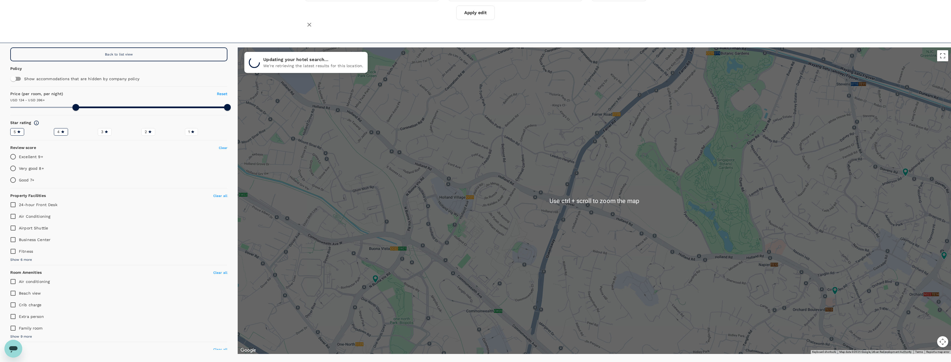
scroll to position [56, 0]
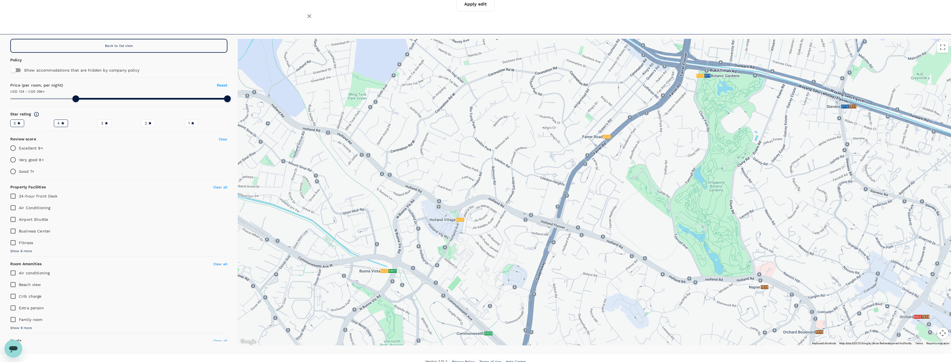
drag, startPoint x: 542, startPoint y: 173, endPoint x: 533, endPoint y: 206, distance: 34.2
click at [533, 206] on div at bounding box center [594, 192] width 713 height 307
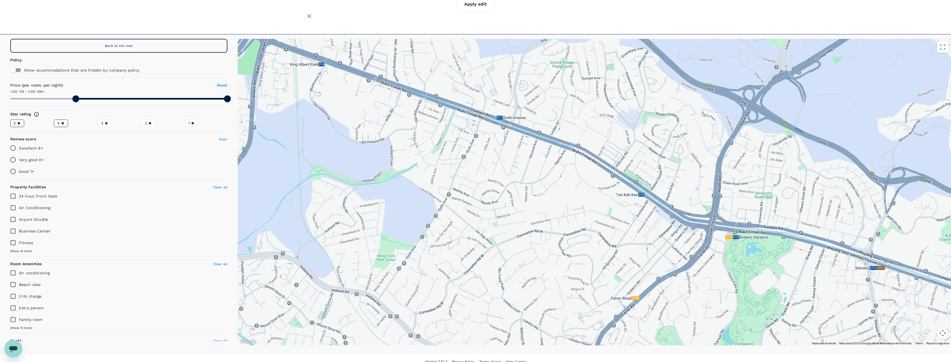
drag, startPoint x: 480, startPoint y: 135, endPoint x: 537, endPoint y: 234, distance: 114.3
click at [500, 236] on div at bounding box center [594, 192] width 713 height 307
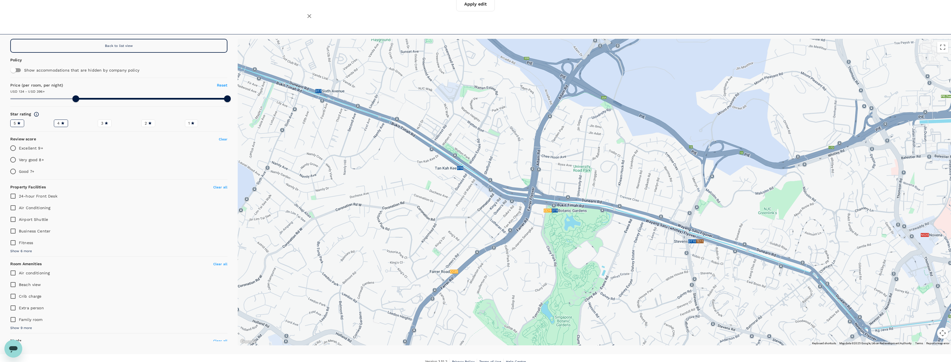
drag, startPoint x: 704, startPoint y: 236, endPoint x: 514, endPoint y: 214, distance: 191.7
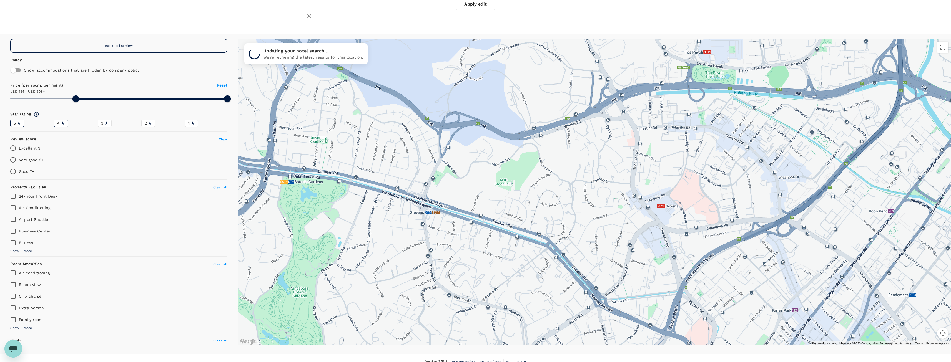
drag, startPoint x: 762, startPoint y: 238, endPoint x: 485, endPoint y: 202, distance: 279.9
click at [485, 202] on div at bounding box center [809, 363] width 955 height 400
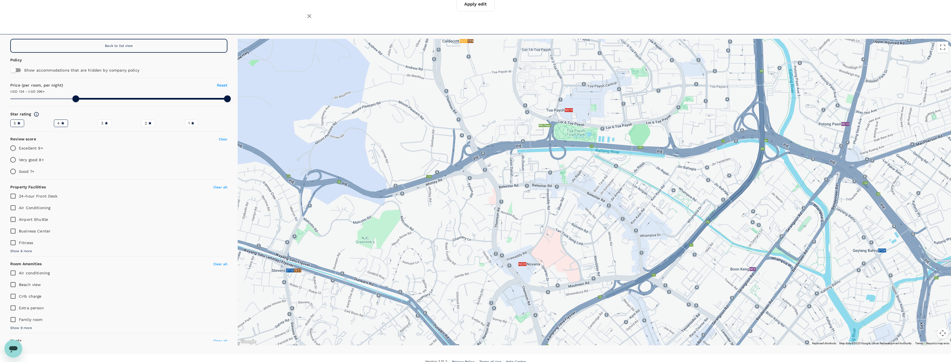
drag, startPoint x: 748, startPoint y: 162, endPoint x: 606, endPoint y: 220, distance: 154.0
click at [606, 220] on div at bounding box center [594, 192] width 713 height 307
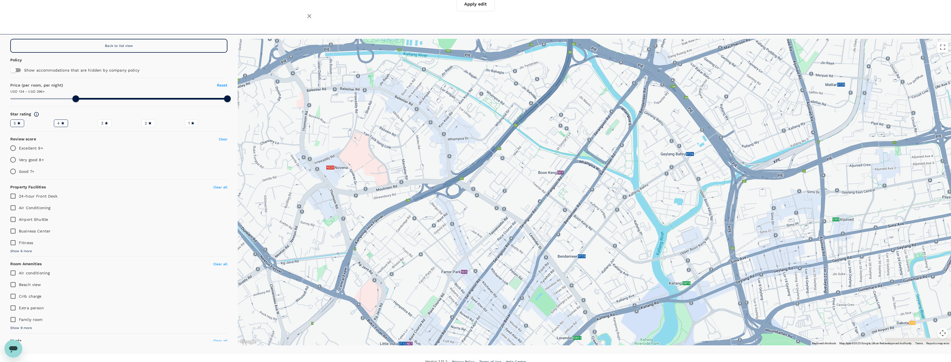
drag, startPoint x: 754, startPoint y: 211, endPoint x: 559, endPoint y: 111, distance: 219.5
click at [559, 111] on div at bounding box center [879, 296] width 955 height 400
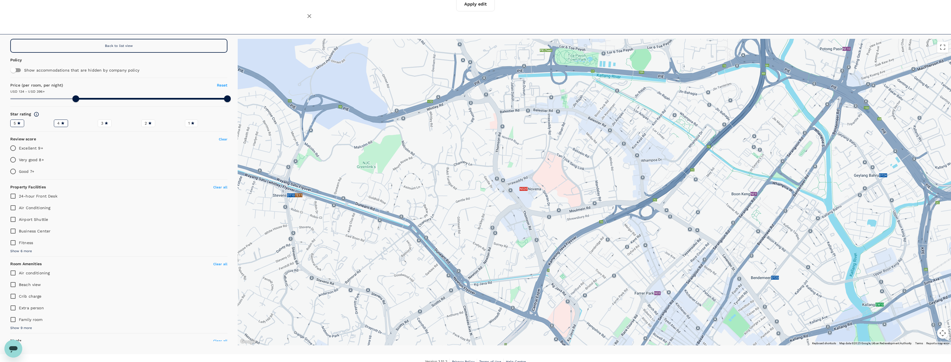
drag, startPoint x: 389, startPoint y: 206, endPoint x: 582, endPoint y: 229, distance: 194.9
click at [582, 229] on div at bounding box center [594, 192] width 713 height 307
click at [58, 124] on span "4" at bounding box center [58, 123] width 2 height 6
click at [0, 0] on input "4" at bounding box center [0, 0] width 0 height 0
click at [25, 122] on div "5" at bounding box center [31, 123] width 44 height 9
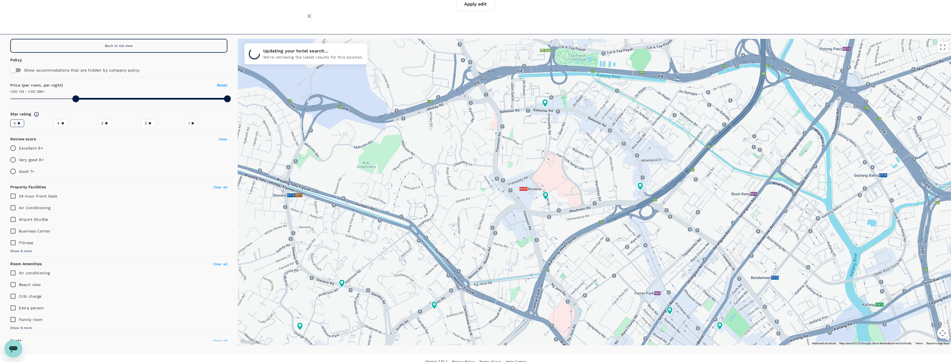
click at [22, 122] on label "5" at bounding box center [17, 123] width 14 height 7
click at [0, 0] on input "5" at bounding box center [0, 0] width 0 height 0
drag, startPoint x: 78, startPoint y: 99, endPoint x: 0, endPoint y: 101, distance: 78.0
click at [0, 101] on div "Back to list view Policy Show accommodations that are hidden by company policy …" at bounding box center [119, 192] width 238 height 307
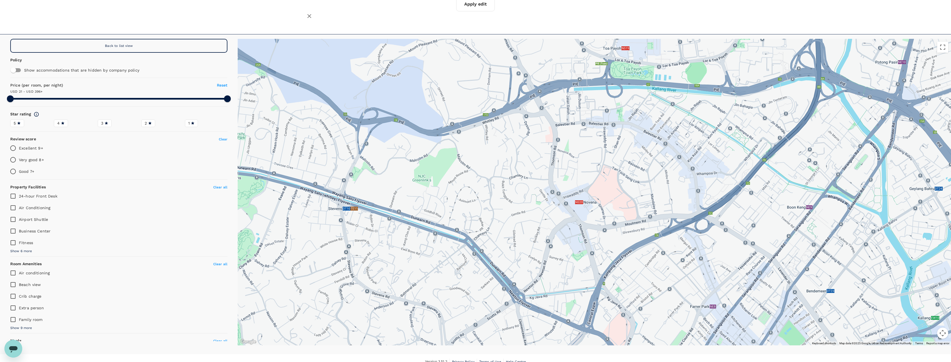
drag, startPoint x: 531, startPoint y: 201, endPoint x: 568, endPoint y: 207, distance: 37.4
click at [568, 207] on div at bounding box center [594, 192] width 713 height 307
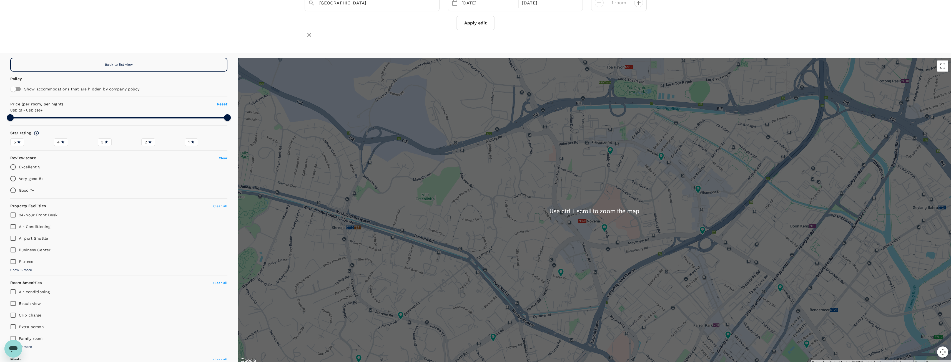
scroll to position [28, 0]
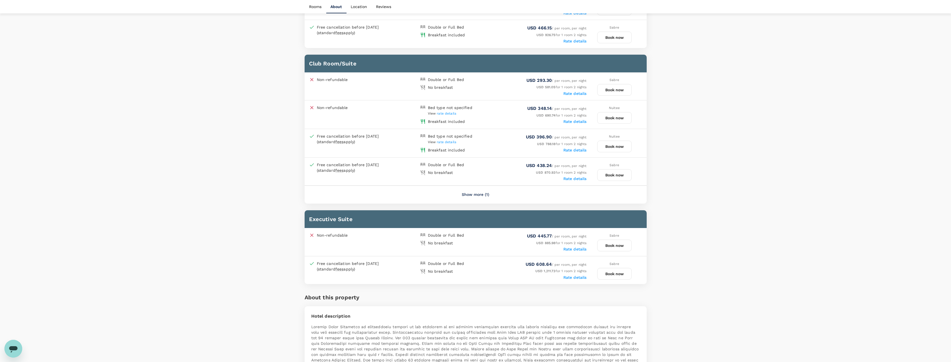
scroll to position [916, 0]
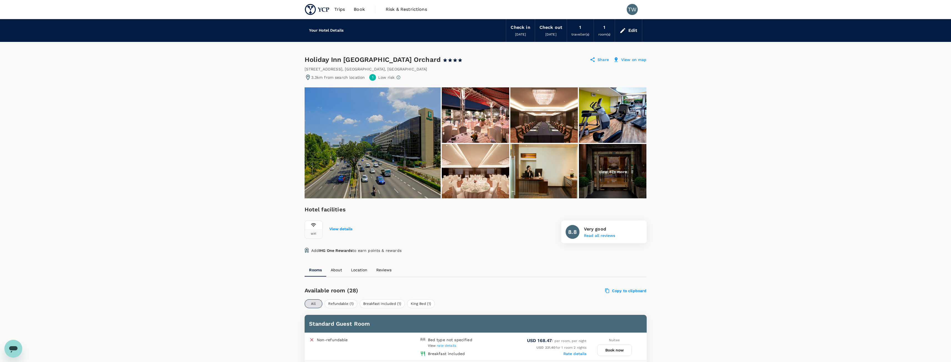
click at [623, 172] on p "View 87+ more" at bounding box center [612, 172] width 28 height 6
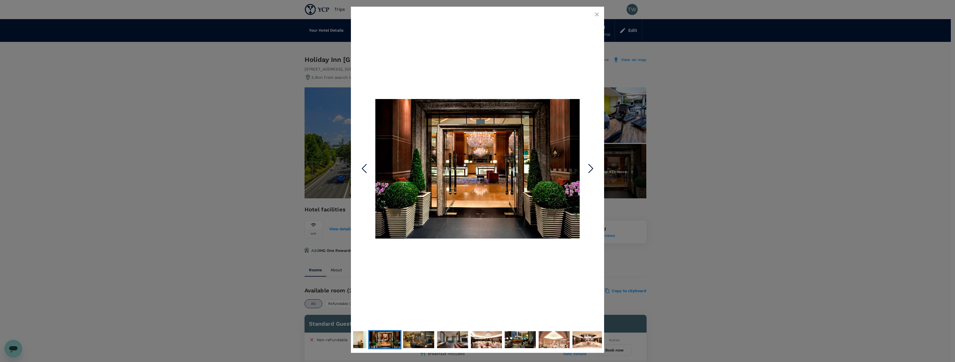
click at [593, 167] on icon "Next Slide" at bounding box center [590, 168] width 17 height 17
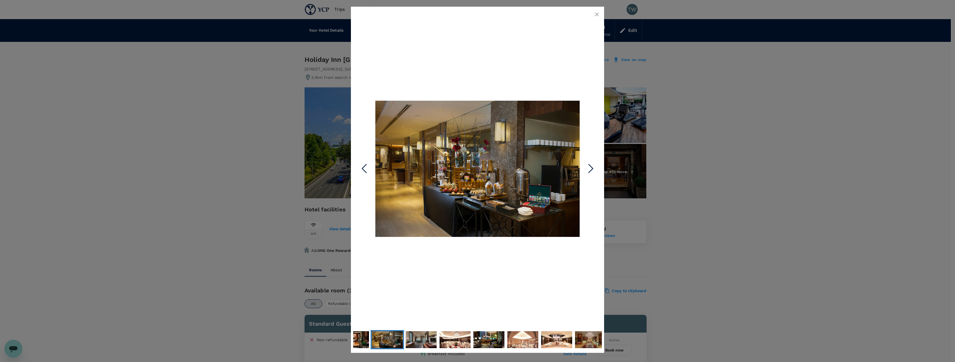
click at [593, 167] on icon "Next Slide" at bounding box center [590, 168] width 17 height 17
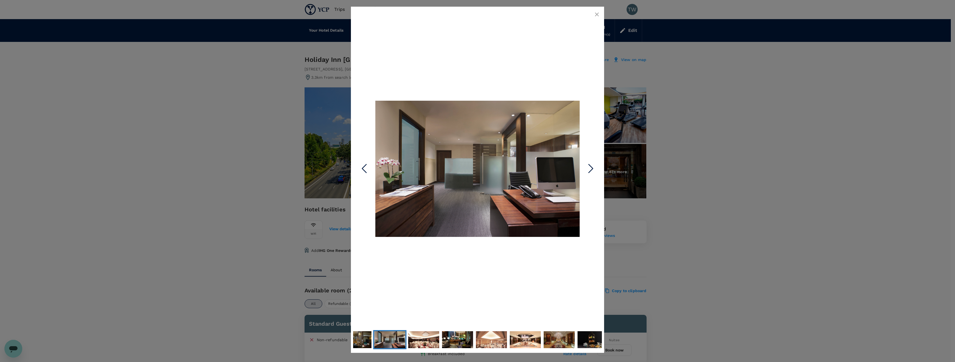
click at [593, 167] on icon "Next Slide" at bounding box center [590, 168] width 17 height 17
click at [366, 168] on icon "Previous Slide" at bounding box center [364, 168] width 17 height 17
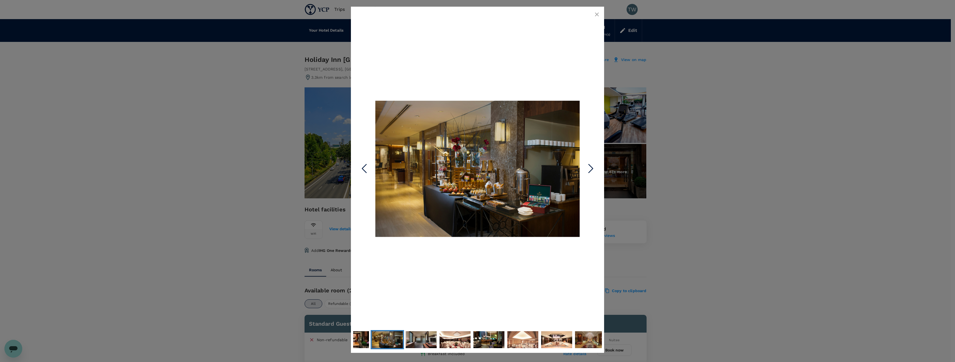
click at [589, 165] on polyline "Next Slide" at bounding box center [591, 168] width 4 height 8
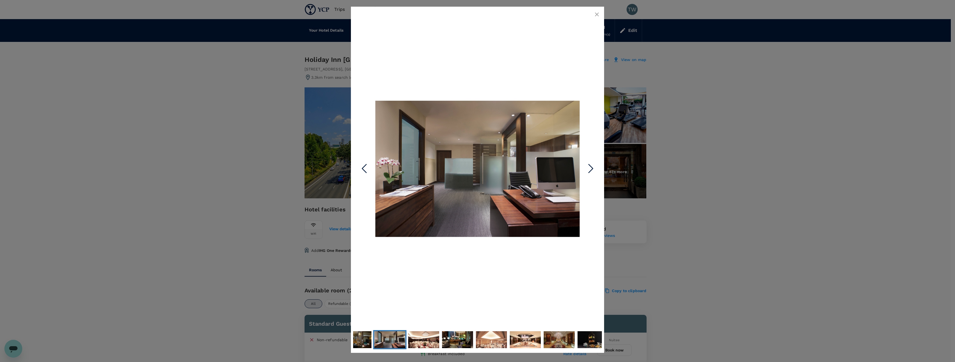
click at [589, 165] on polyline "Next Slide" at bounding box center [591, 168] width 4 height 8
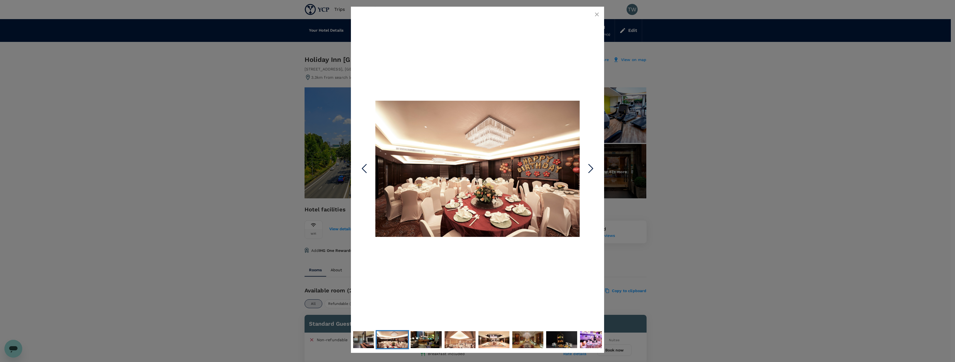
click at [589, 165] on polyline "Next Slide" at bounding box center [591, 168] width 4 height 8
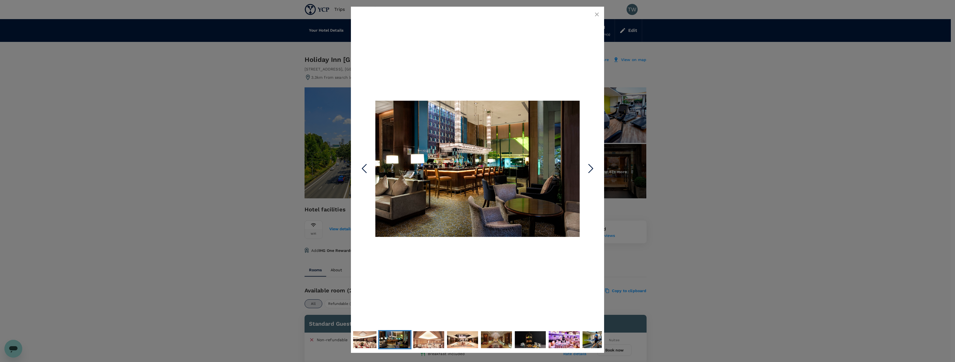
click at [591, 169] on icon "Next Slide" at bounding box center [590, 168] width 17 height 17
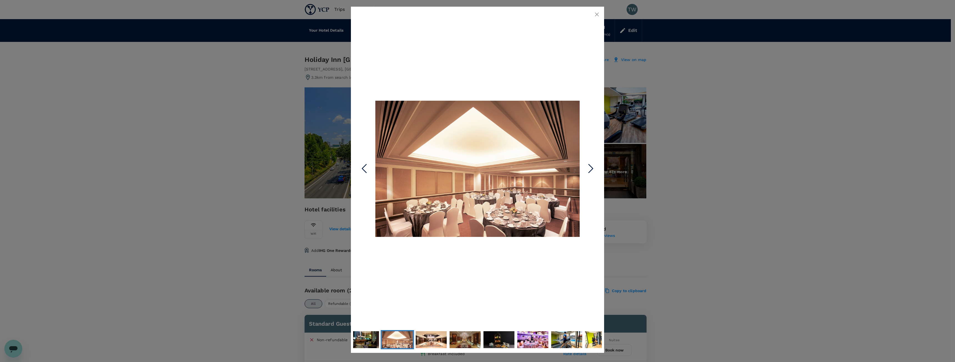
click at [591, 169] on icon "Next Slide" at bounding box center [590, 168] width 17 height 17
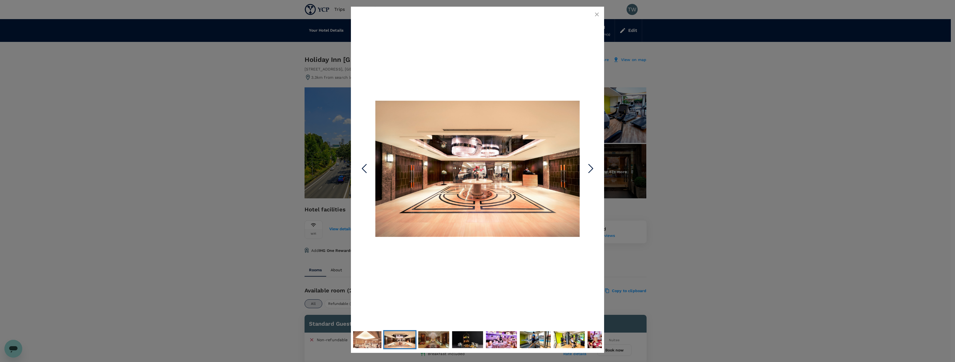
click at [591, 169] on icon "Next Slide" at bounding box center [590, 168] width 17 height 17
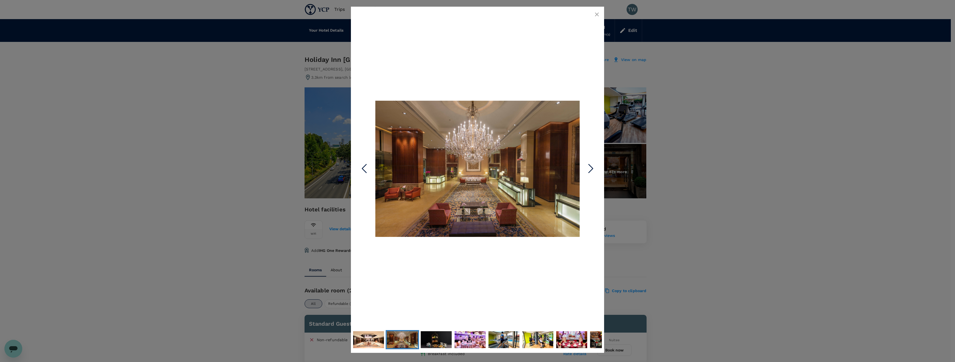
click at [591, 169] on icon "Next Slide" at bounding box center [590, 168] width 17 height 17
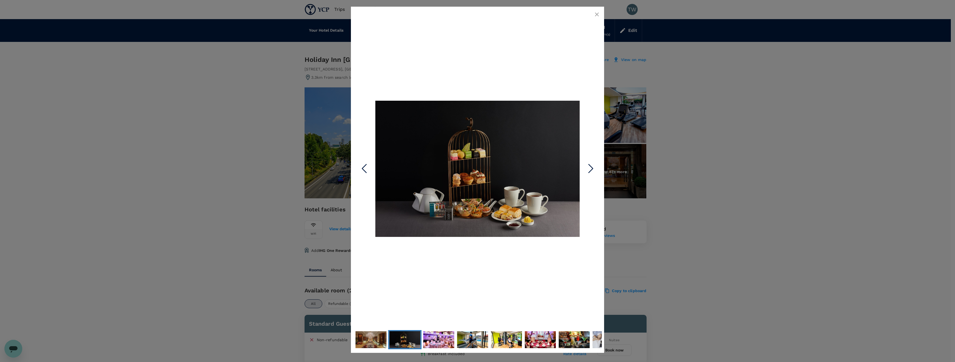
click at [591, 169] on icon "Next Slide" at bounding box center [590, 168] width 17 height 17
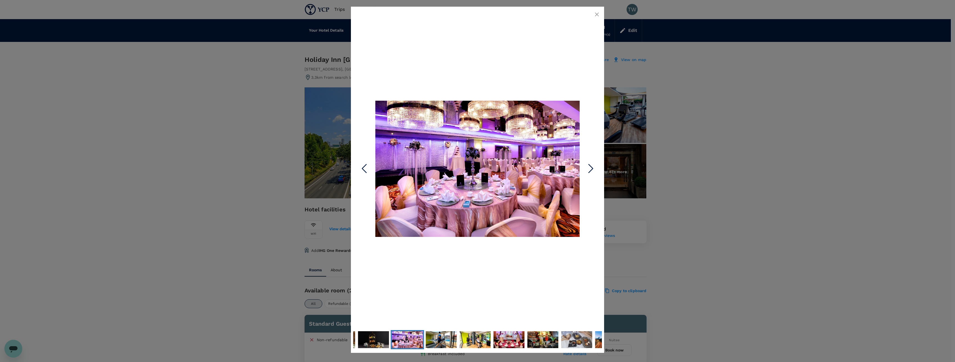
click at [591, 169] on icon "Next Slide" at bounding box center [590, 168] width 17 height 17
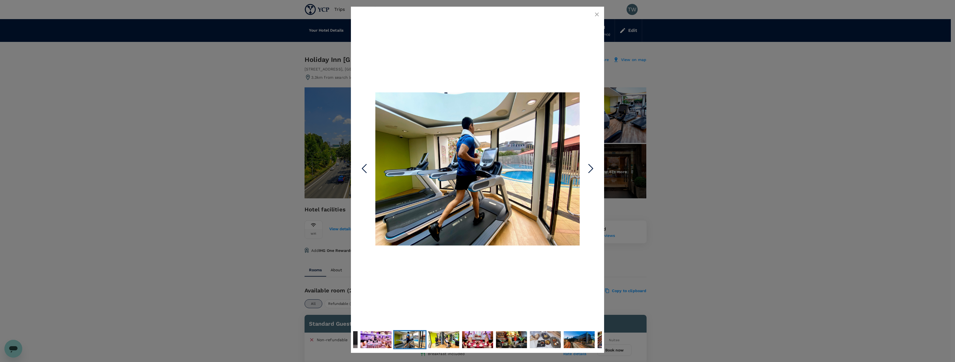
click at [591, 169] on icon "Next Slide" at bounding box center [590, 168] width 17 height 17
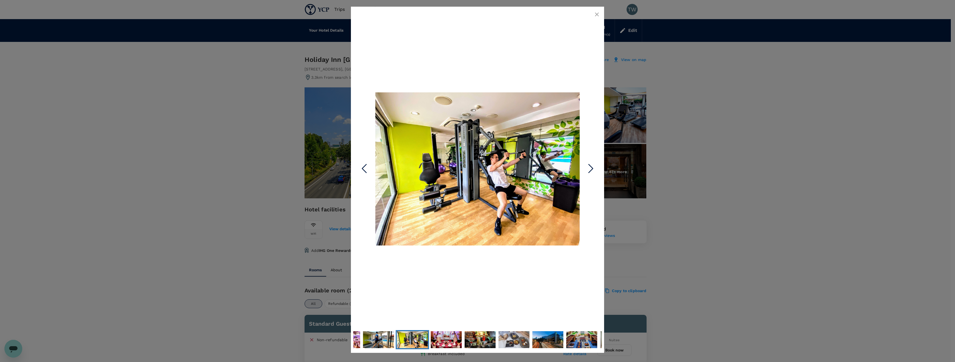
click at [591, 169] on icon "Next Slide" at bounding box center [590, 168] width 17 height 17
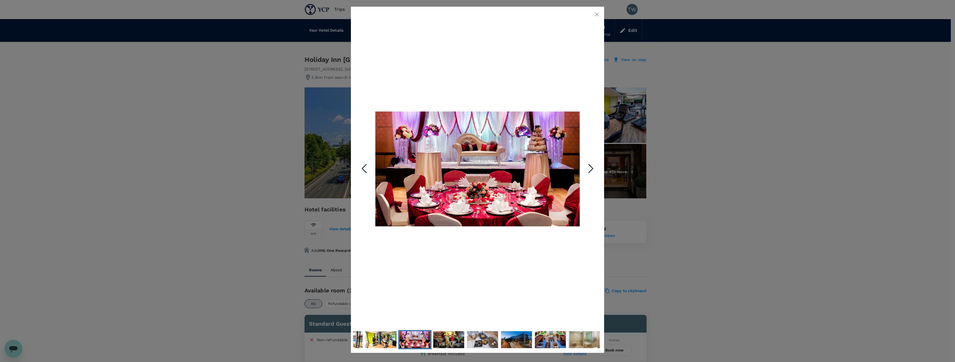
click at [591, 169] on icon "Next Slide" at bounding box center [590, 168] width 17 height 17
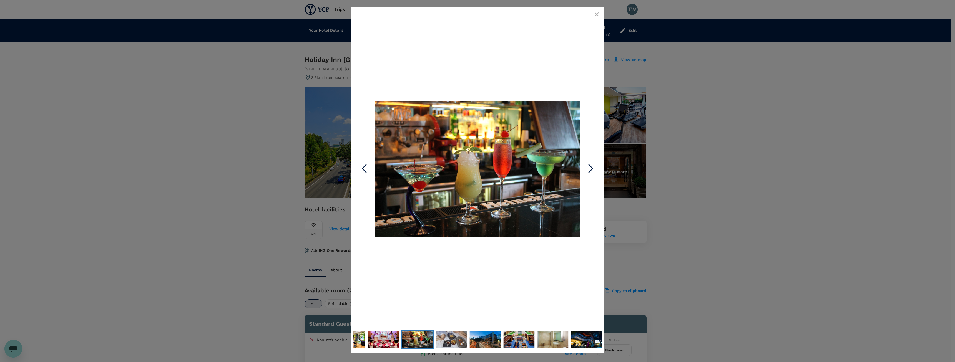
click at [591, 169] on icon "Next Slide" at bounding box center [590, 168] width 17 height 17
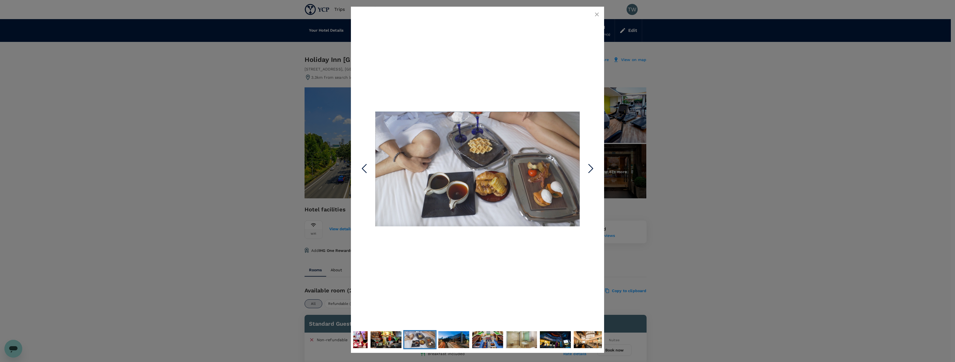
click at [591, 169] on icon "Next Slide" at bounding box center [590, 168] width 17 height 17
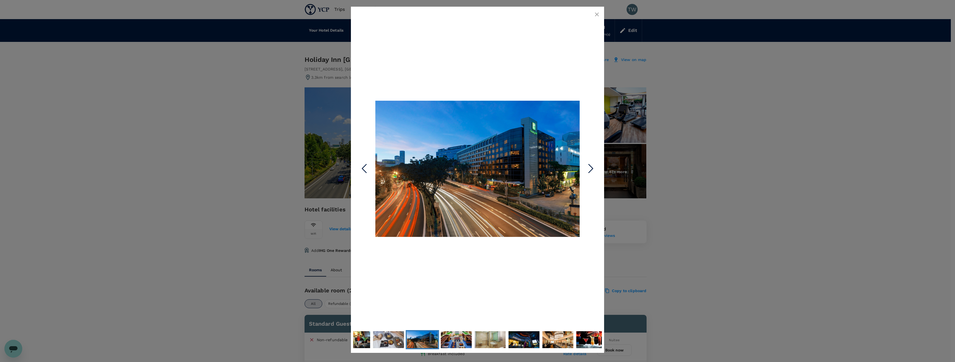
click at [591, 169] on icon "Next Slide" at bounding box center [590, 168] width 17 height 17
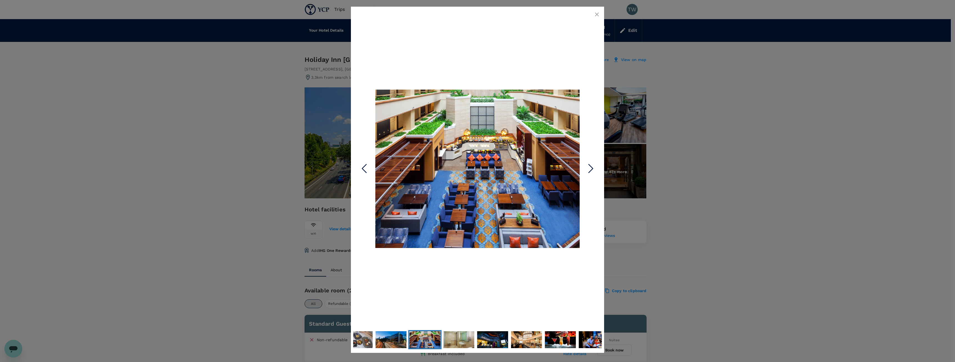
click at [591, 169] on icon "Next Slide" at bounding box center [590, 168] width 17 height 17
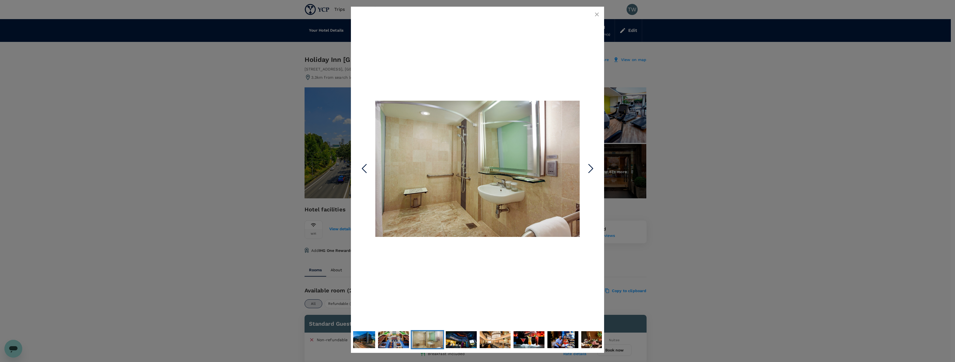
click at [591, 169] on icon "Next Slide" at bounding box center [590, 168] width 17 height 17
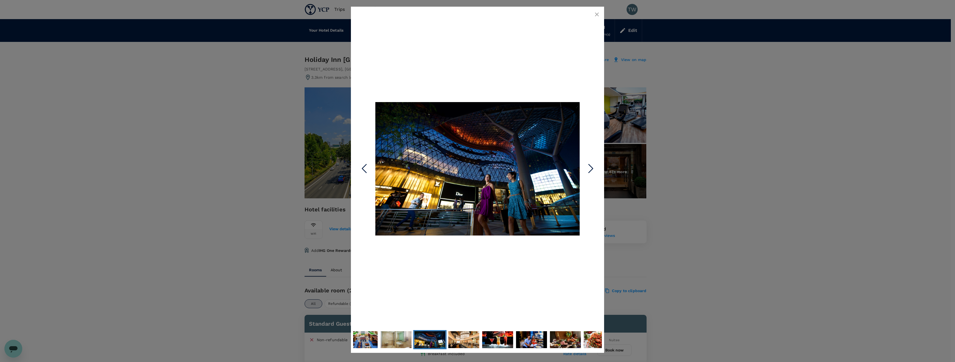
click at [591, 169] on icon "Next Slide" at bounding box center [590, 168] width 17 height 17
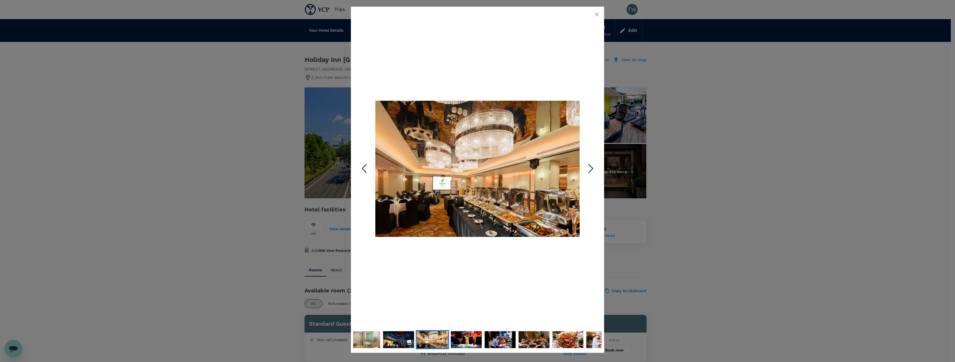
click at [591, 169] on icon "Next Slide" at bounding box center [590, 168] width 17 height 17
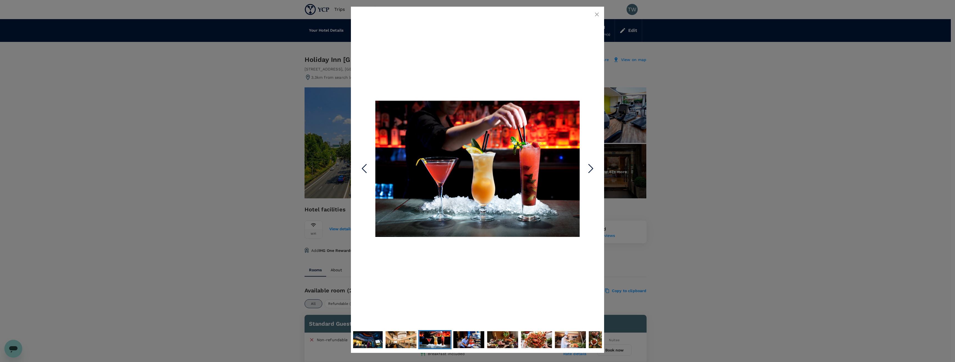
click at [591, 169] on icon "Next Slide" at bounding box center [590, 168] width 17 height 17
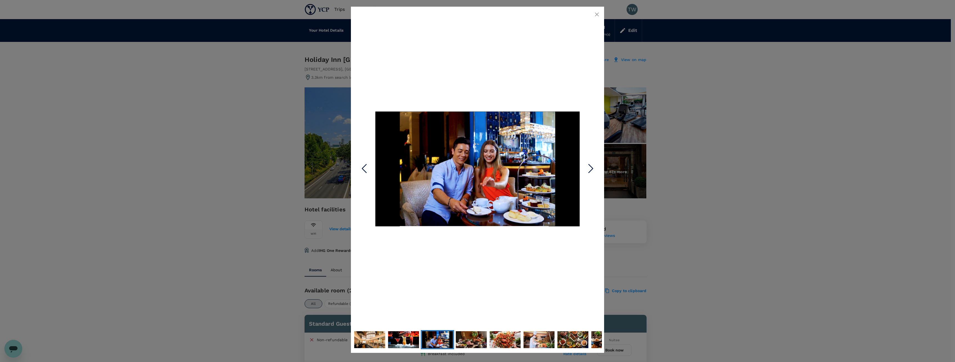
click at [591, 169] on icon "Next Slide" at bounding box center [590, 168] width 17 height 17
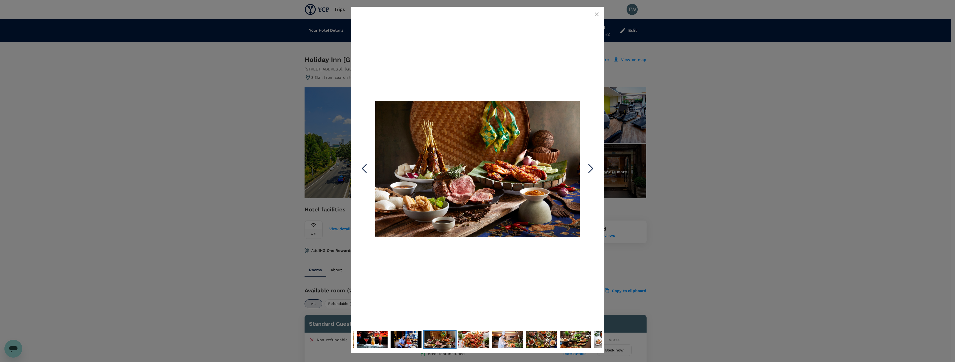
click at [591, 169] on icon "Next Slide" at bounding box center [590, 168] width 17 height 17
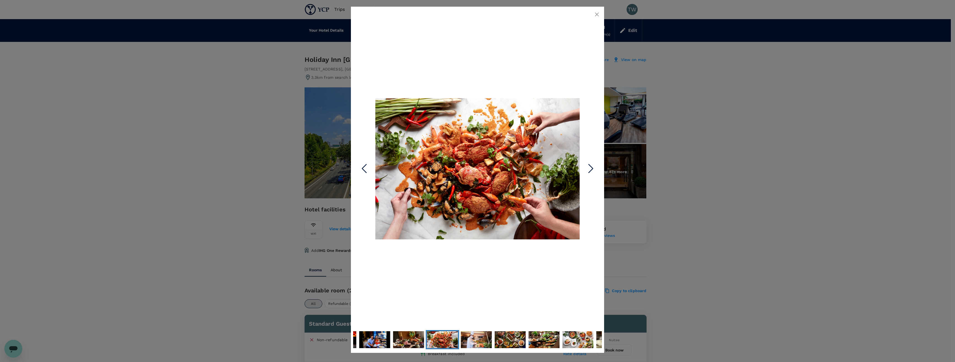
click at [591, 169] on icon "Next Slide" at bounding box center [590, 168] width 17 height 17
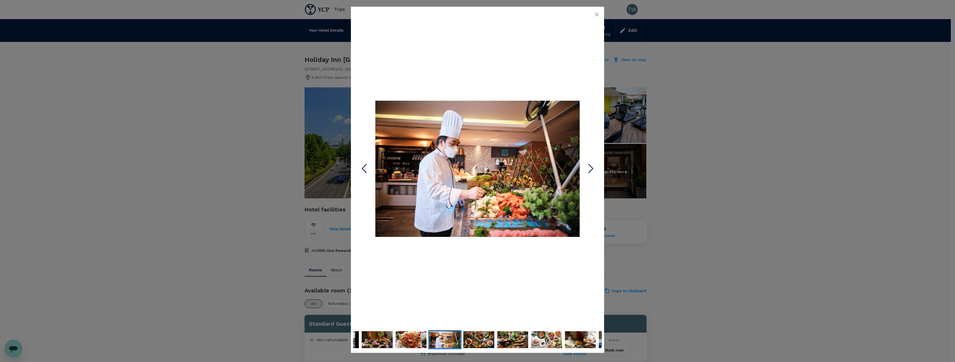
click at [591, 169] on icon "Next Slide" at bounding box center [590, 168] width 17 height 17
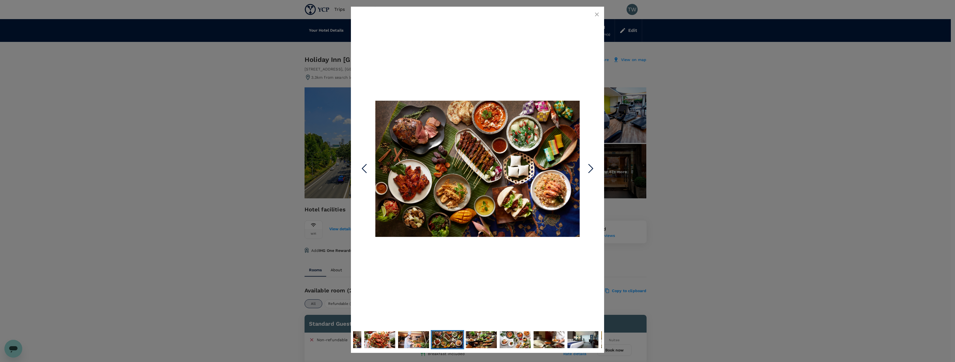
click at [591, 169] on icon "Next Slide" at bounding box center [590, 168] width 17 height 17
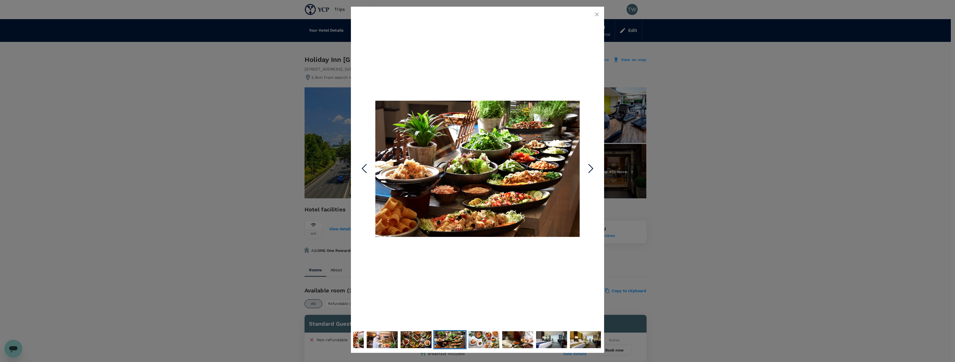
click at [591, 169] on icon "Next Slide" at bounding box center [590, 168] width 17 height 17
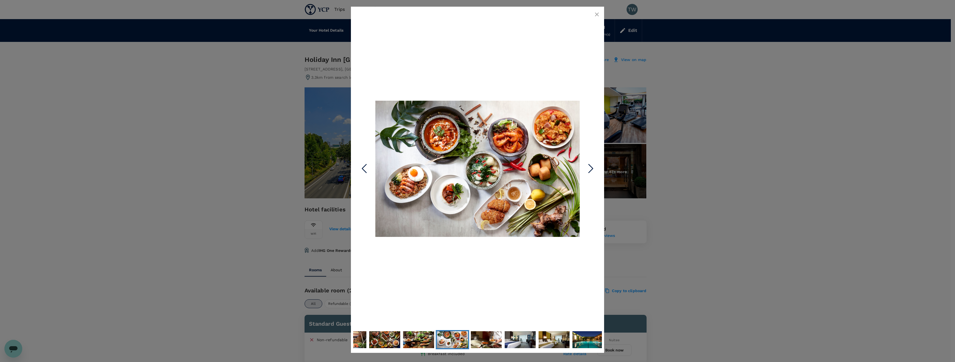
click at [591, 169] on icon "Next Slide" at bounding box center [590, 168] width 17 height 17
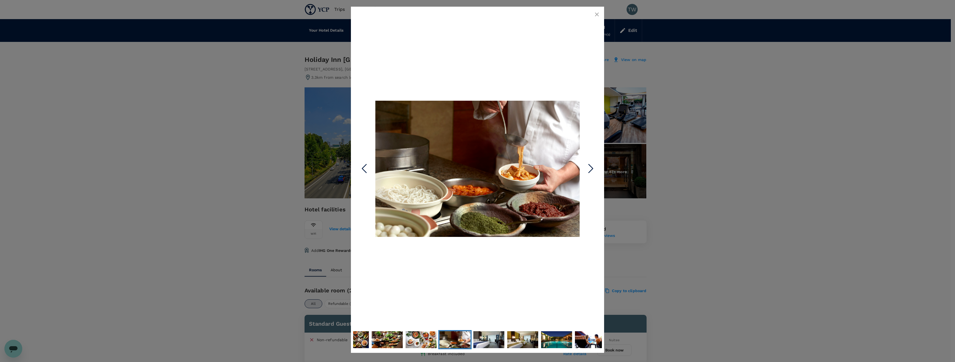
click at [591, 169] on icon "Next Slide" at bounding box center [590, 168] width 17 height 17
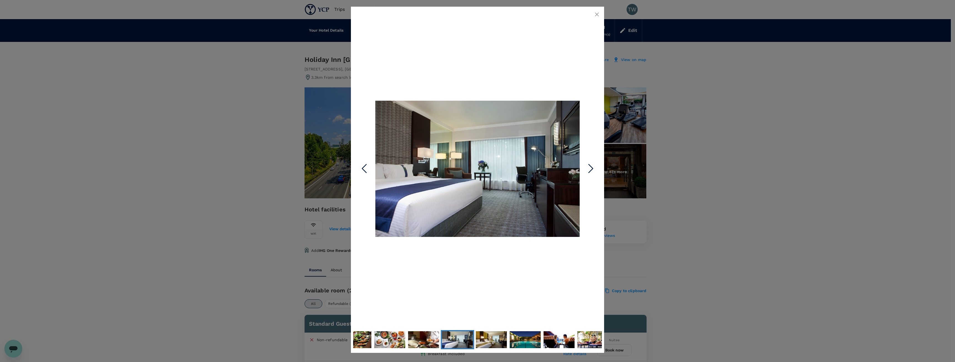
click at [591, 169] on icon "Next Slide" at bounding box center [590, 168] width 17 height 17
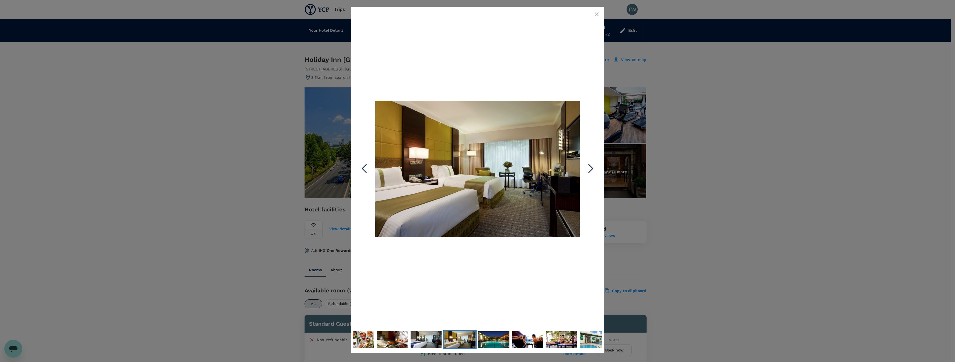
click at [591, 169] on icon "Next Slide" at bounding box center [590, 168] width 17 height 17
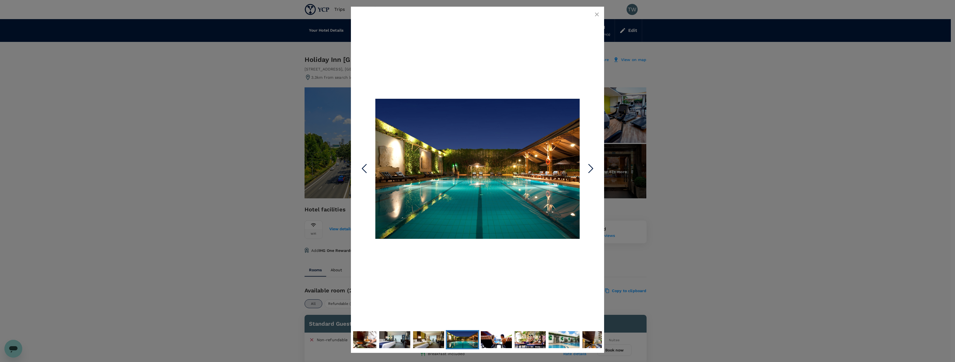
click at [591, 169] on icon "Next Slide" at bounding box center [590, 168] width 17 height 17
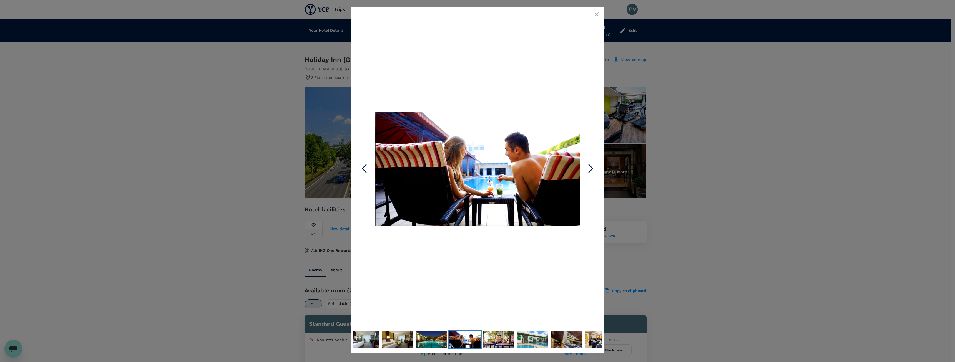
click at [591, 169] on icon "Next Slide" at bounding box center [590, 168] width 17 height 17
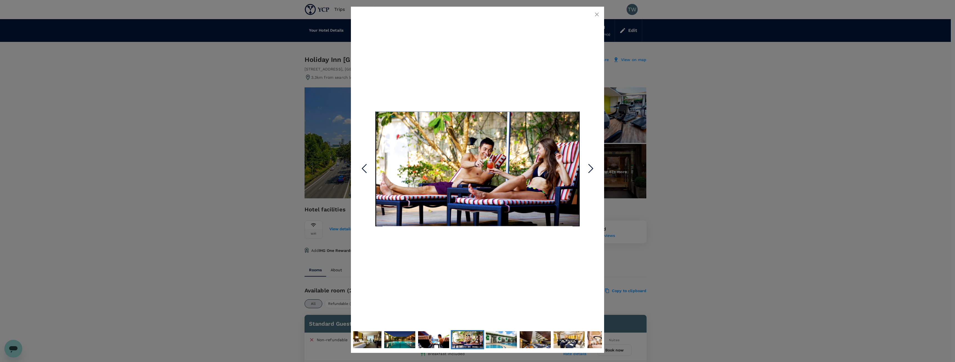
click at [591, 169] on icon "Next Slide" at bounding box center [590, 168] width 17 height 17
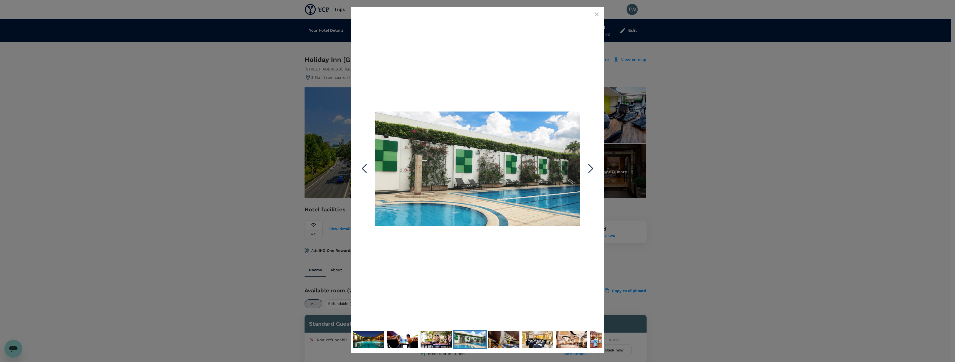
click at [591, 169] on icon "Next Slide" at bounding box center [590, 168] width 17 height 17
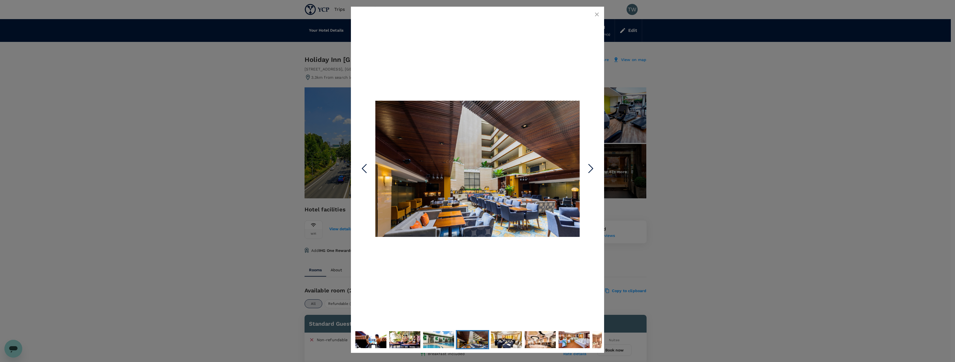
click at [591, 169] on icon "Next Slide" at bounding box center [590, 168] width 17 height 17
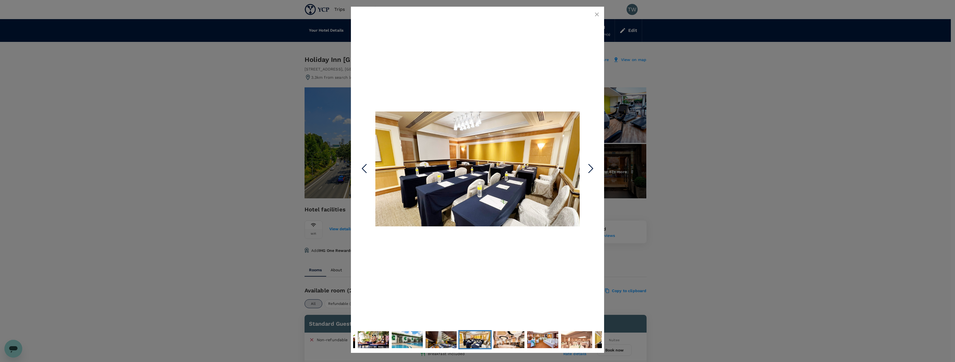
click at [591, 169] on icon "Next Slide" at bounding box center [590, 168] width 17 height 17
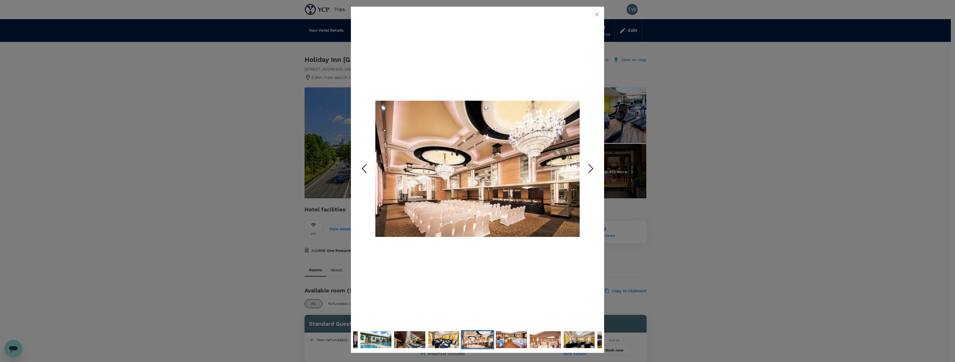
click at [591, 169] on icon "Next Slide" at bounding box center [590, 168] width 17 height 17
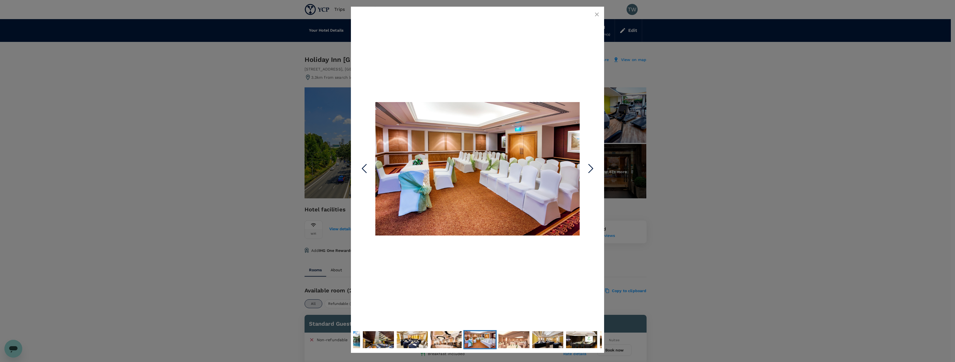
click at [591, 169] on icon "Next Slide" at bounding box center [590, 168] width 17 height 17
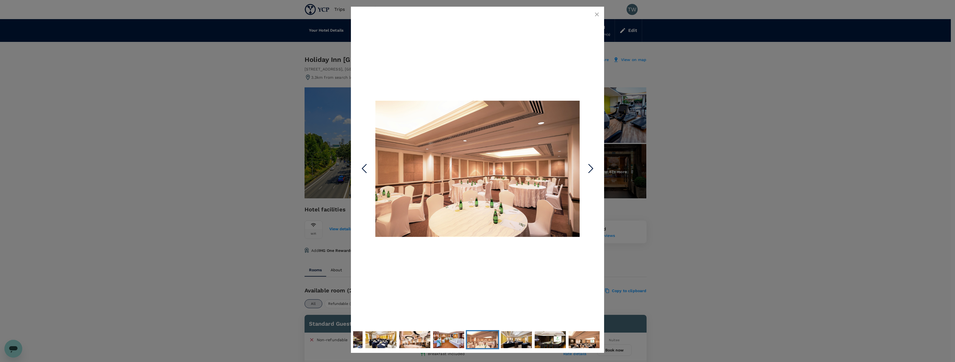
click at [591, 169] on icon "Next Slide" at bounding box center [590, 168] width 17 height 17
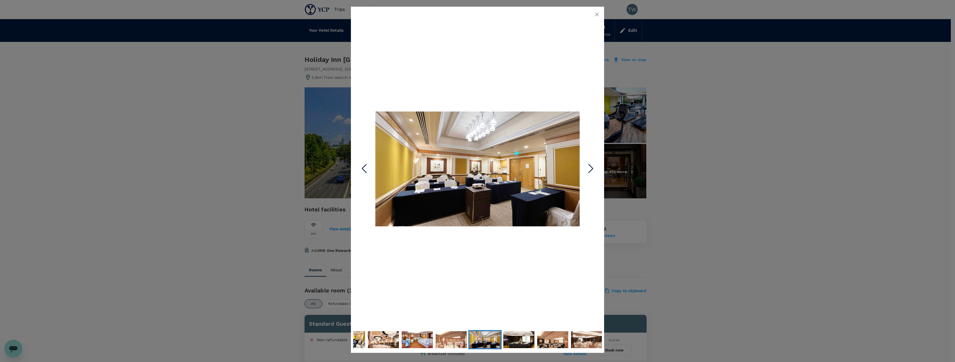
click at [591, 169] on icon "Next Slide" at bounding box center [590, 168] width 17 height 17
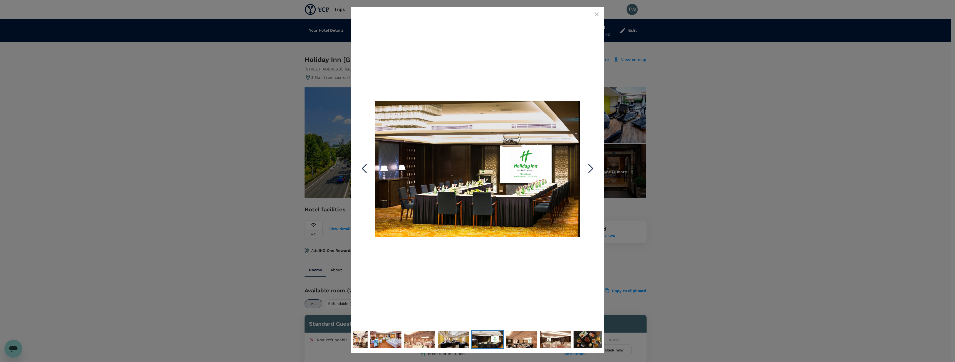
click at [596, 15] on icon "button" at bounding box center [597, 14] width 4 height 4
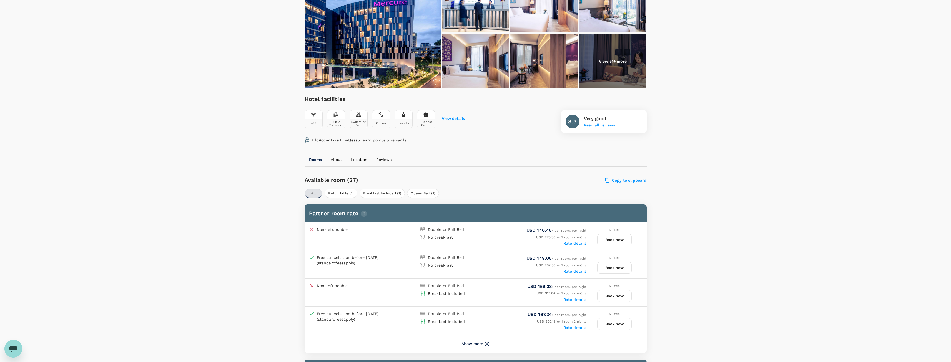
scroll to position [111, 0]
click at [580, 298] on label "Rate details" at bounding box center [574, 299] width 23 height 4
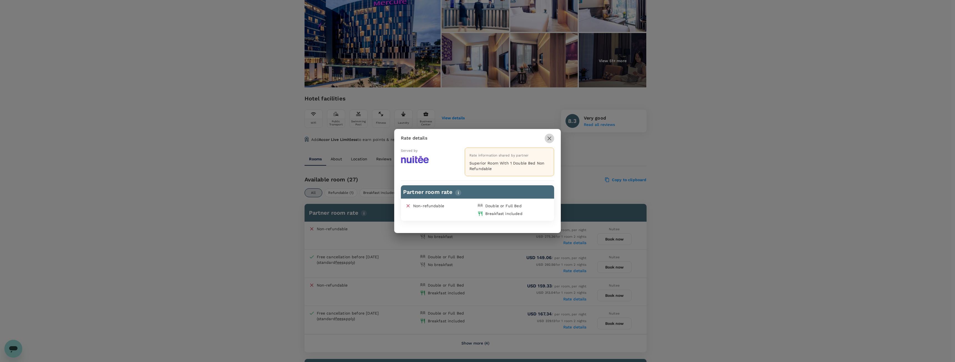
click at [552, 138] on icon "button" at bounding box center [549, 138] width 7 height 7
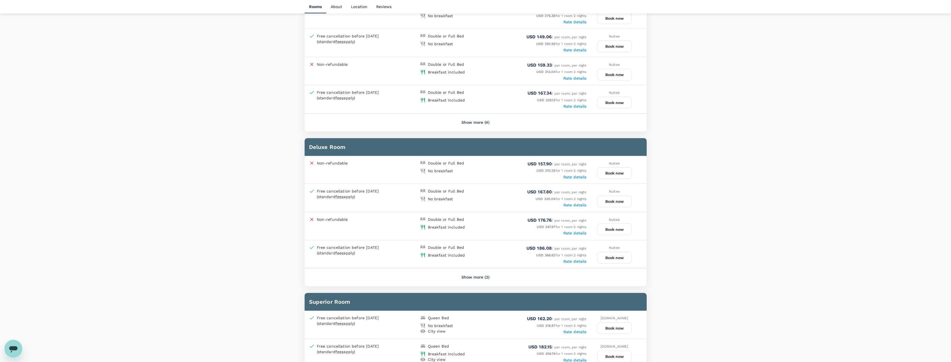
scroll to position [222, 0]
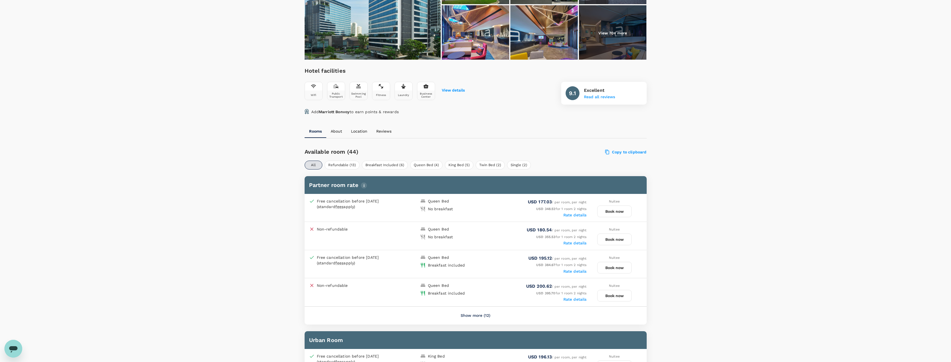
scroll to position [28, 0]
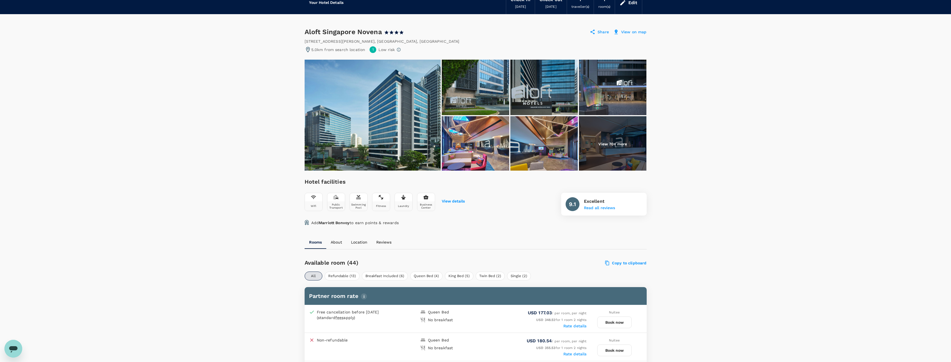
click at [630, 32] on p "View on map" at bounding box center [634, 32] width 26 height 6
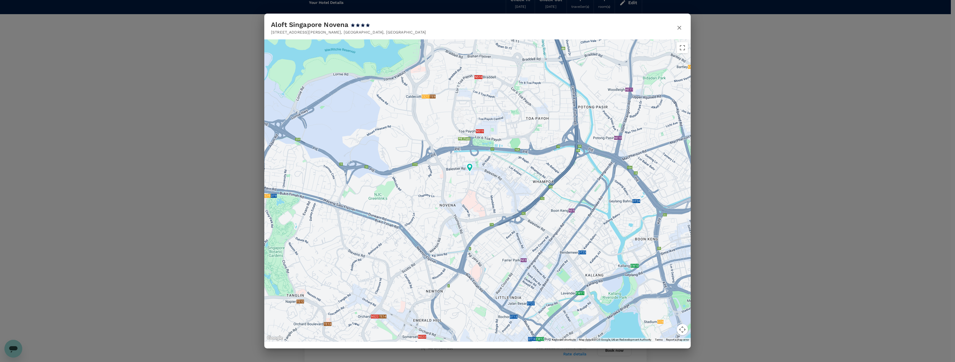
drag, startPoint x: 544, startPoint y: 218, endPoint x: 528, endPoint y: 185, distance: 36.1
click at [528, 185] on div at bounding box center [942, 363] width 955 height 400
click at [680, 28] on icon "button" at bounding box center [679, 27] width 7 height 7
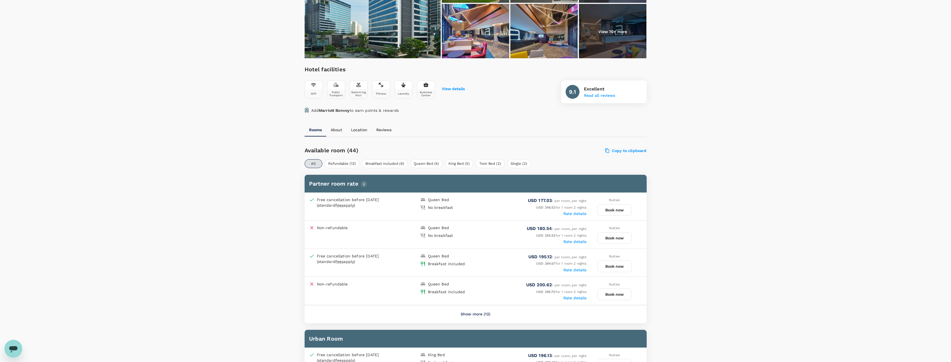
scroll to position [167, 0]
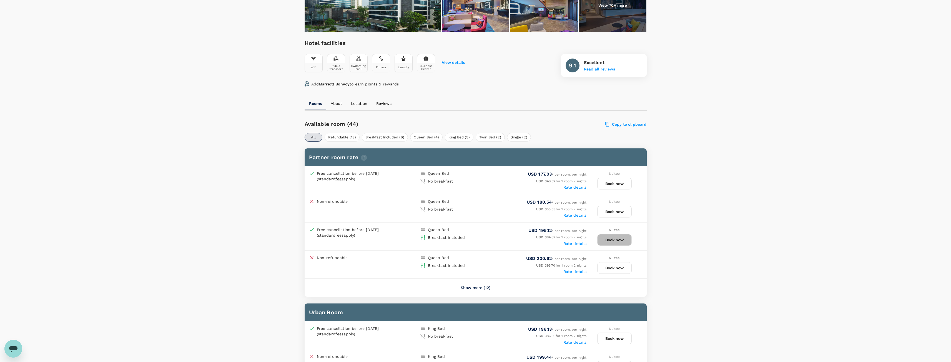
click at [622, 241] on button "Book now" at bounding box center [614, 240] width 34 height 12
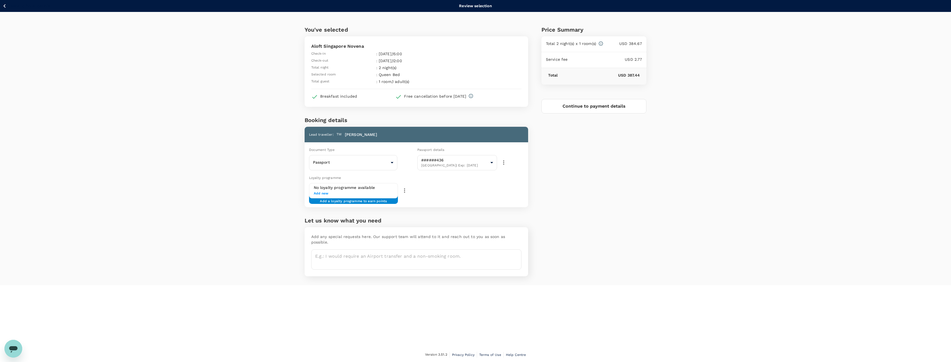
click at [321, 195] on span "Add new" at bounding box center [354, 194] width 80 height 6
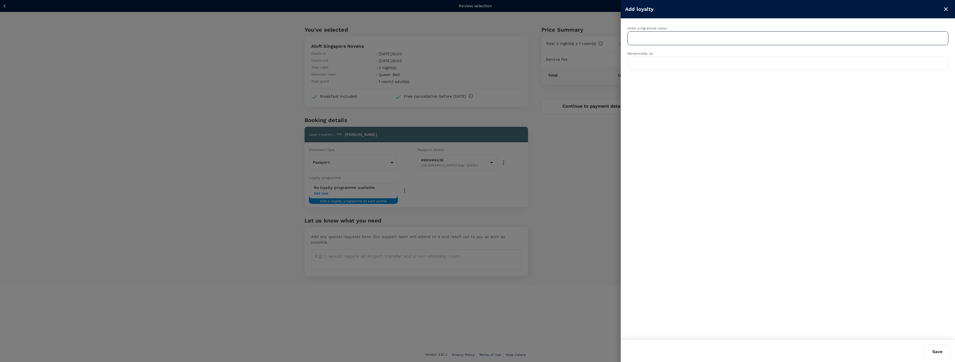
click at [665, 44] on div "​" at bounding box center [787, 38] width 321 height 14
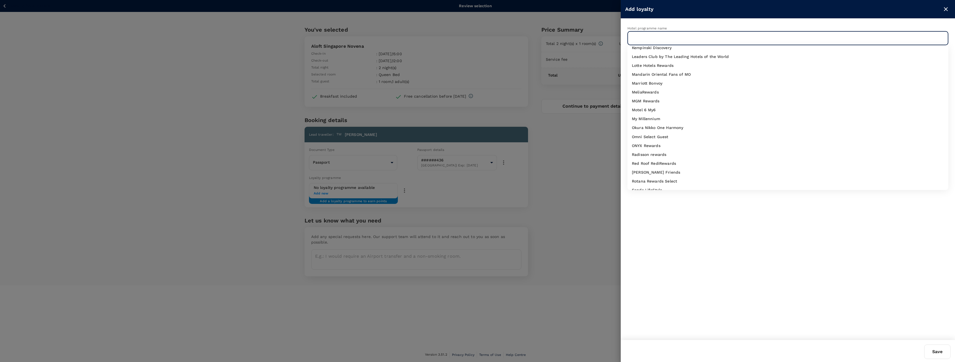
scroll to position [167, 0]
click at [676, 117] on div "Marriott Bonvoy" at bounding box center [788, 117] width 312 height 6
type input "Marriott Bonvoy"
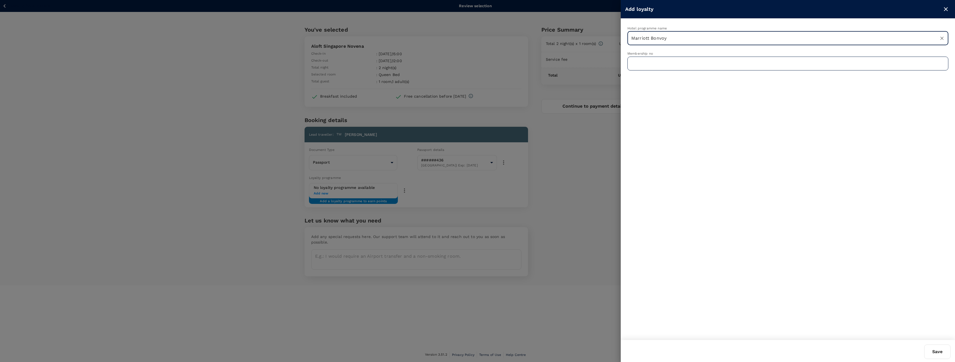
click at [681, 67] on input "text" at bounding box center [787, 64] width 321 height 14
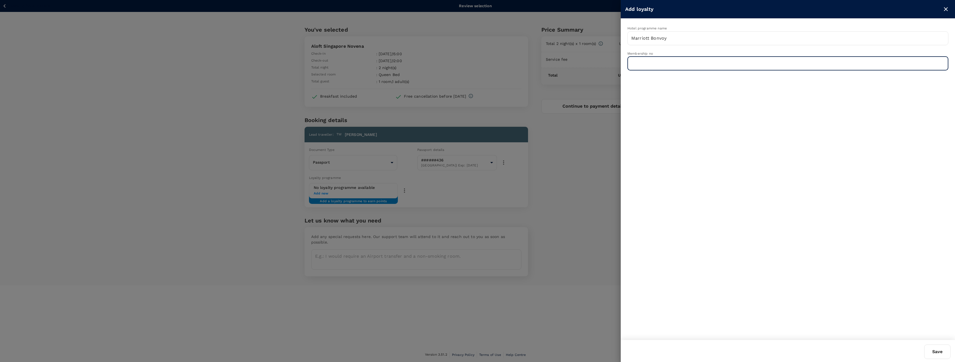
paste input "870598770"
type input "870598770"
click at [932, 345] on button "Save" at bounding box center [937, 352] width 26 height 14
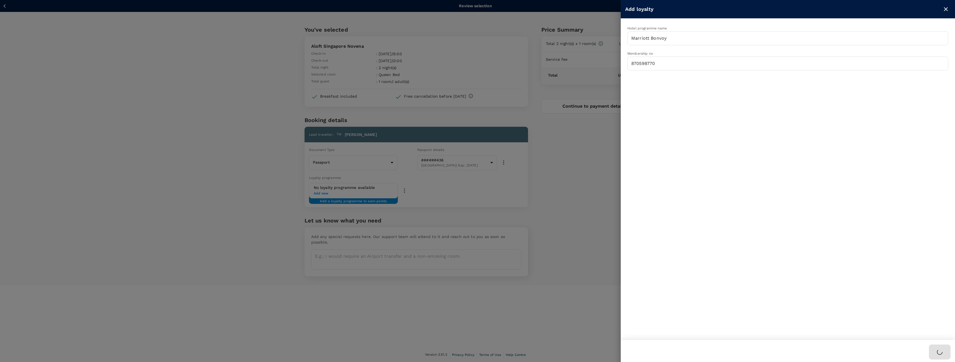
click at [933, 349] on div at bounding box center [937, 349] width 26 height 19
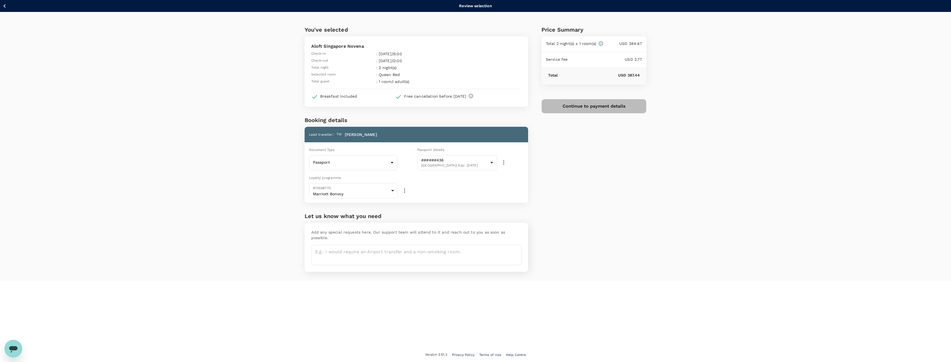
click at [611, 108] on button "Continue to payment details" at bounding box center [593, 106] width 105 height 14
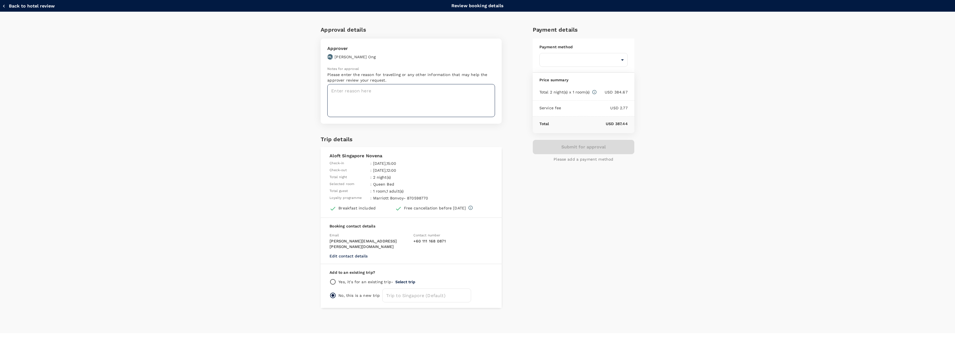
click at [438, 84] on textarea at bounding box center [411, 100] width 168 height 33
type textarea "Project M Biz trip Will pay difference"
click at [425, 298] on div "Add to an existing trip? Yes, it's for an existing trip - Select trip No, this …" at bounding box center [411, 286] width 181 height 44
click at [425, 293] on input "text" at bounding box center [426, 296] width 89 height 14
click at [380, 279] on p "Yes, it's for an existing trip -" at bounding box center [365, 282] width 55 height 6
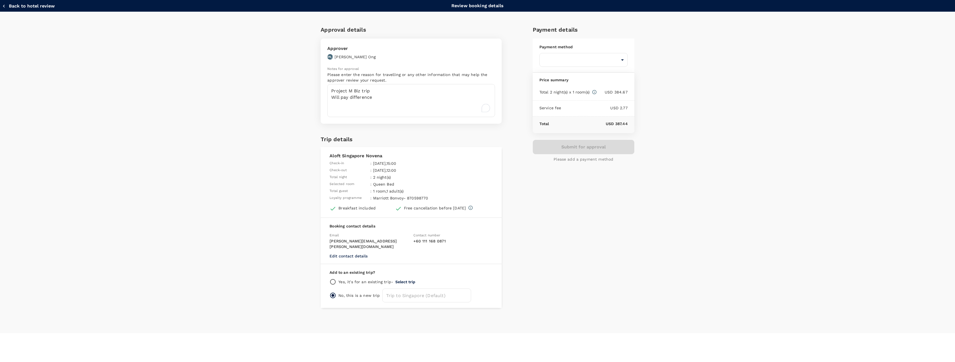
click at [331, 279] on input "radio" at bounding box center [332, 282] width 7 height 7
radio input "true"
radio input "false"
click at [398, 280] on button "Select trip" at bounding box center [405, 282] width 20 height 4
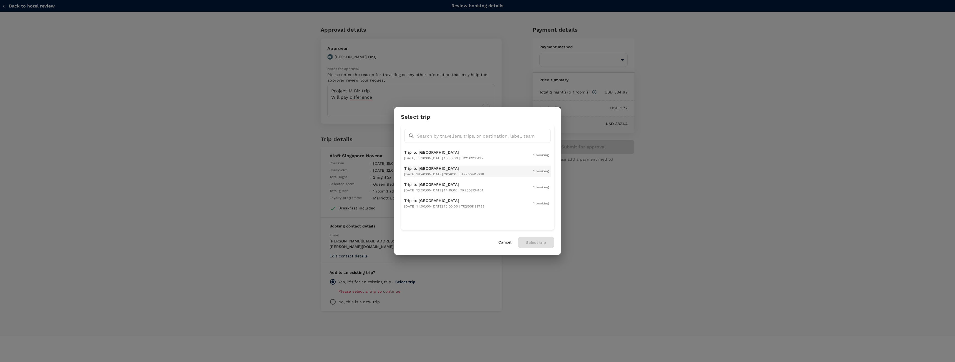
click at [484, 173] on span "[DATE] 19:40:00 - [DATE] 20:40:00 | TR2509119216" at bounding box center [444, 174] width 80 height 4
drag, startPoint x: 547, startPoint y: 240, endPoint x: 526, endPoint y: 153, distance: 89.5
click at [528, 177] on div "Select trip ​ ​ Trip to [GEOGRAPHIC_DATA] [DATE] 09:10:00 - [DATE] 10:30:00 | T…" at bounding box center [477, 181] width 167 height 148
click at [526, 153] on div "Trip to [GEOGRAPHIC_DATA] [DATE] 09:10:00 - [DATE] 10:30:00 | TR2509115115 1 bo…" at bounding box center [477, 156] width 147 height 12
click at [529, 171] on div "Trip to [GEOGRAPHIC_DATA] [DATE] 19:40:00 - [DATE] 20:40:00 | TR2509119216 1 bo…" at bounding box center [477, 172] width 147 height 12
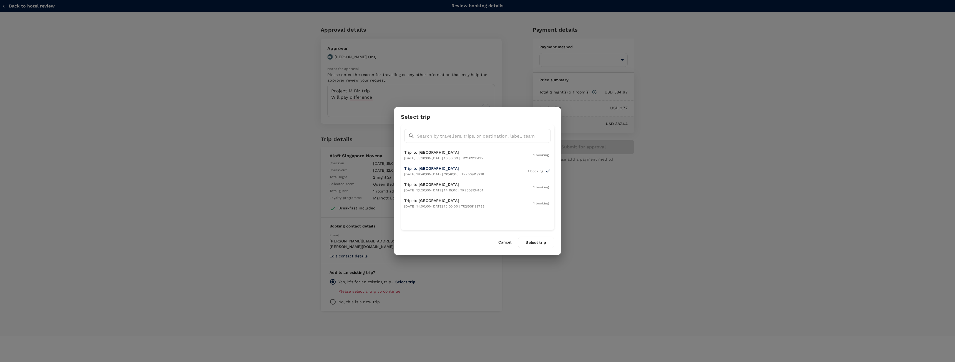
click at [550, 246] on button "Select trip" at bounding box center [536, 243] width 36 height 12
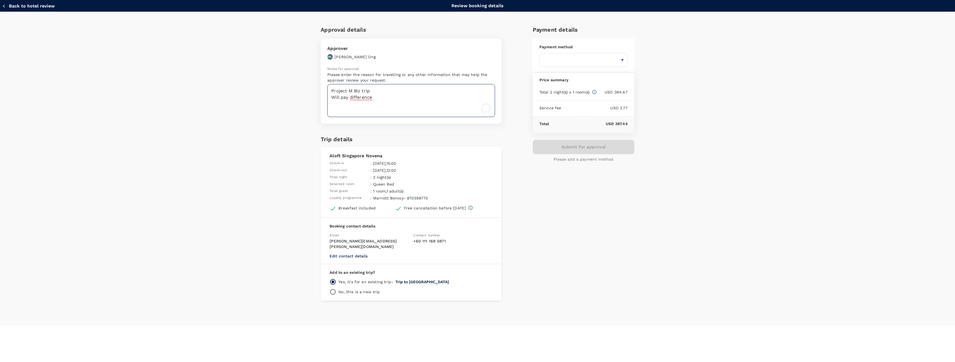
click at [416, 115] on textarea "Project M Biz trip Will pay difference" at bounding box center [411, 100] width 168 height 33
click at [555, 55] on body "Back to hotel details Review selection You've selected [GEOGRAPHIC_DATA] Novena…" at bounding box center [477, 181] width 955 height 362
click at [573, 88] on p "GoFluid" at bounding box center [583, 88] width 79 height 6
type input "9ed849ef-52d9-4f6f-a067-9a09209040e1"
click at [459, 104] on textarea "To enrich screen reader interactions, please activate Accessibility in Grammarl…" at bounding box center [411, 100] width 168 height 33
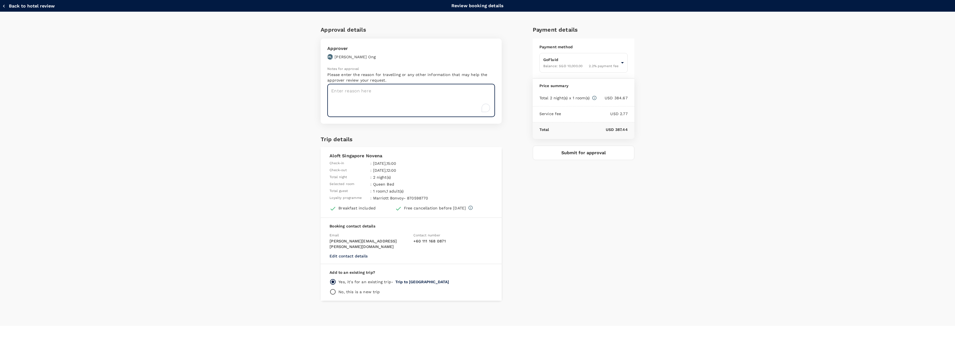
paste textarea "Project M Biz trip Will pay difference"
type textarea "Project M Biz trip Will pay difference"
click at [467, 110] on textarea at bounding box center [411, 100] width 168 height 33
paste textarea "Project M Biz trip Will pay difference"
type textarea "Project M Biz trip Will pay difference"
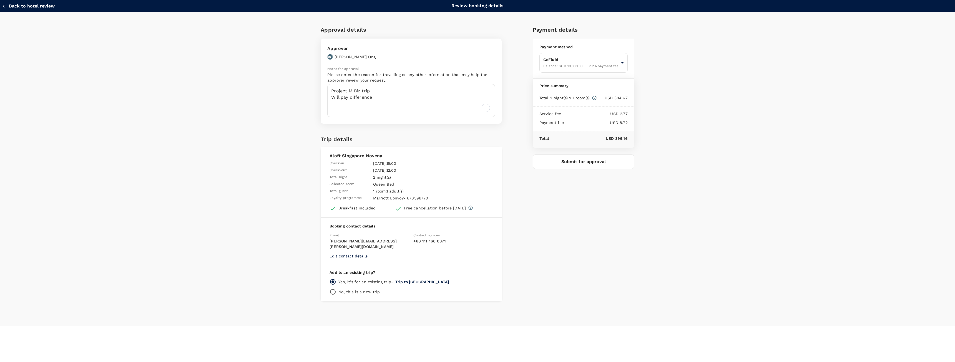
click at [569, 150] on div "Payment details Payment method GoFluid Balance : SGD 10,000.00 2.2 % payment fe…" at bounding box center [581, 161] width 106 height 280
click at [579, 160] on button "Submit for approval" at bounding box center [584, 162] width 102 height 14
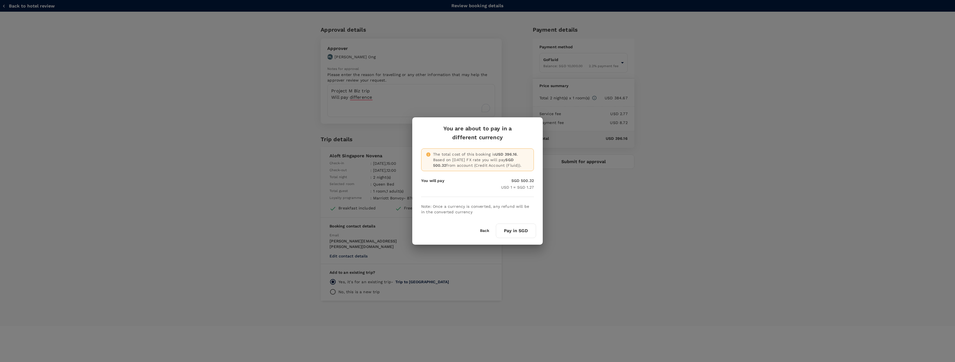
click at [527, 231] on button "Pay in SGD" at bounding box center [516, 231] width 40 height 14
